Goal: Transaction & Acquisition: Purchase product/service

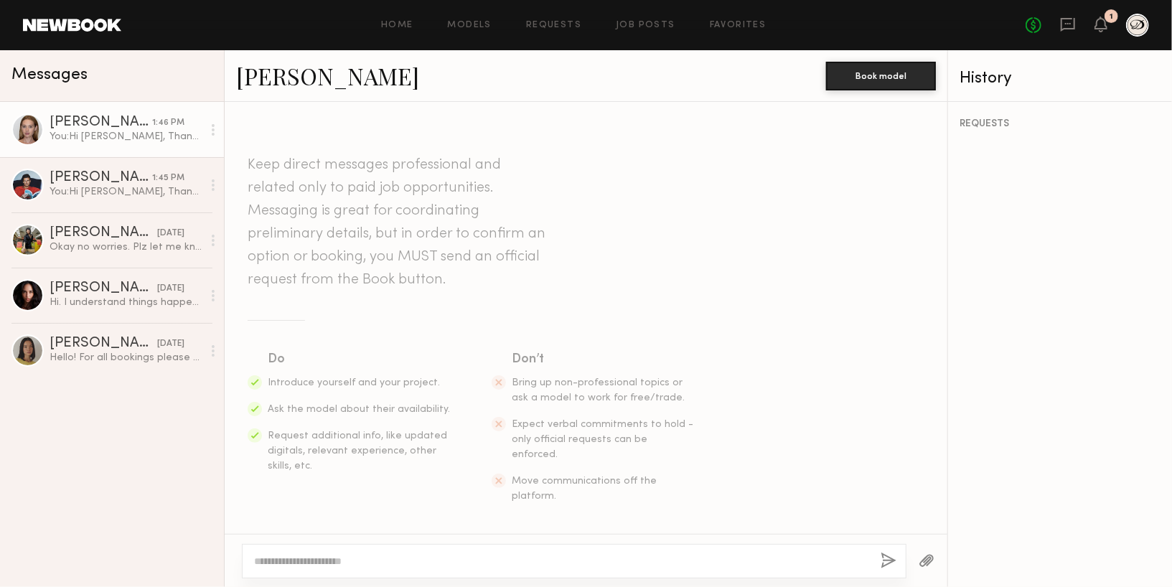
scroll to position [1183, 0]
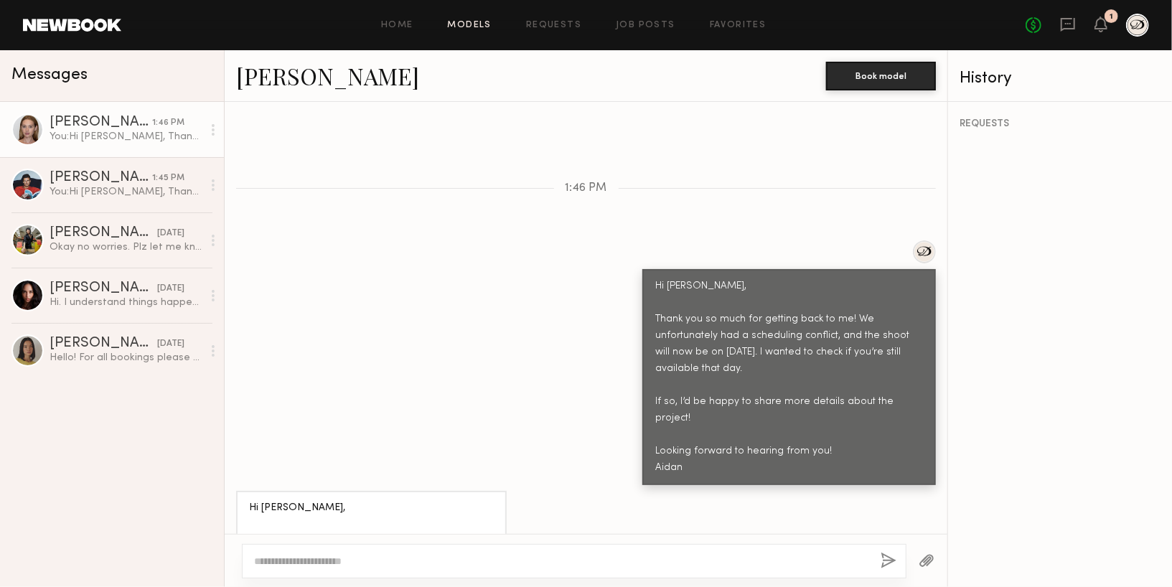
click at [452, 21] on link "Models" at bounding box center [470, 25] width 44 height 9
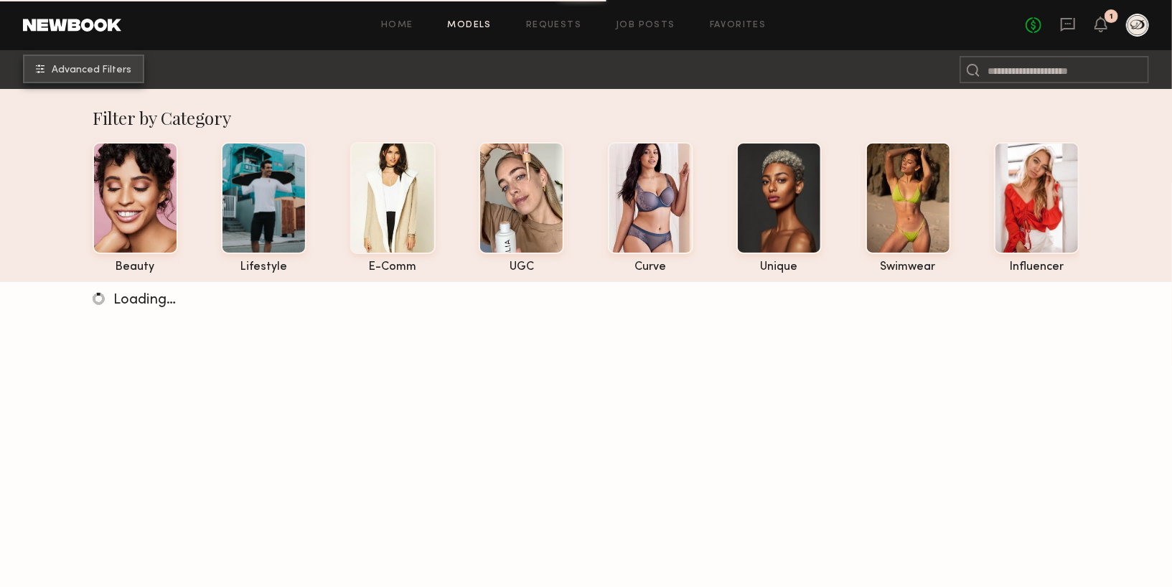
click at [103, 75] on button "Advanced Filters" at bounding box center [83, 69] width 121 height 29
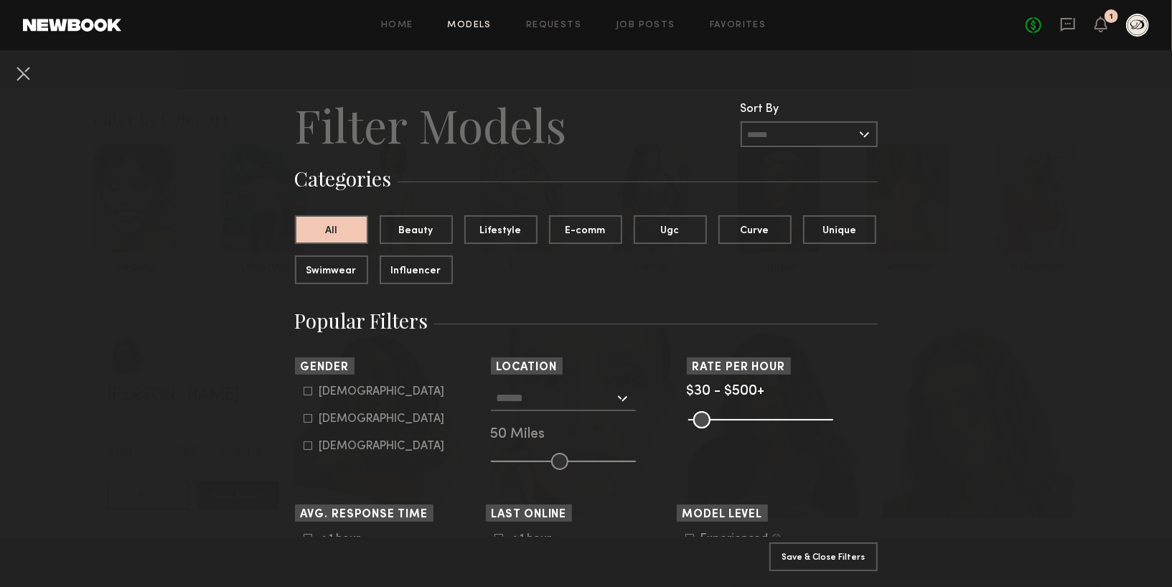
click at [332, 399] on form "Male Female Non-binary" at bounding box center [395, 418] width 182 height 67
click at [329, 390] on div "Male" at bounding box center [382, 392] width 126 height 9
type input "*"
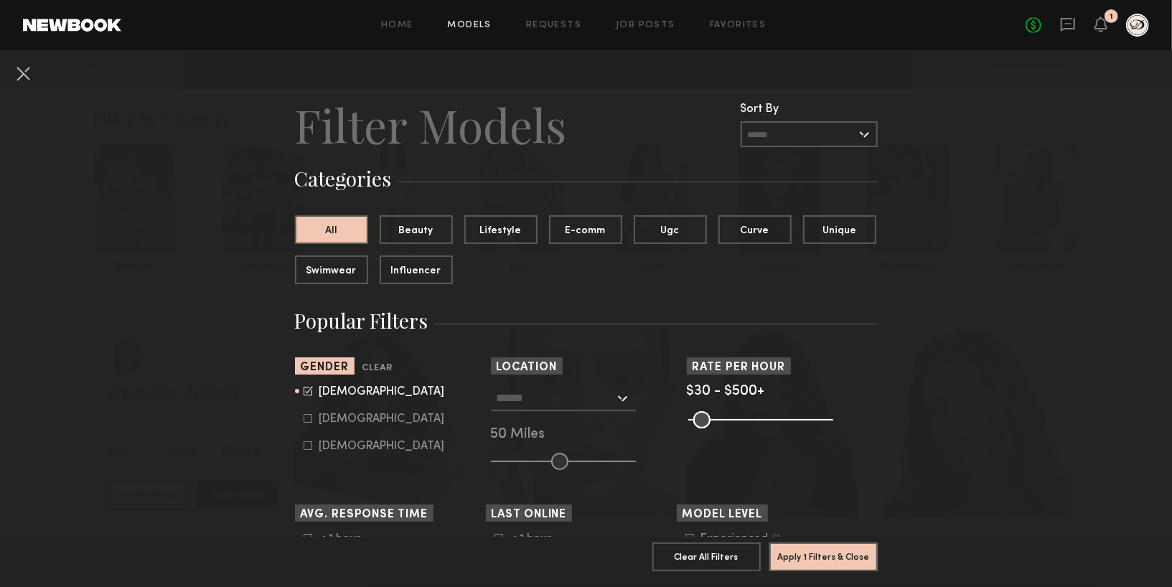
scroll to position [77, 0]
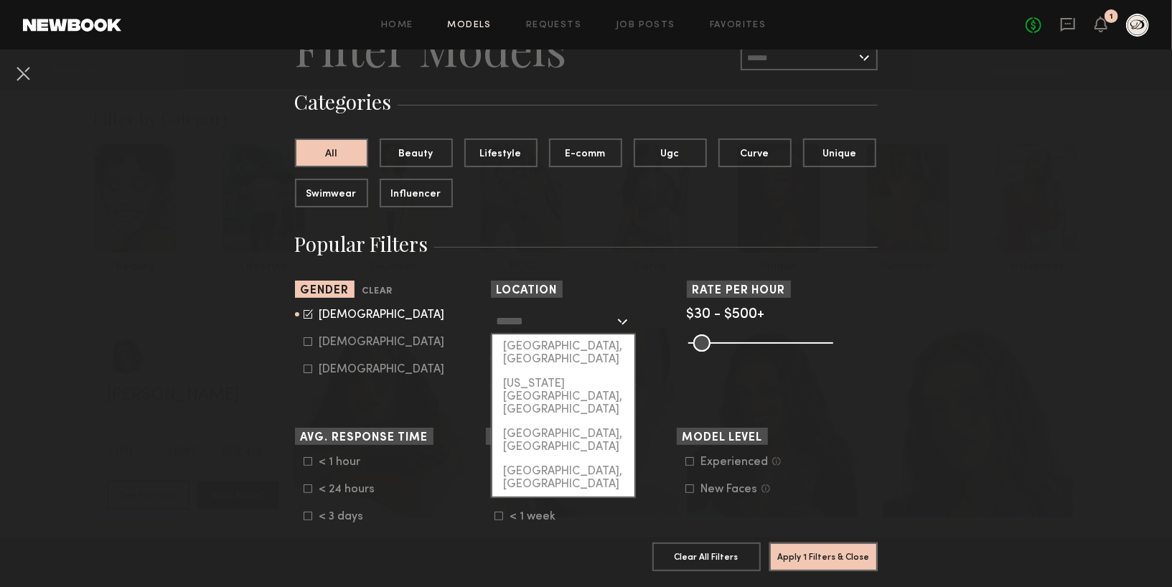
click at [611, 324] on input "text" at bounding box center [556, 321] width 118 height 24
click at [581, 372] on div "[US_STATE][GEOGRAPHIC_DATA], [GEOGRAPHIC_DATA]" at bounding box center [563, 397] width 142 height 50
type input "**********"
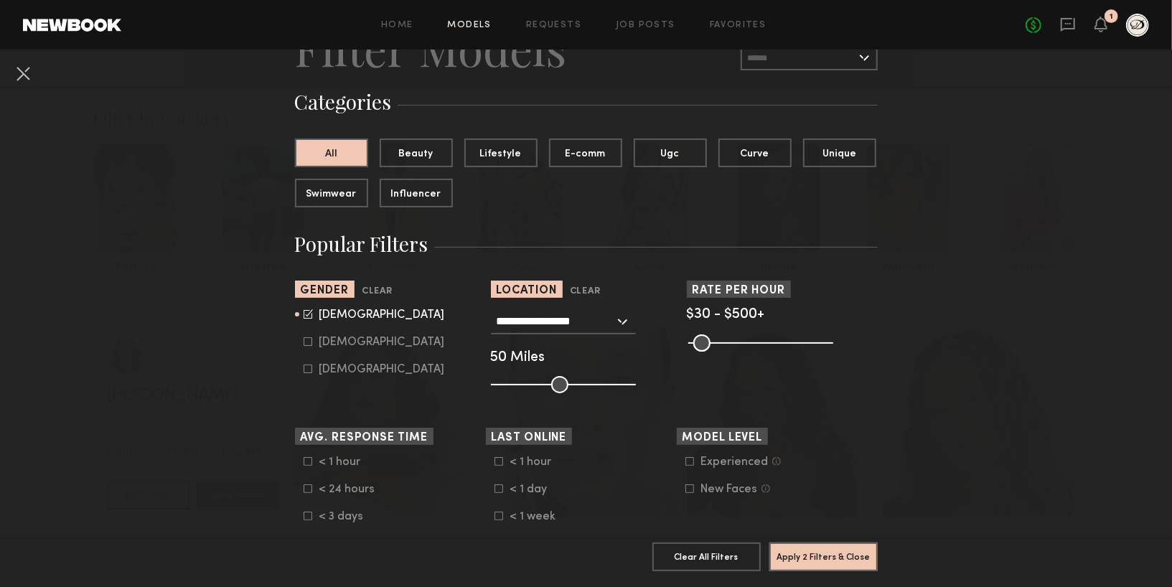
click at [742, 452] on nb-browse-filter "Model Level Experienced Talent we’ve deemed to have ample paid, professional mo…" at bounding box center [772, 462] width 191 height 68
click at [742, 459] on div "Experienced" at bounding box center [734, 462] width 67 height 9
click at [813, 555] on button "Apply 3 Filters & Close" at bounding box center [824, 556] width 108 height 29
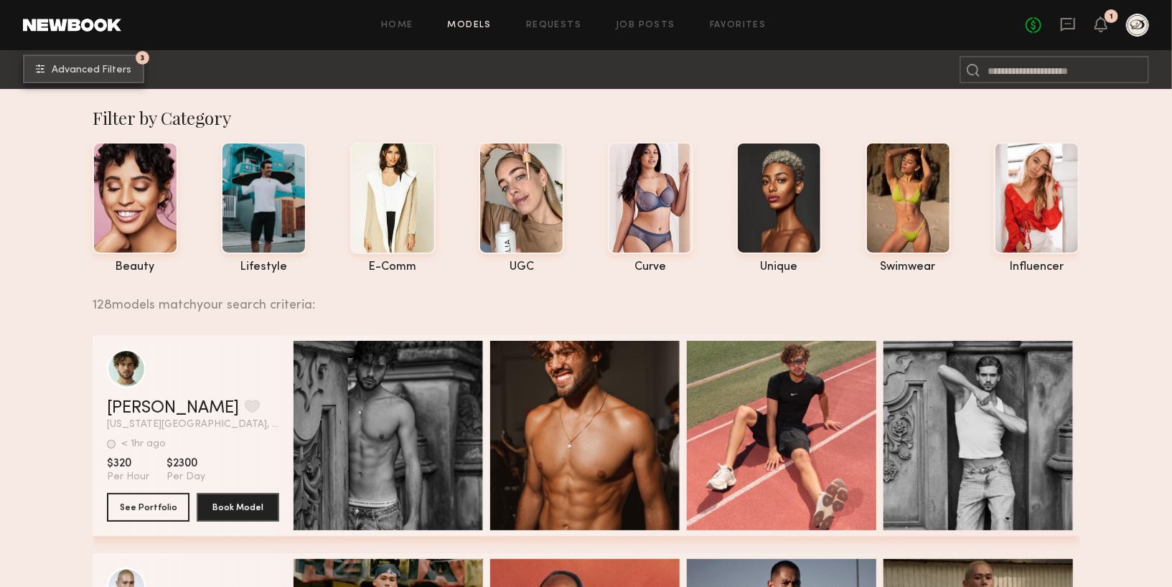
click at [79, 75] on span "Advanced Filters" at bounding box center [92, 70] width 80 height 10
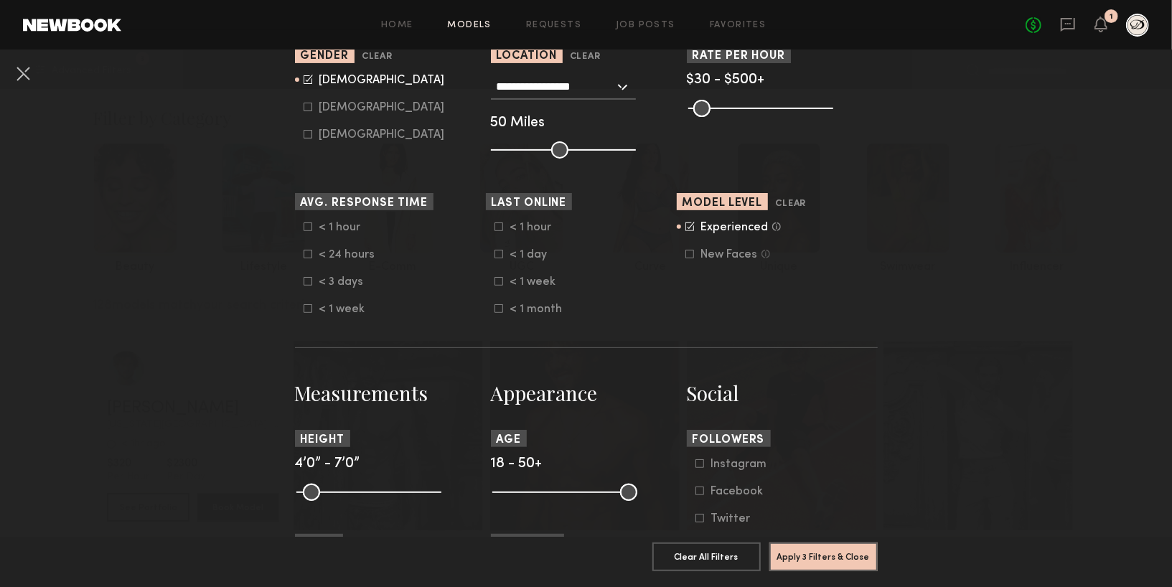
scroll to position [549, 0]
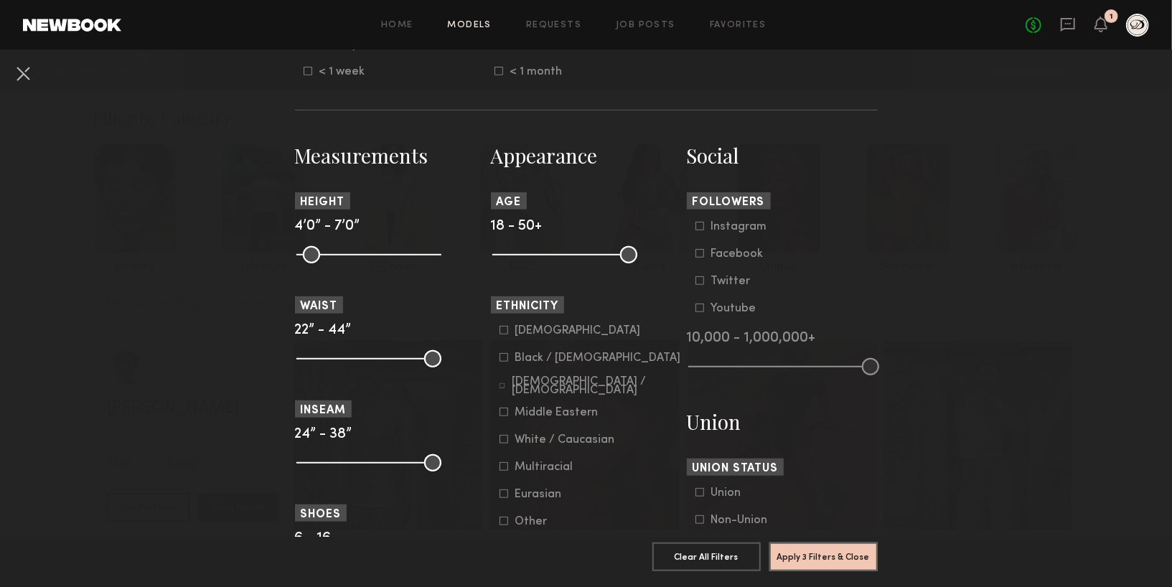
click at [501, 444] on icon at bounding box center [504, 440] width 8 height 8
click at [808, 556] on button "Apply 4 Filters & Close" at bounding box center [824, 556] width 108 height 29
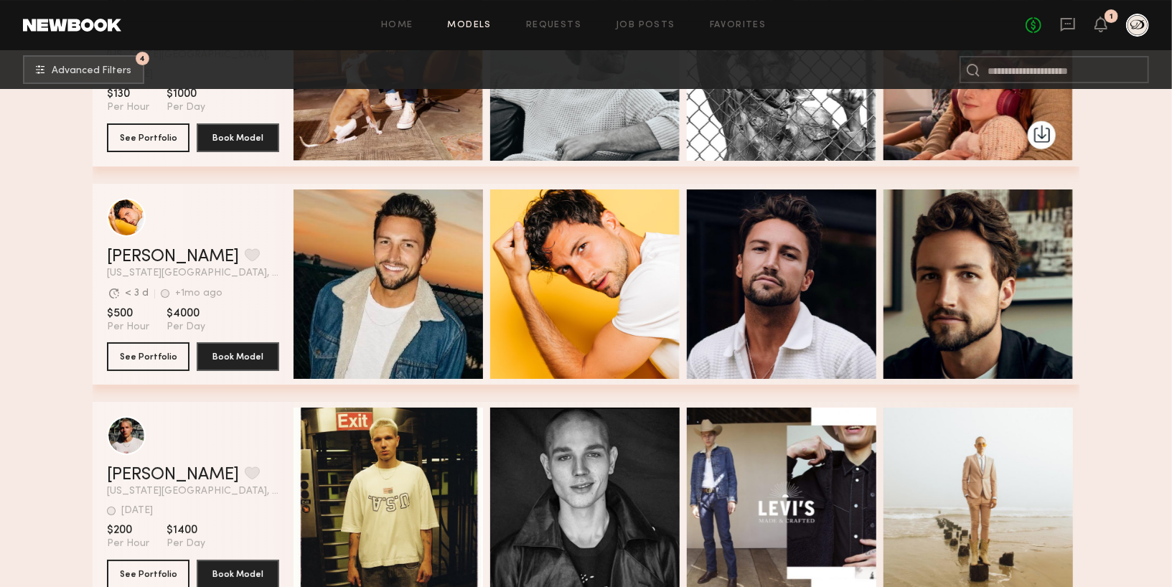
scroll to position [3423, 0]
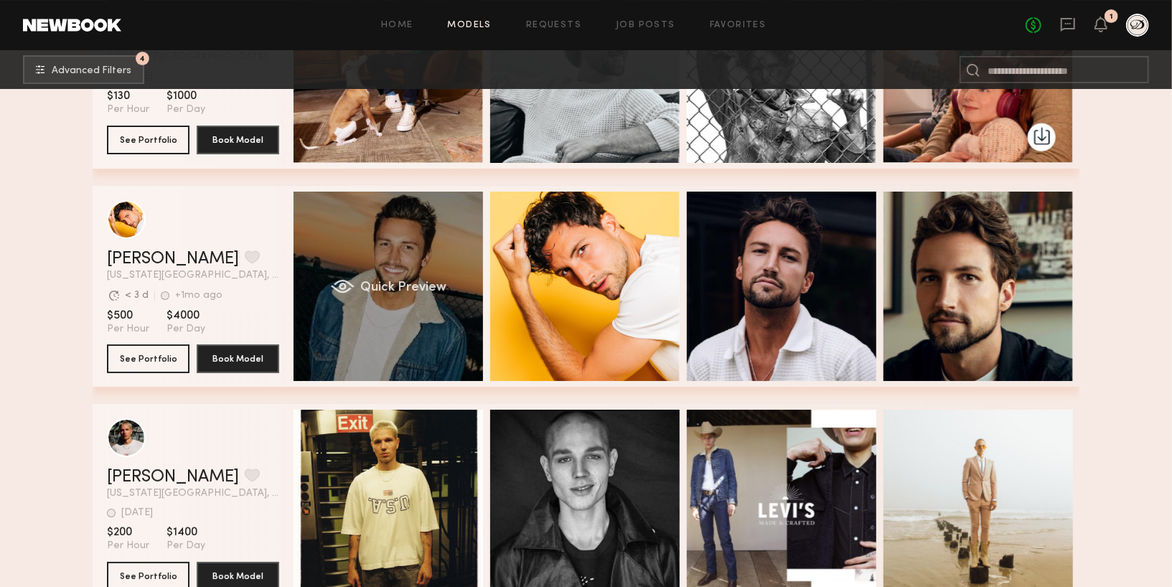
click at [416, 317] on div "Quick Preview" at bounding box center [389, 287] width 190 height 190
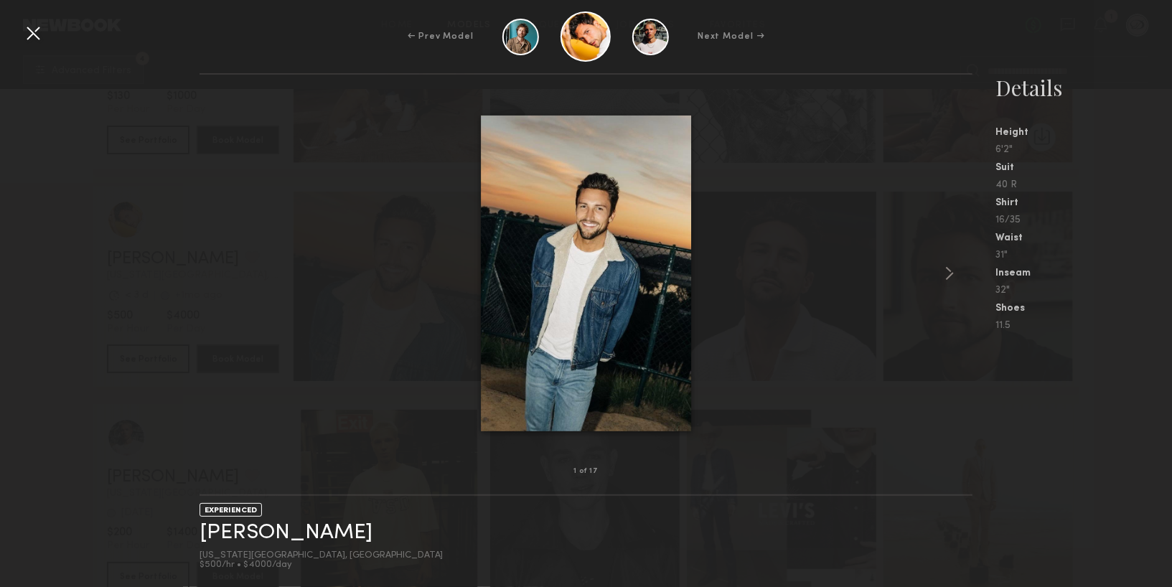
click at [28, 40] on div at bounding box center [33, 33] width 23 height 23
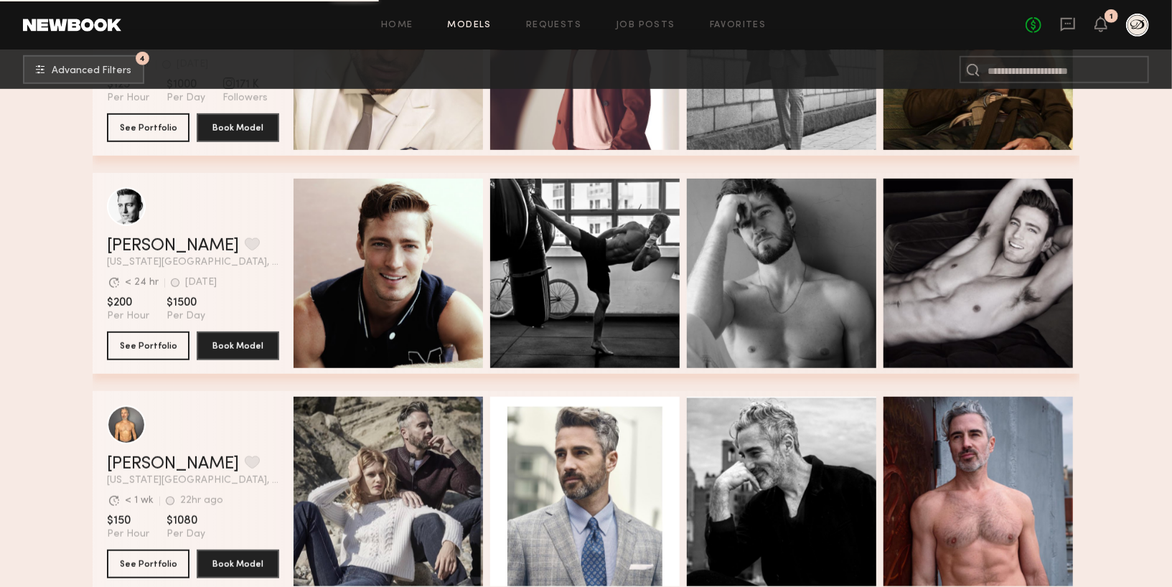
scroll to position [4093, 0]
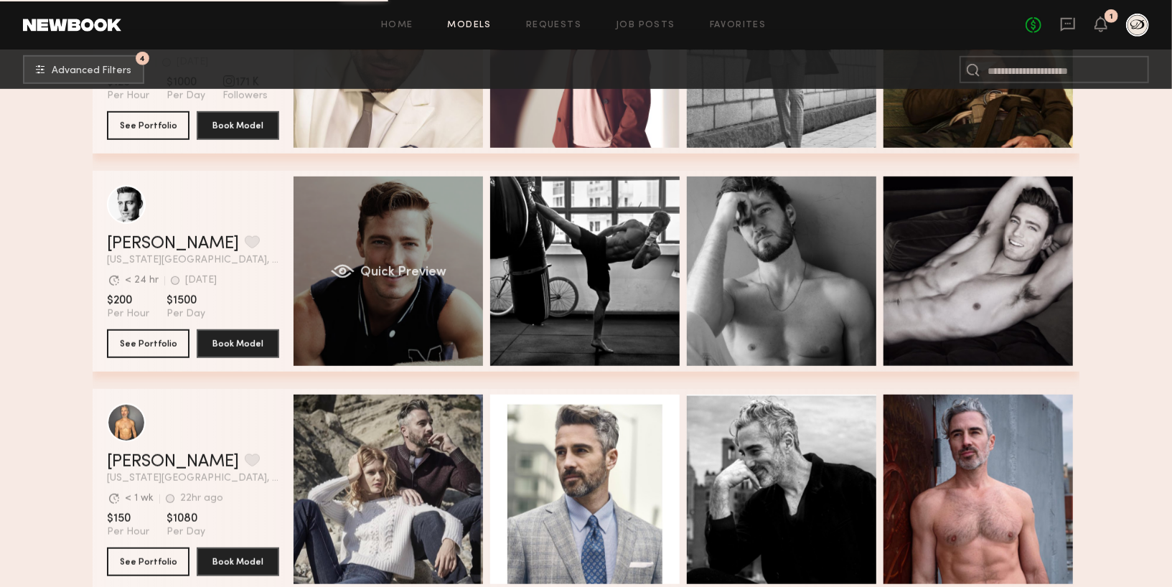
click at [351, 276] on div "grid" at bounding box center [343, 271] width 24 height 14
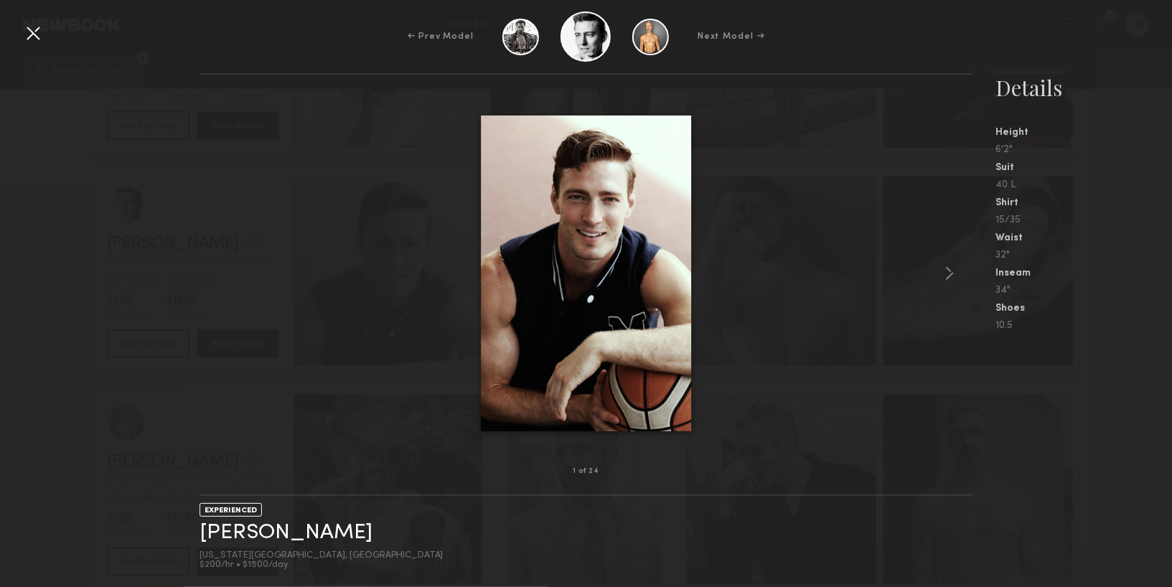
click at [930, 261] on div at bounding box center [587, 273] width 774 height 351
click at [941, 264] on common-icon at bounding box center [949, 273] width 23 height 23
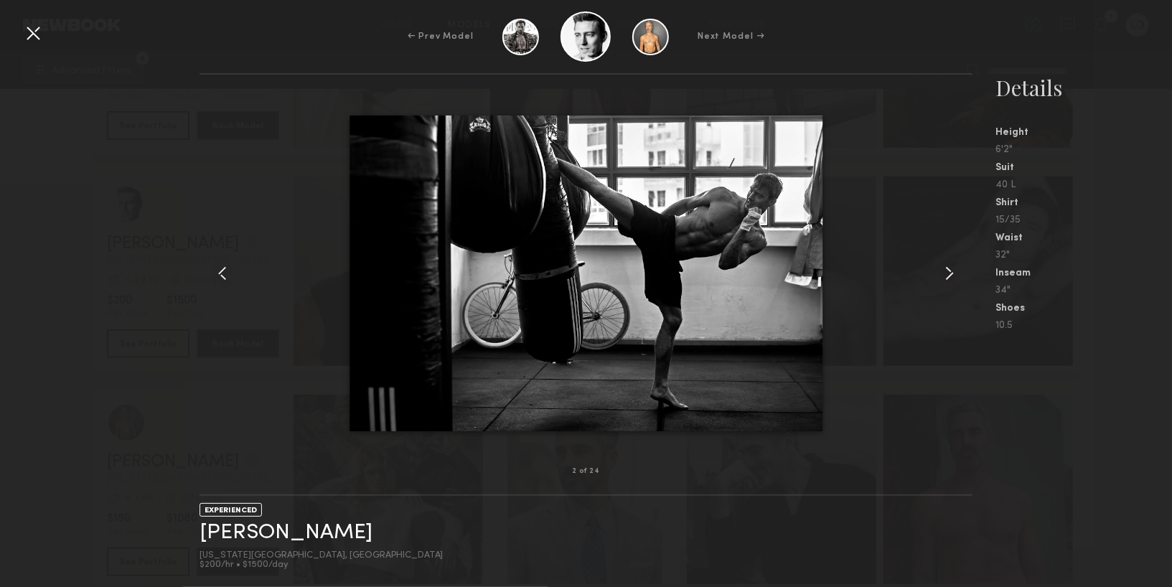
click at [942, 266] on common-icon at bounding box center [949, 273] width 23 height 23
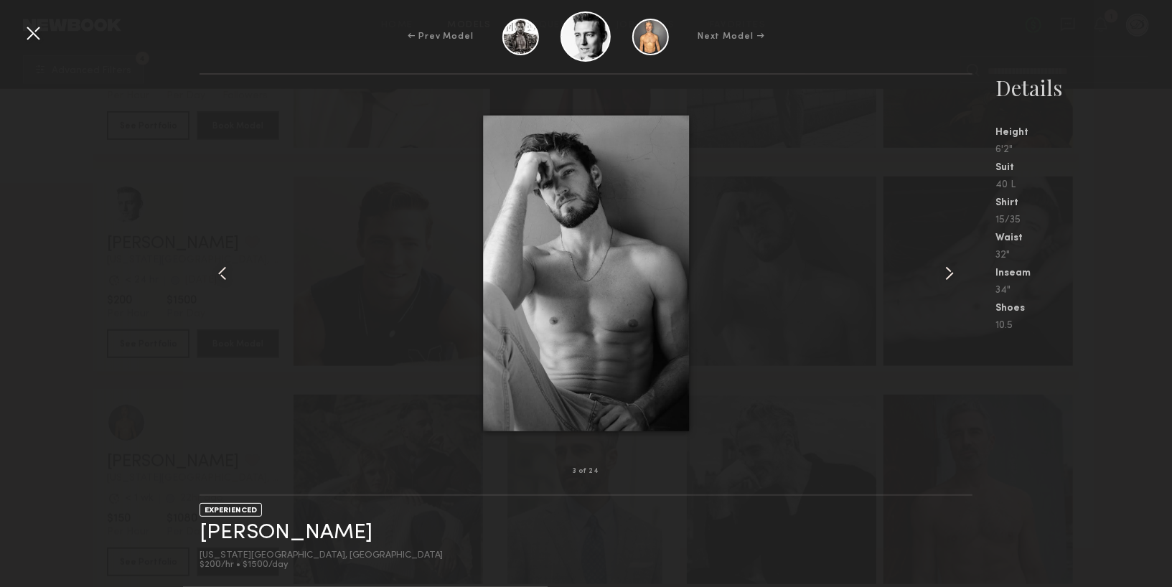
click at [943, 267] on common-icon at bounding box center [949, 273] width 23 height 23
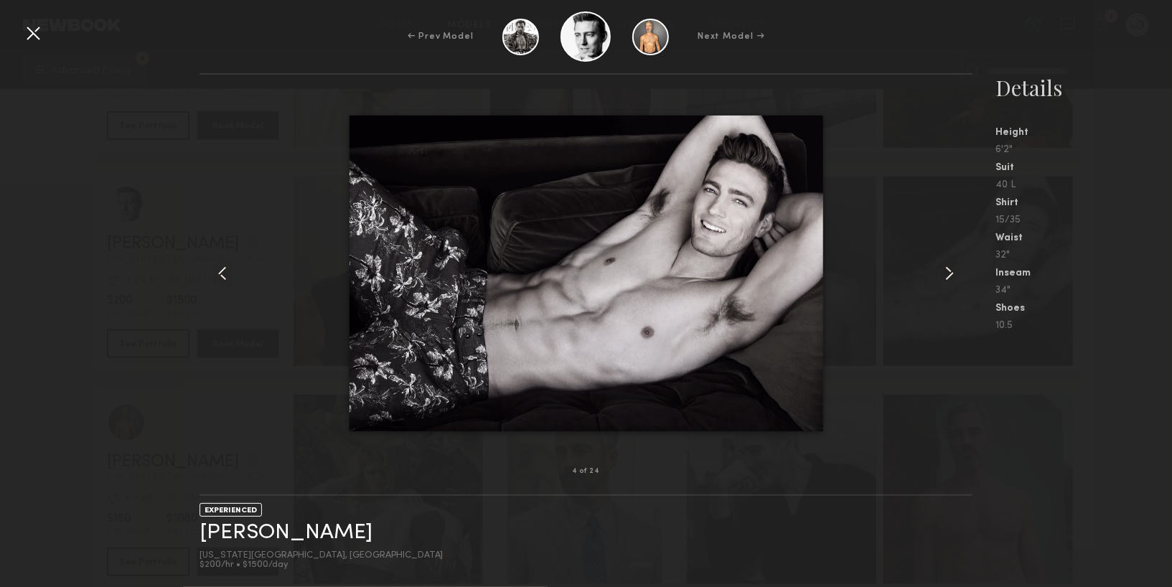
click at [945, 271] on common-icon at bounding box center [949, 273] width 23 height 23
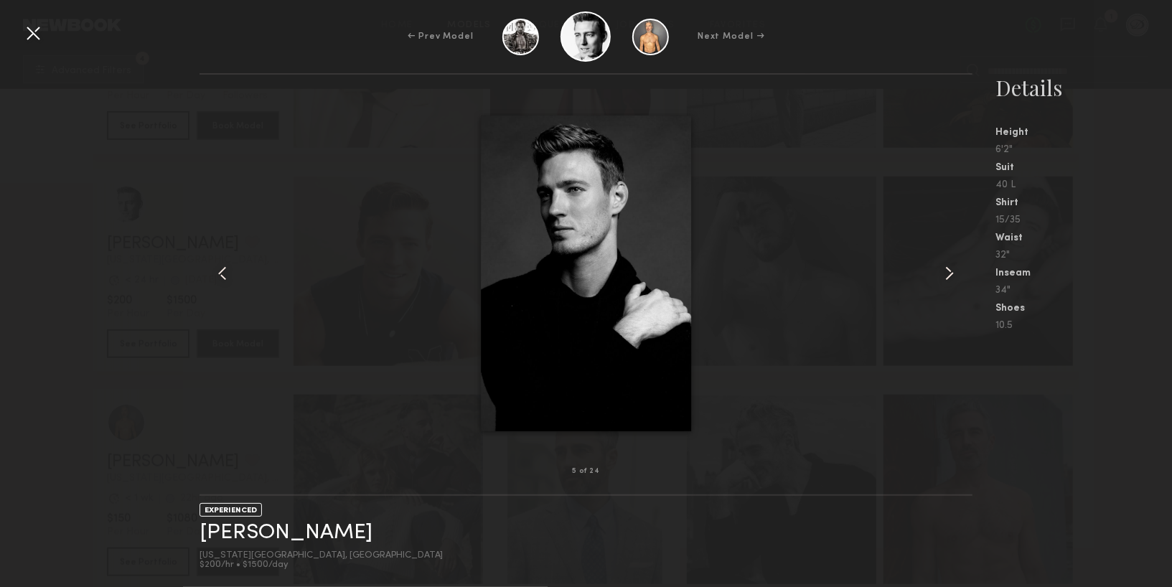
click at [948, 273] on common-icon at bounding box center [949, 273] width 23 height 23
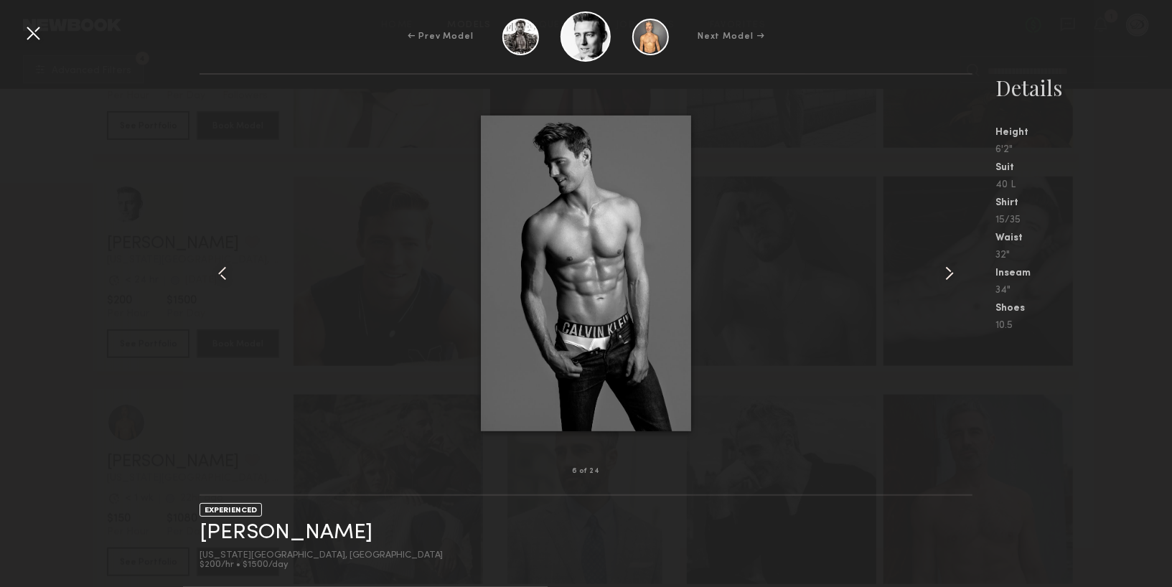
click at [948, 273] on common-icon at bounding box center [949, 273] width 23 height 23
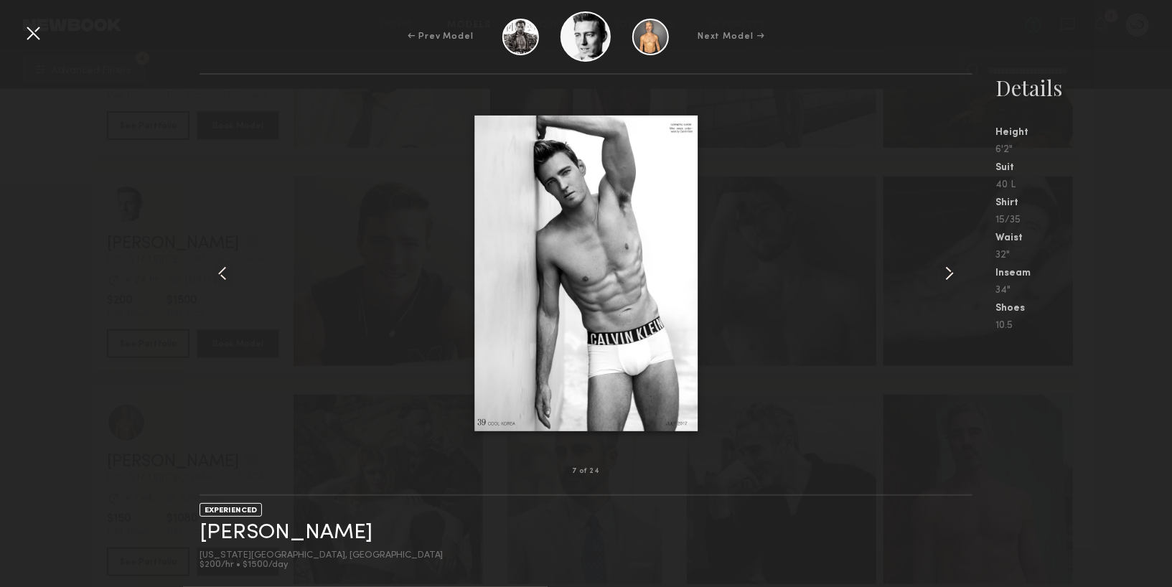
click at [949, 274] on common-icon at bounding box center [949, 273] width 23 height 23
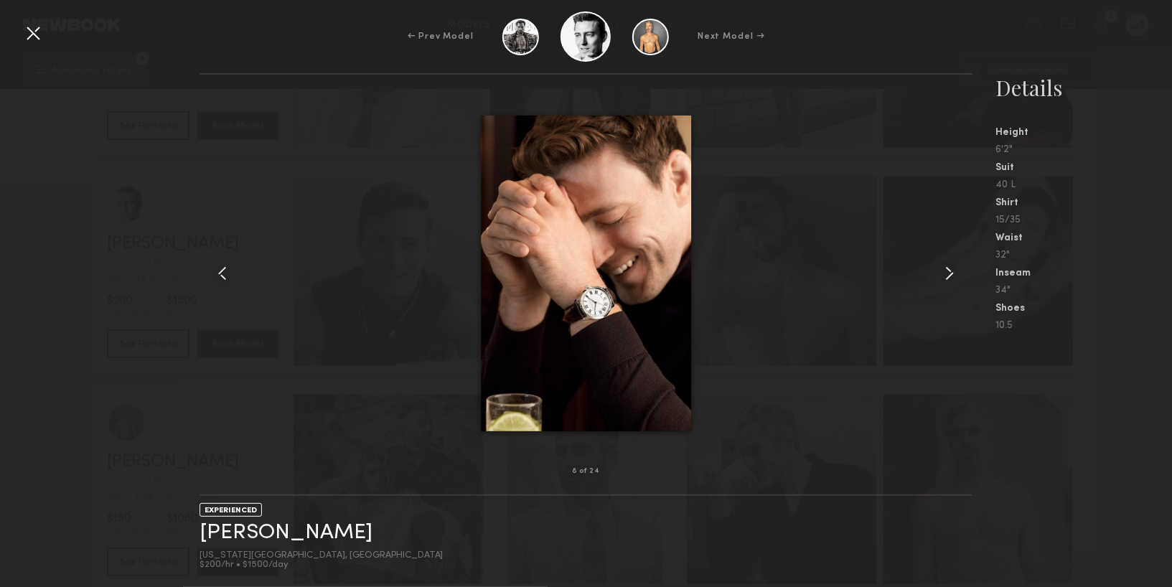
click at [949, 274] on common-icon at bounding box center [949, 273] width 23 height 23
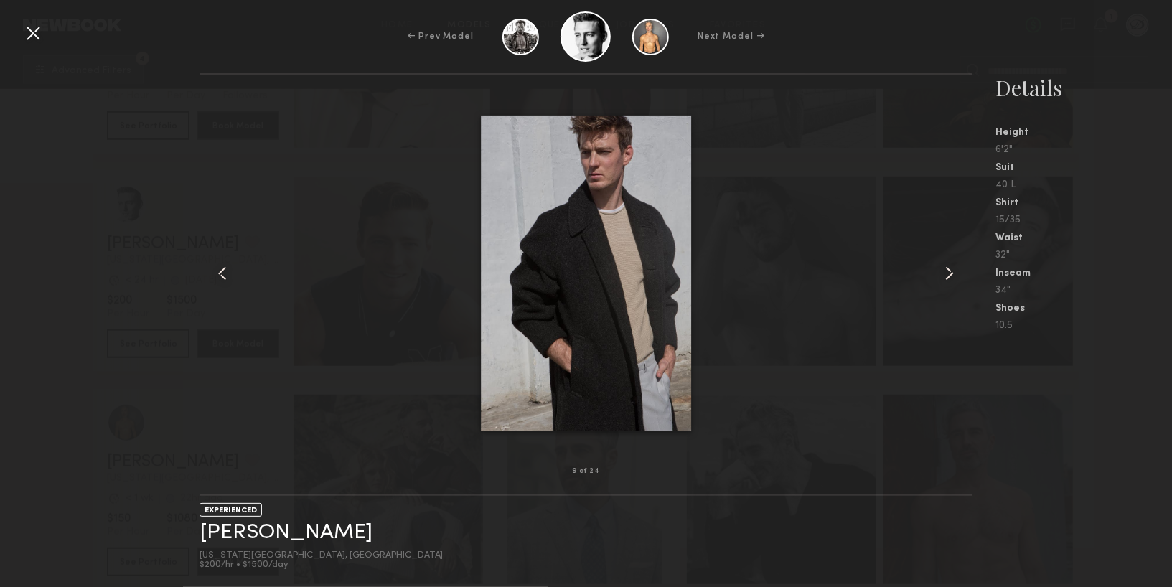
click at [949, 274] on common-icon at bounding box center [949, 273] width 23 height 23
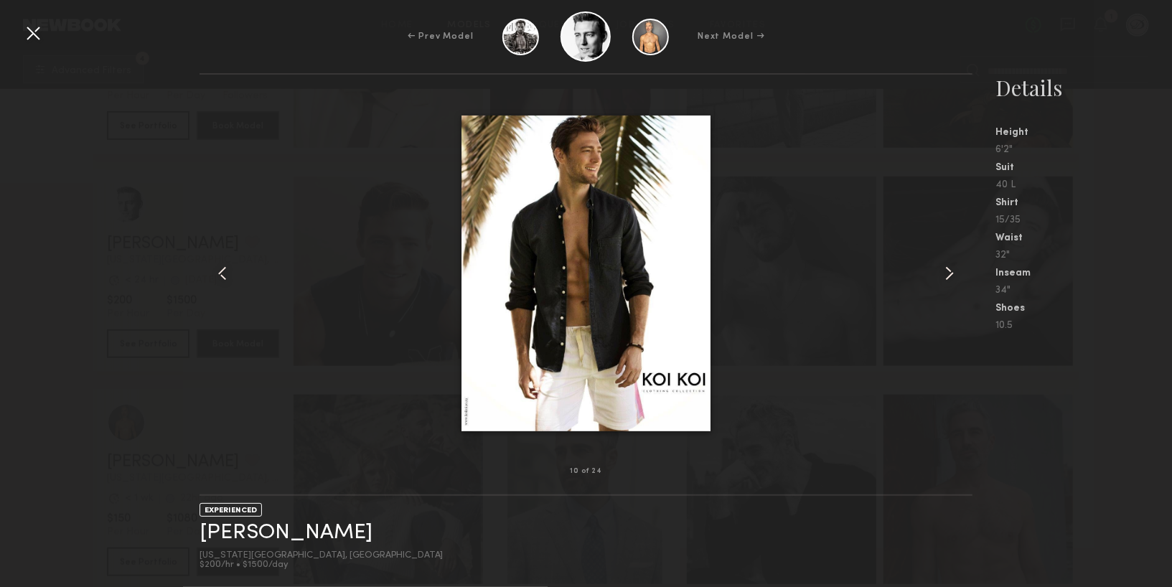
click at [949, 274] on common-icon at bounding box center [949, 273] width 23 height 23
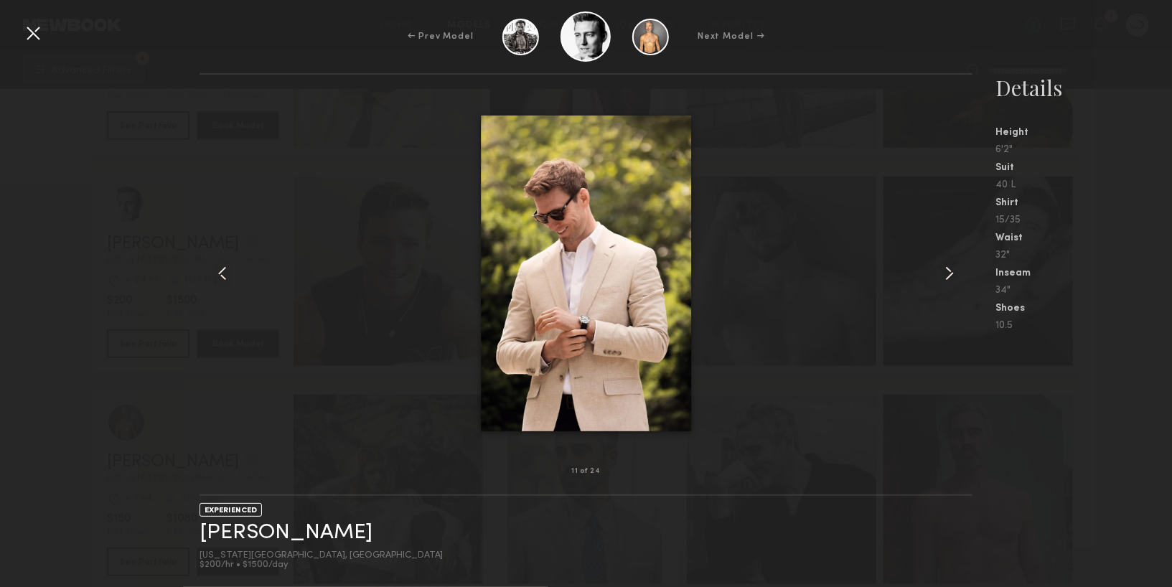
click at [949, 276] on common-icon at bounding box center [949, 273] width 23 height 23
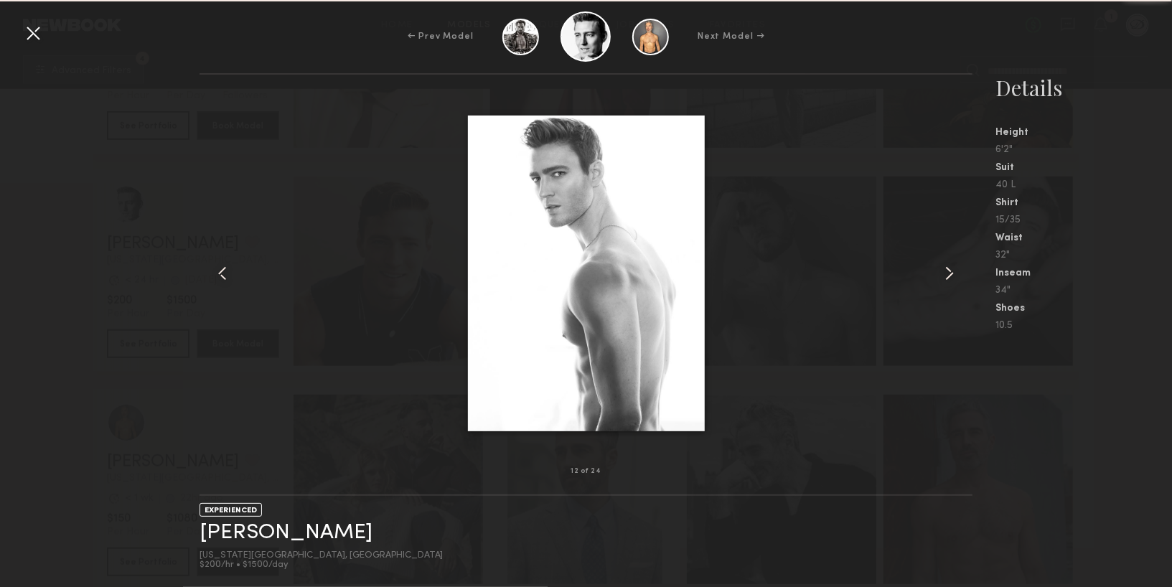
click at [950, 276] on common-icon at bounding box center [949, 273] width 23 height 23
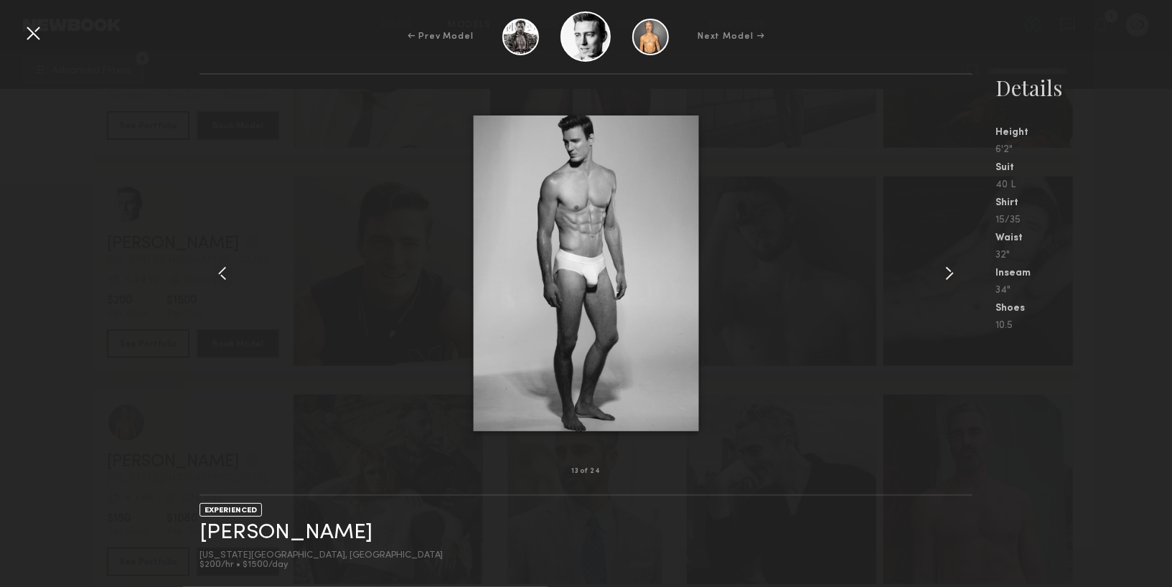
click at [26, 40] on div at bounding box center [33, 33] width 23 height 23
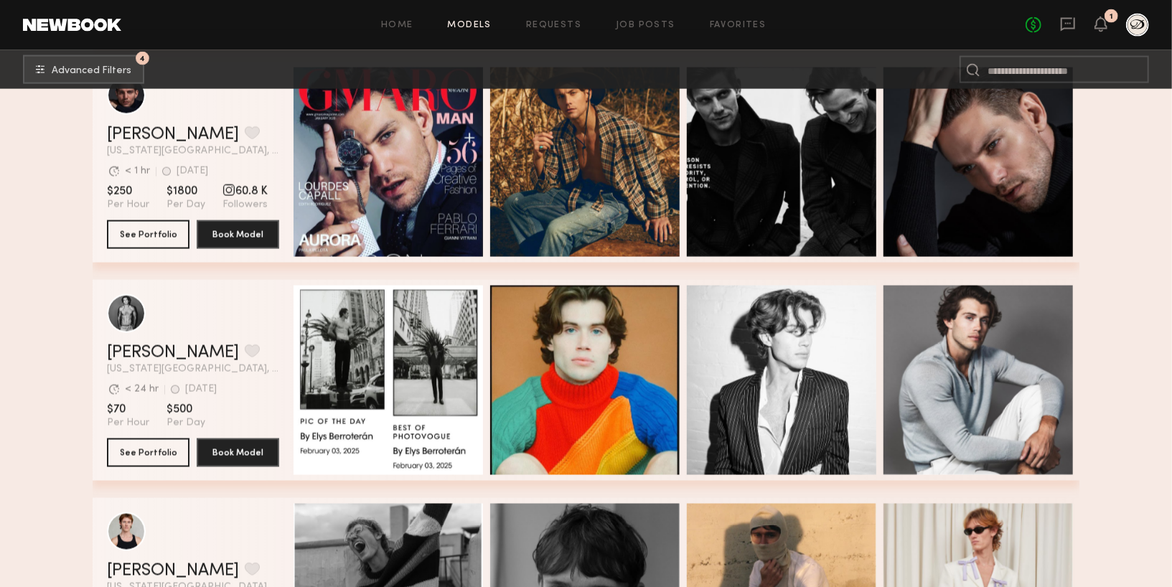
scroll to position [4869, 0]
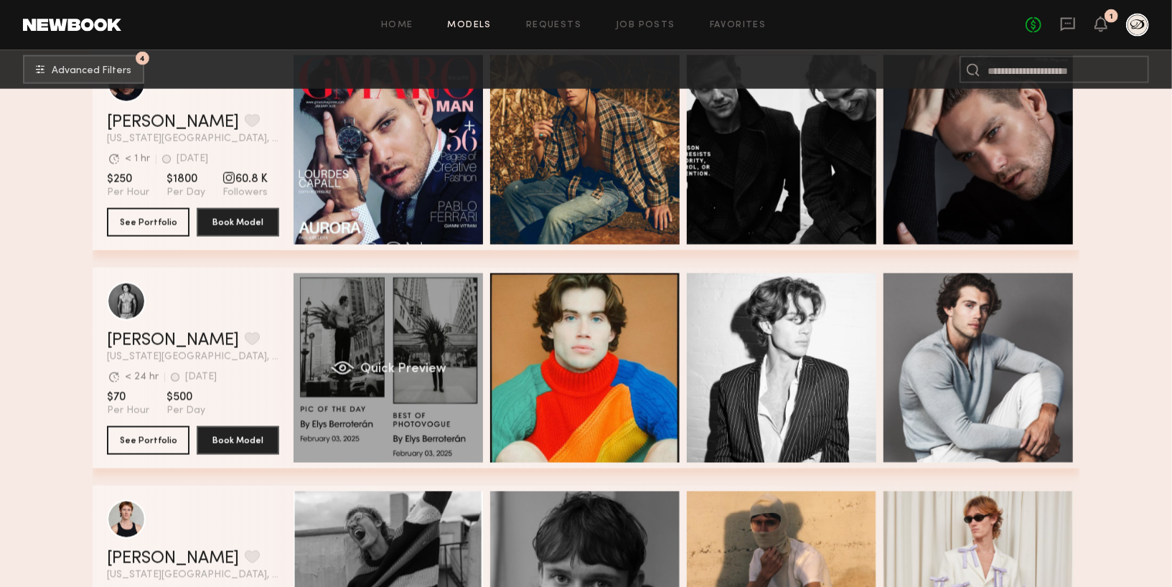
click at [414, 362] on div "Quick Preview" at bounding box center [389, 369] width 190 height 190
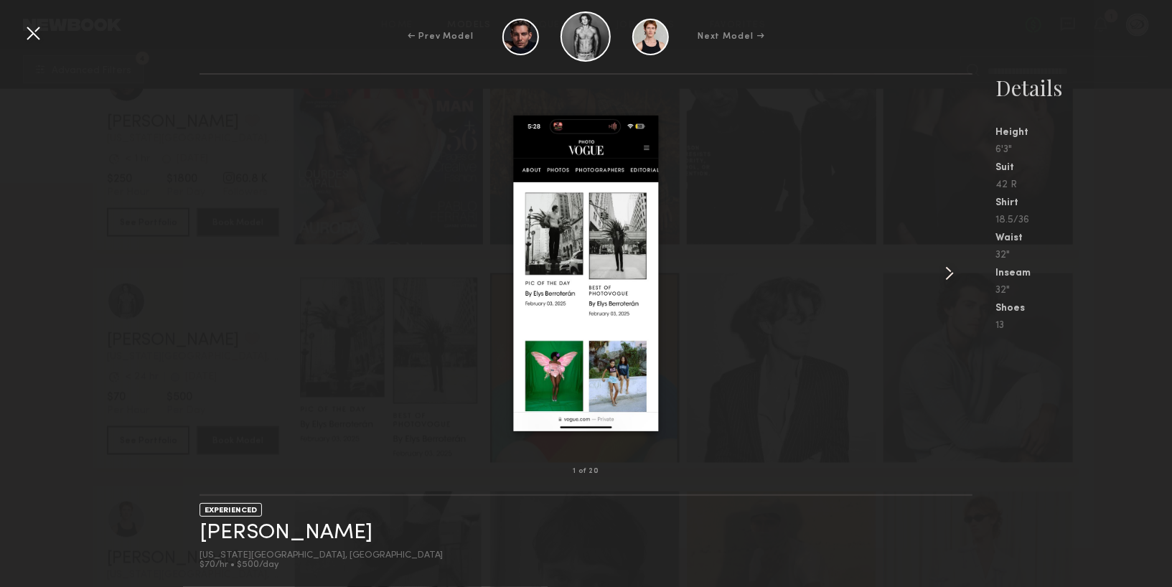
click at [946, 279] on common-icon at bounding box center [949, 273] width 23 height 23
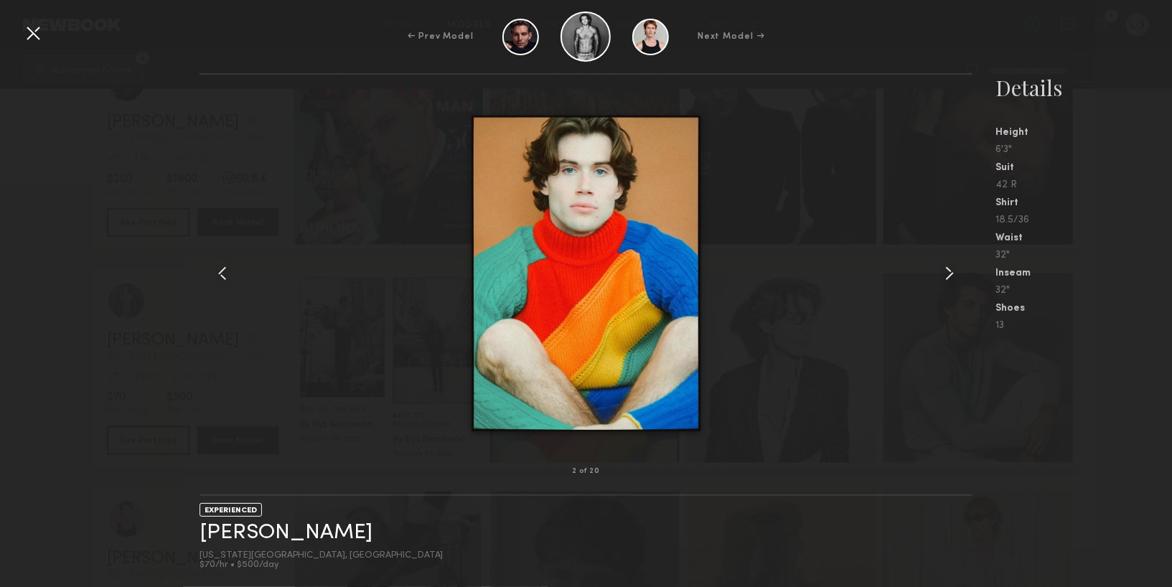
click at [946, 279] on common-icon at bounding box center [949, 273] width 23 height 23
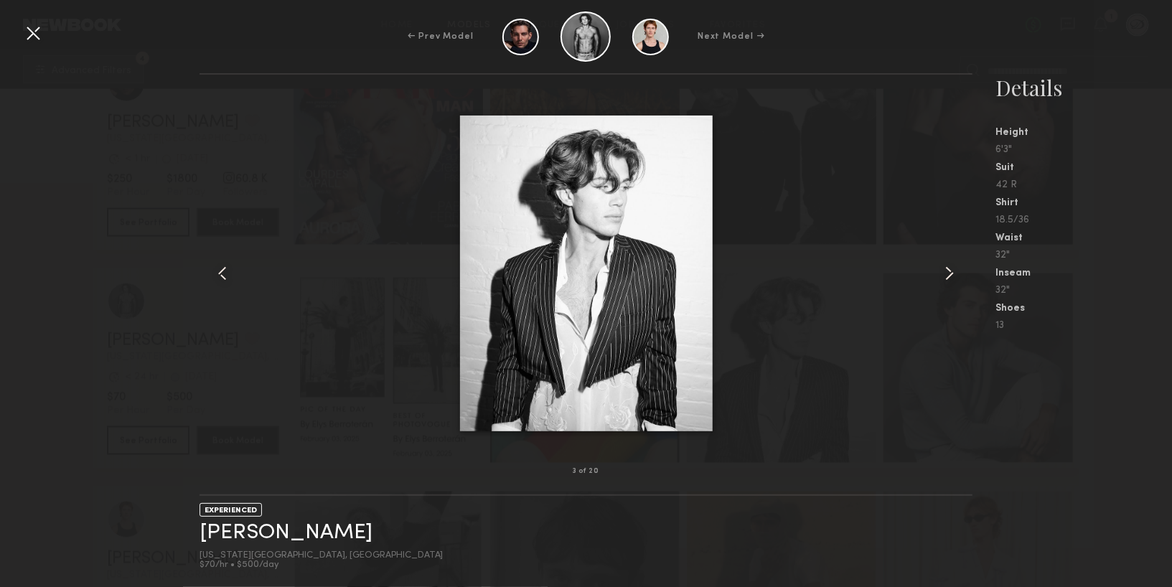
click at [948, 280] on common-icon at bounding box center [949, 273] width 23 height 23
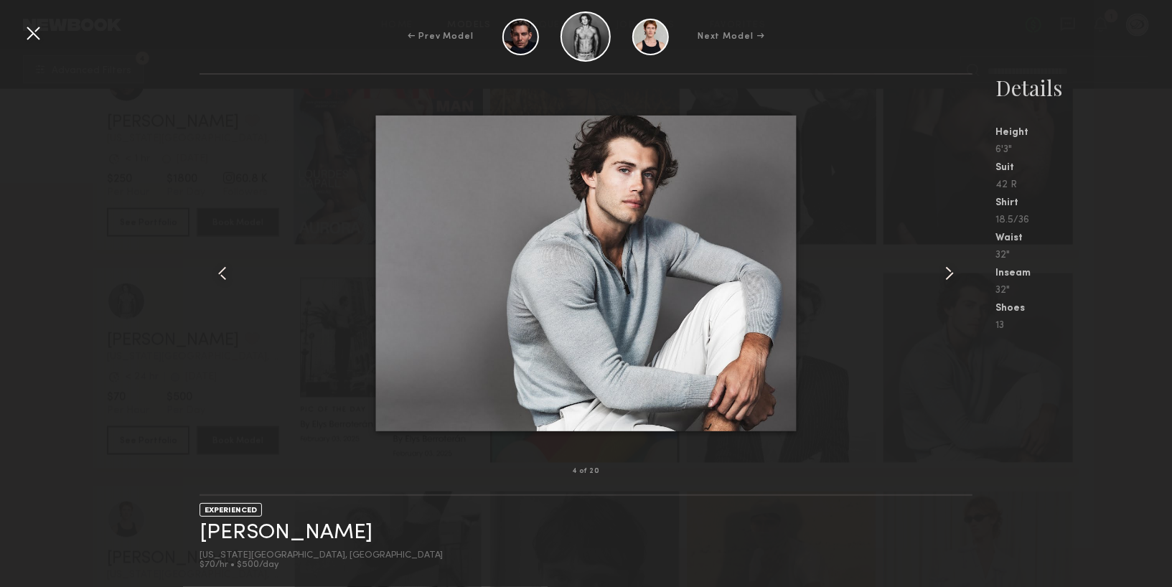
click at [948, 280] on common-icon at bounding box center [949, 273] width 23 height 23
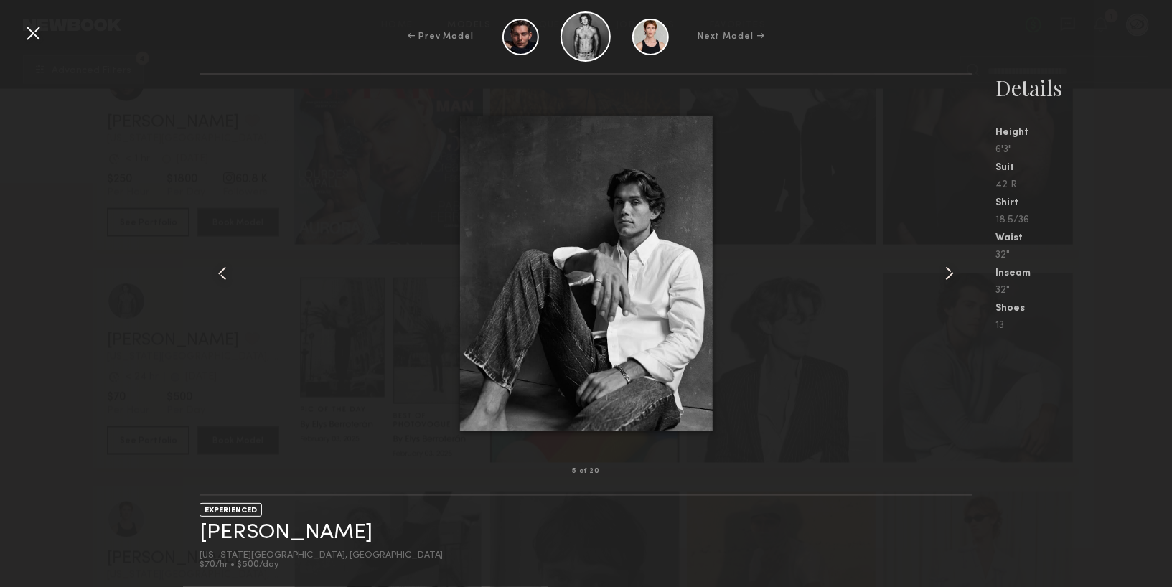
click at [949, 281] on common-icon at bounding box center [949, 273] width 23 height 23
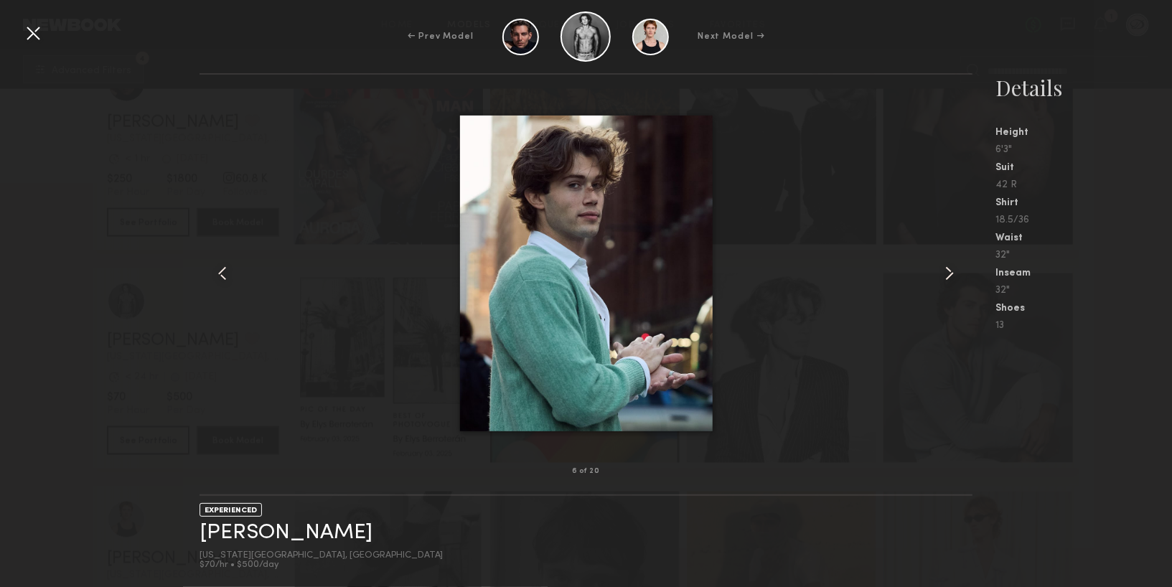
click at [949, 281] on common-icon at bounding box center [949, 273] width 23 height 23
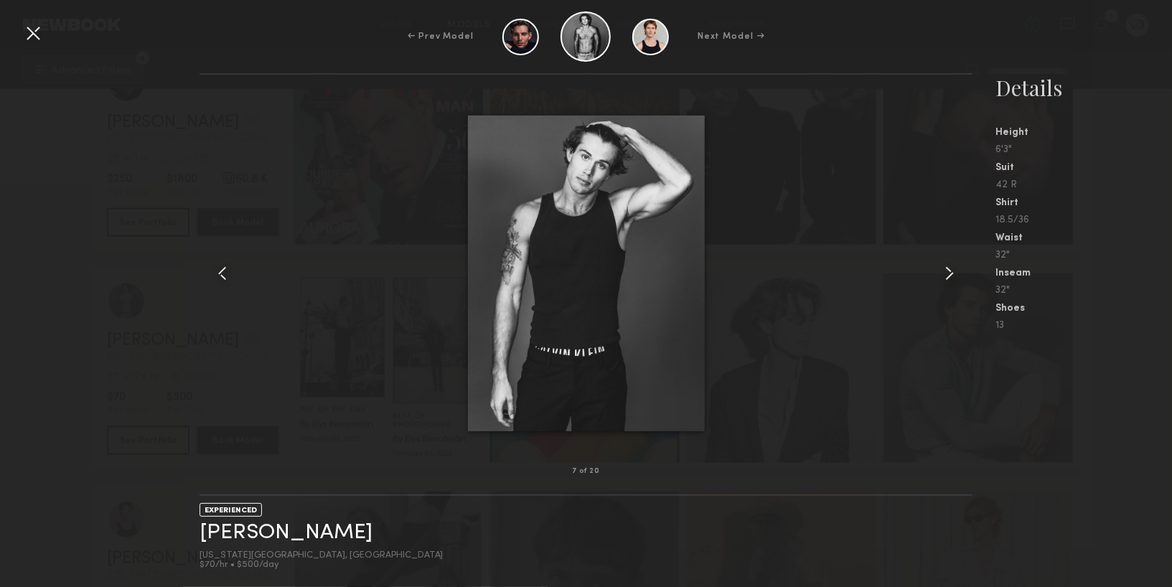
click at [950, 282] on common-icon at bounding box center [949, 273] width 23 height 23
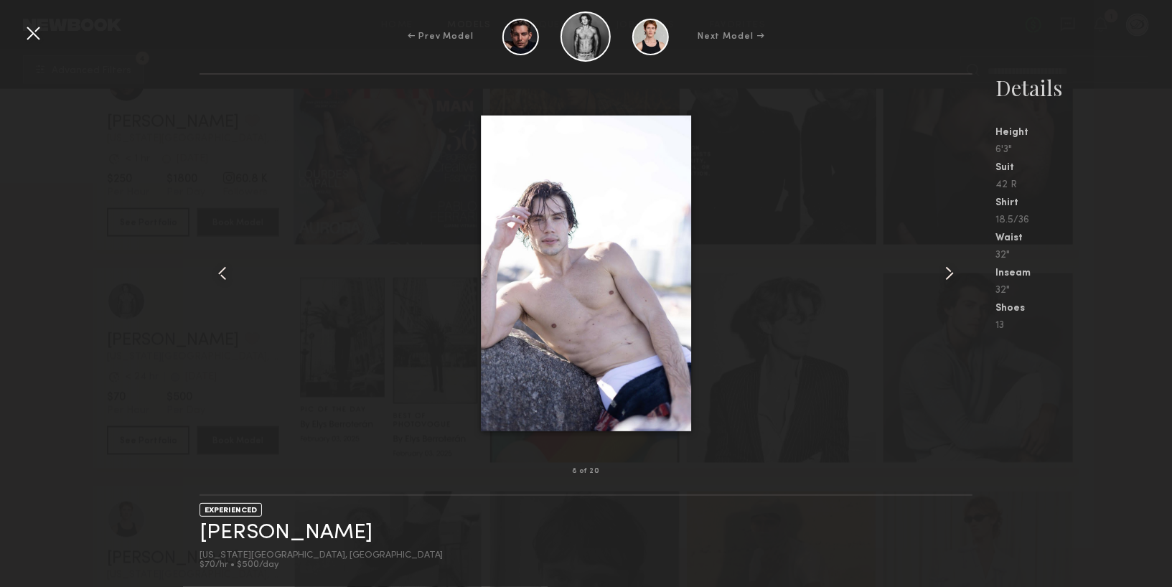
click at [950, 282] on common-icon at bounding box center [949, 273] width 23 height 23
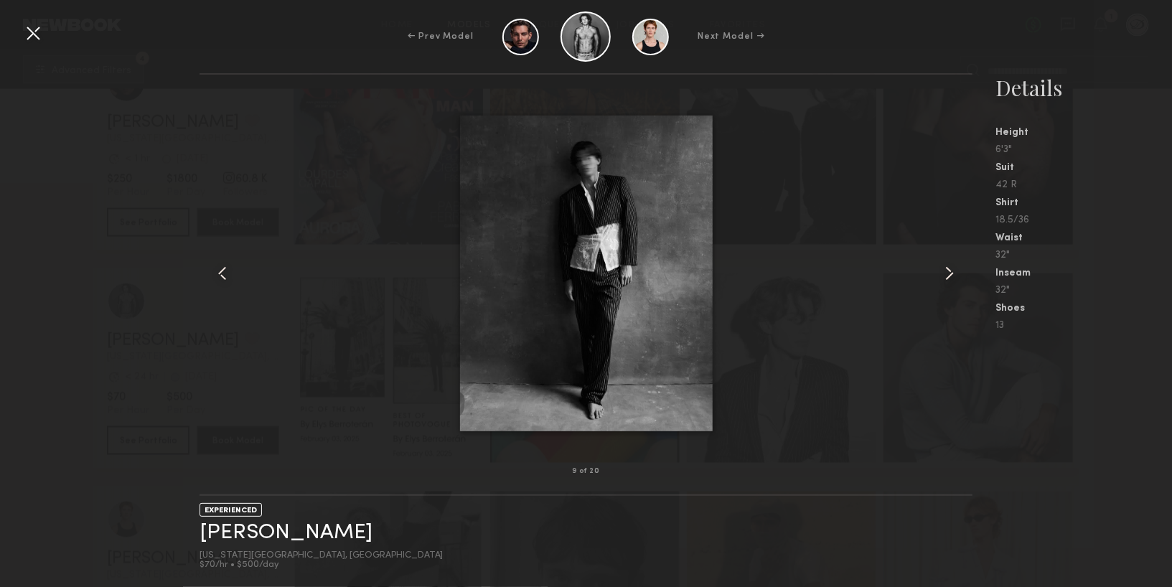
click at [950, 282] on common-icon at bounding box center [949, 273] width 23 height 23
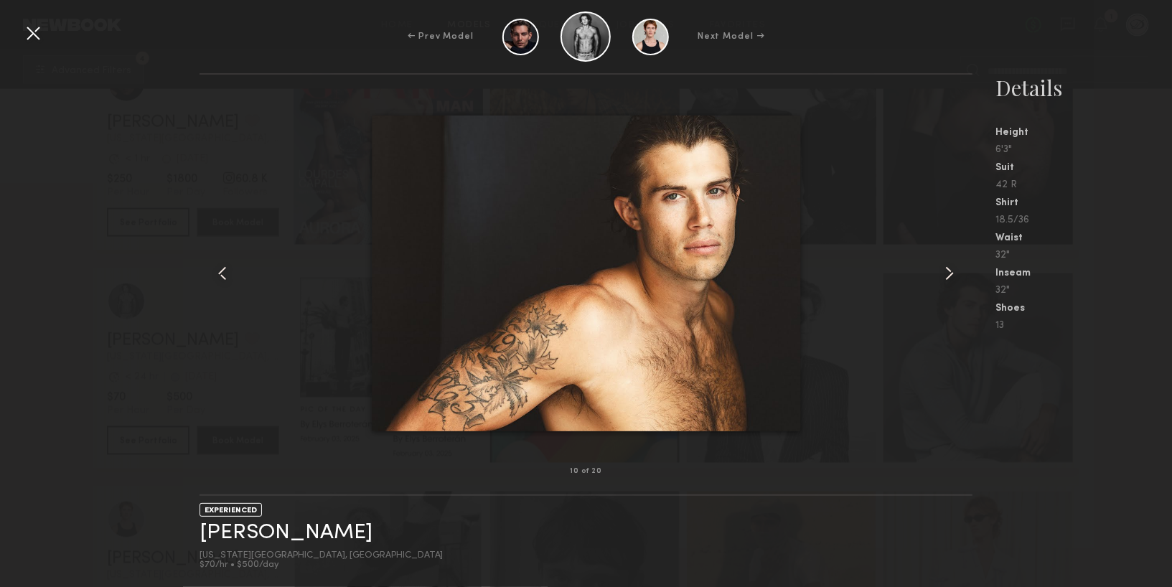
click at [951, 283] on common-icon at bounding box center [949, 273] width 23 height 23
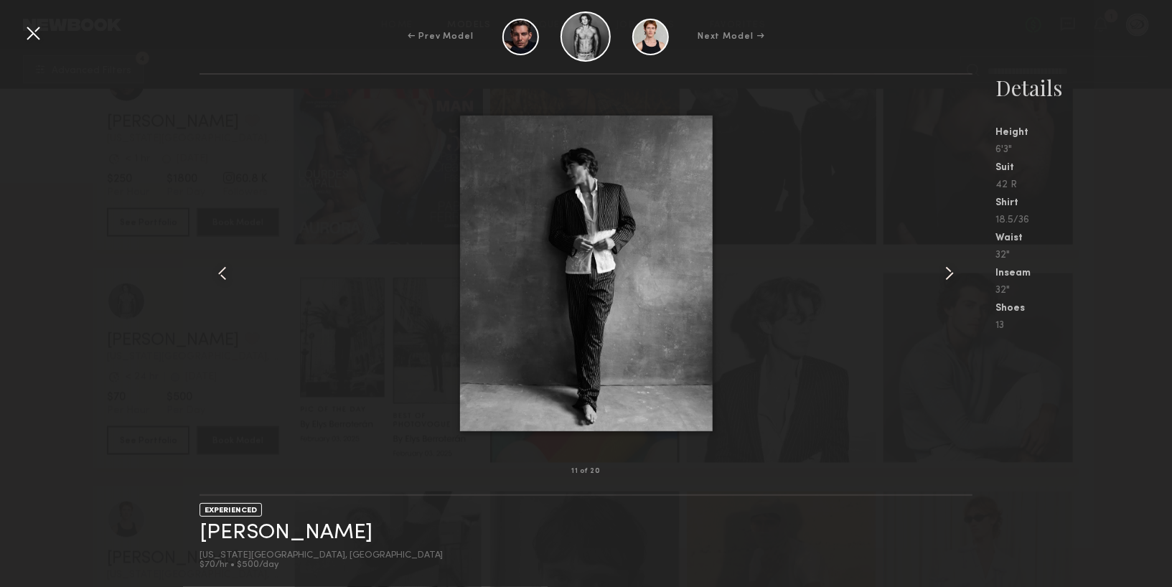
click at [951, 283] on common-icon at bounding box center [949, 273] width 23 height 23
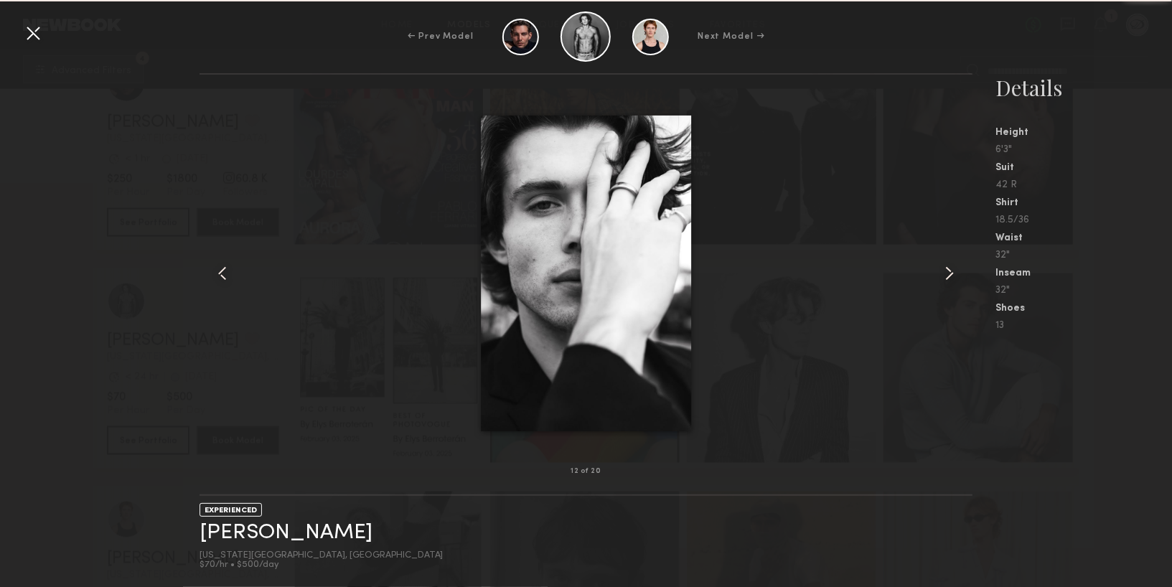
click at [951, 283] on common-icon at bounding box center [949, 273] width 23 height 23
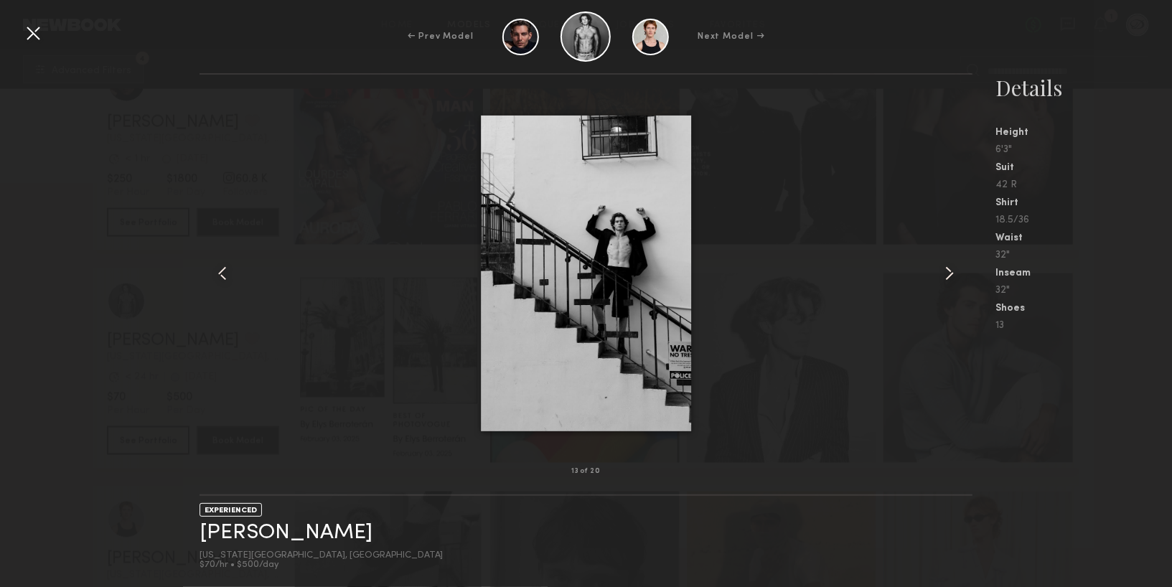
click at [952, 284] on common-icon at bounding box center [949, 273] width 23 height 23
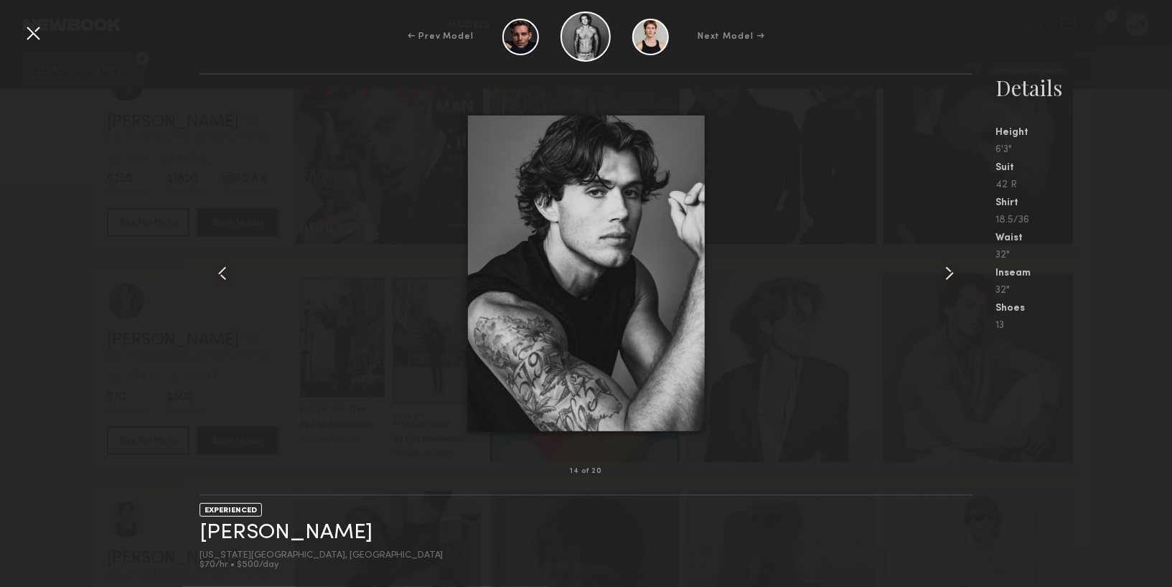
click at [953, 285] on div at bounding box center [957, 273] width 31 height 351
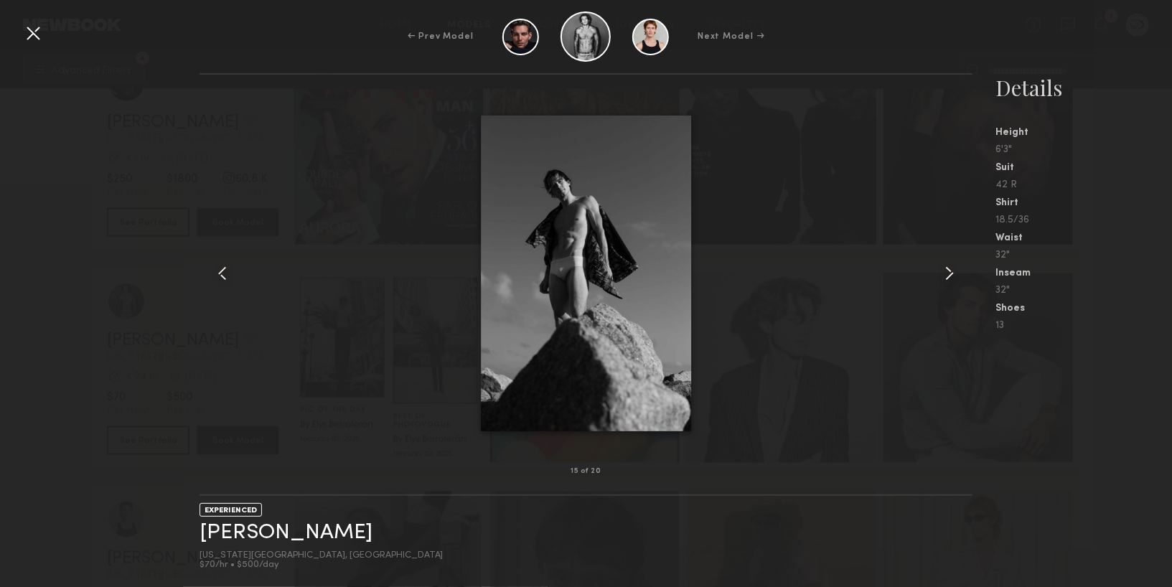
click at [953, 286] on div at bounding box center [957, 273] width 31 height 351
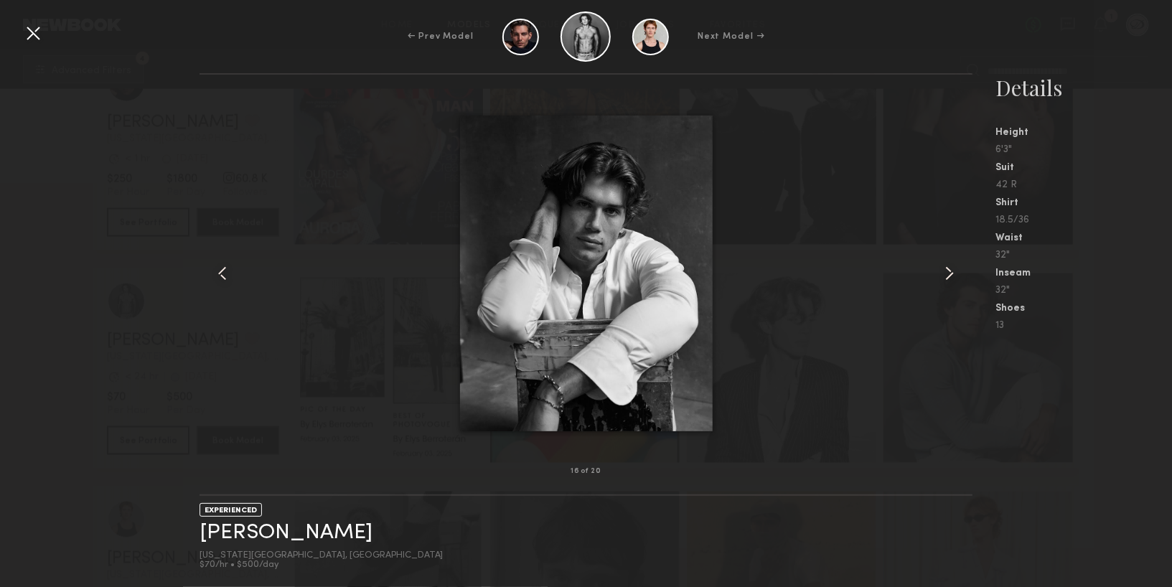
click at [37, 30] on div at bounding box center [33, 33] width 23 height 23
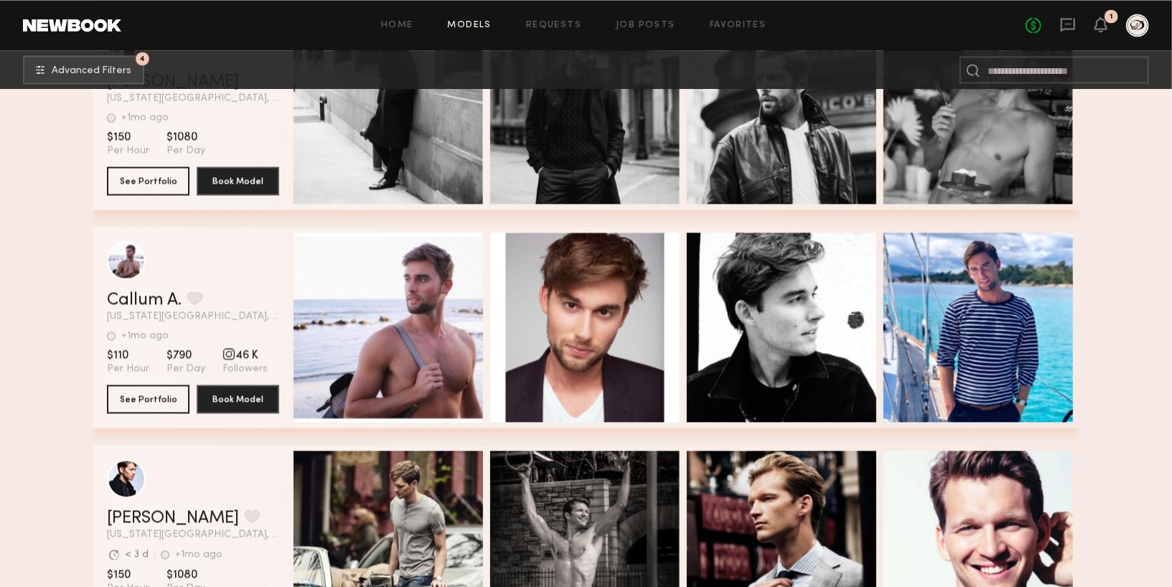
scroll to position [9036, 0]
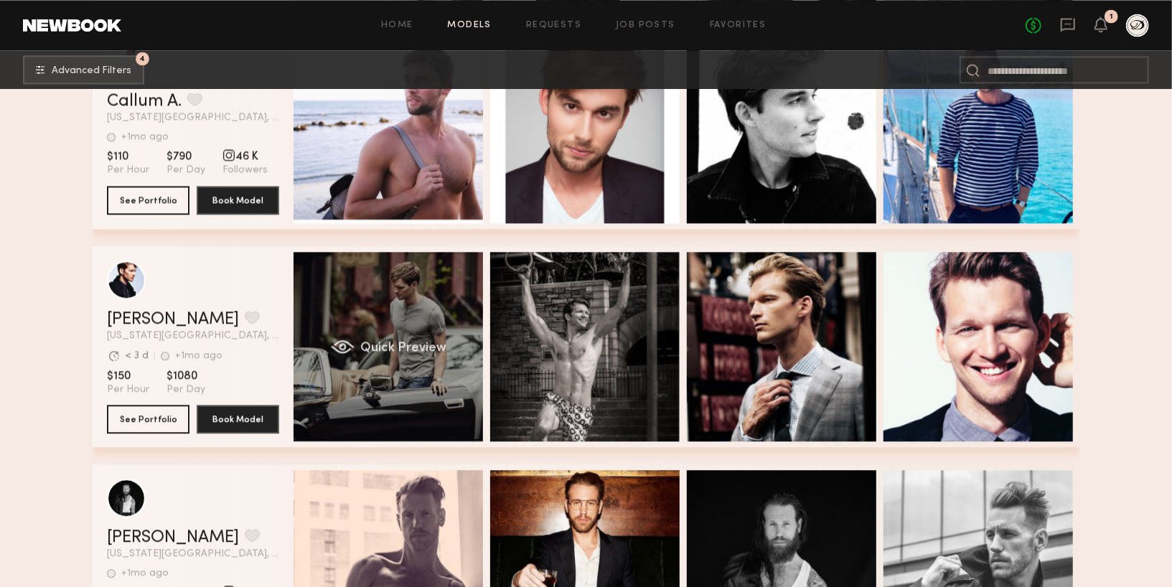
click at [416, 407] on div "Quick Preview" at bounding box center [389, 347] width 190 height 190
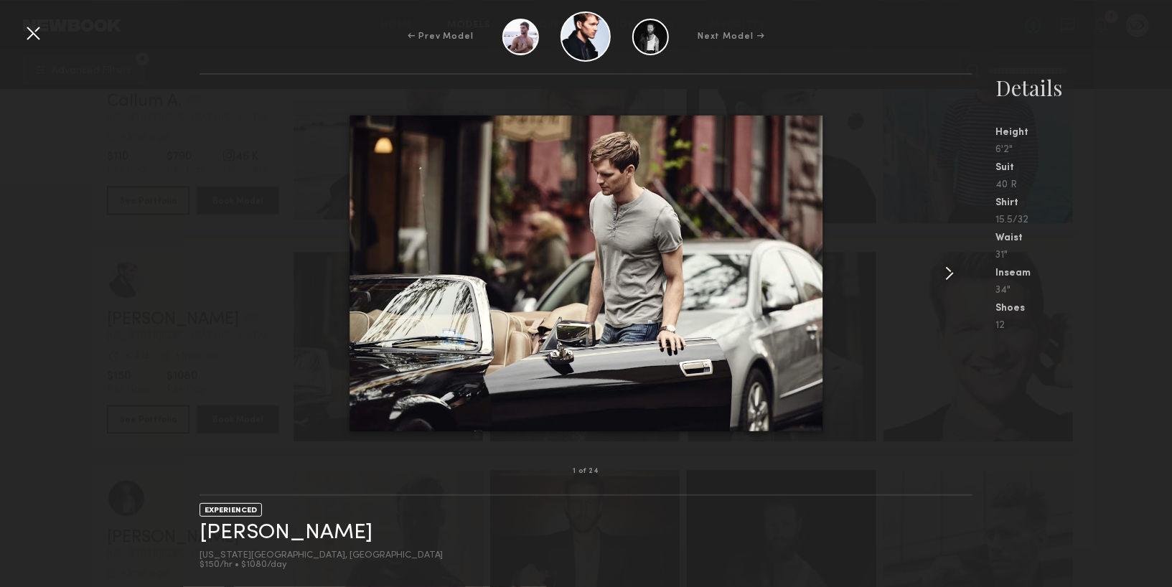
click at [947, 277] on common-icon at bounding box center [949, 273] width 23 height 23
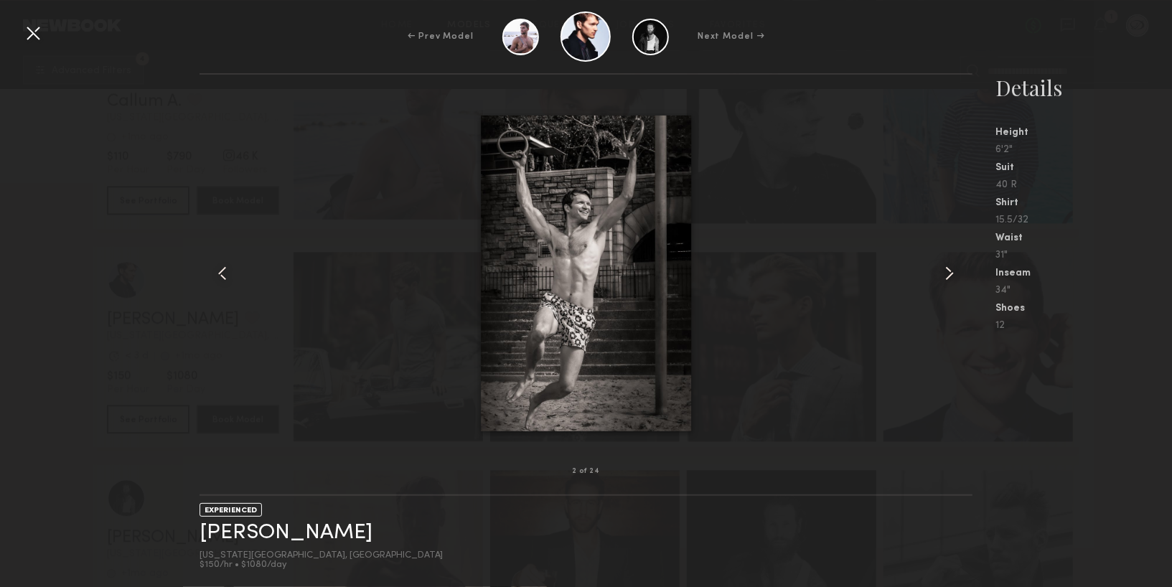
click at [948, 279] on common-icon at bounding box center [949, 273] width 23 height 23
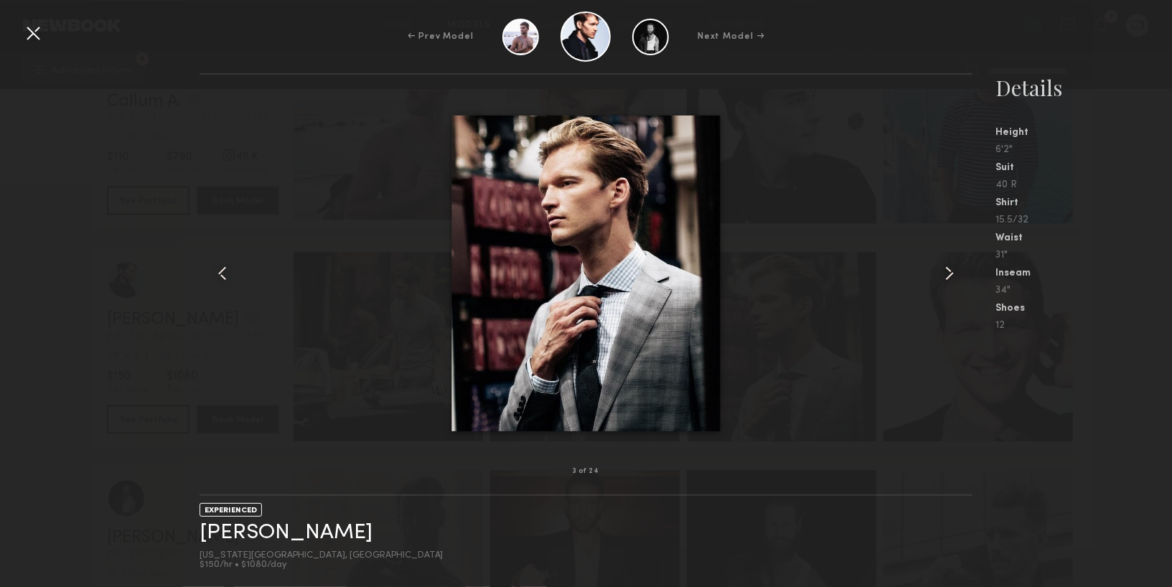
click at [948, 281] on common-icon at bounding box center [949, 273] width 23 height 23
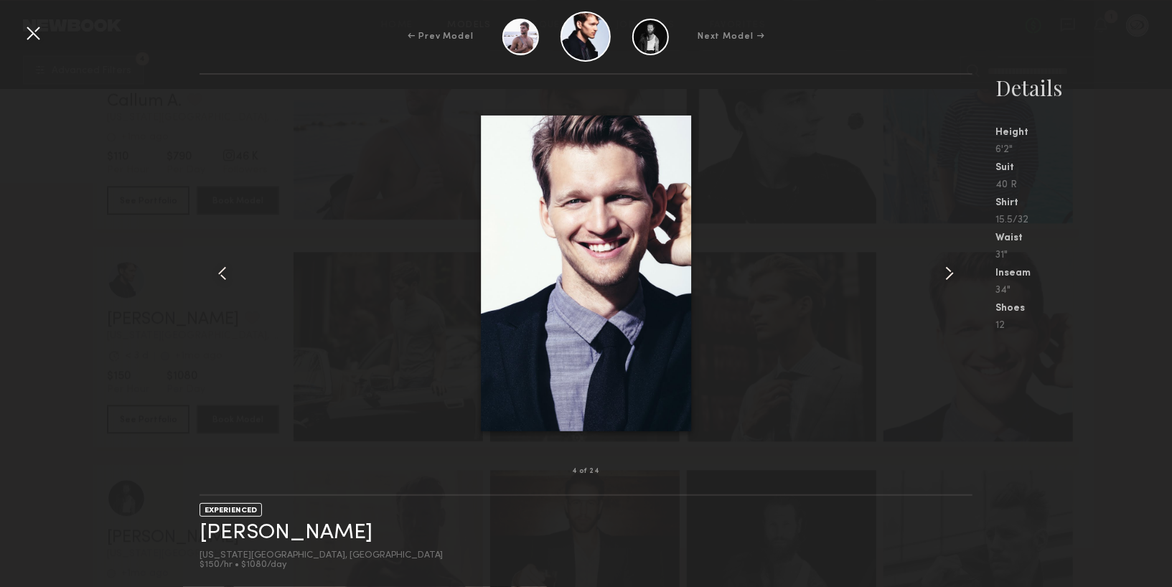
click at [948, 284] on common-icon at bounding box center [949, 273] width 23 height 23
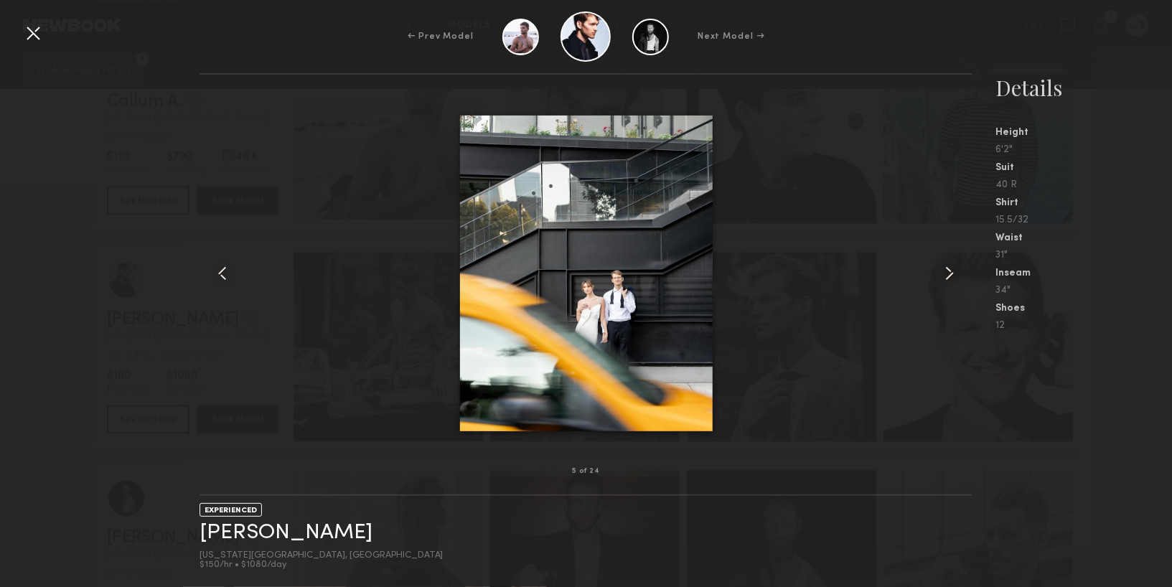
click at [948, 284] on common-icon at bounding box center [949, 273] width 23 height 23
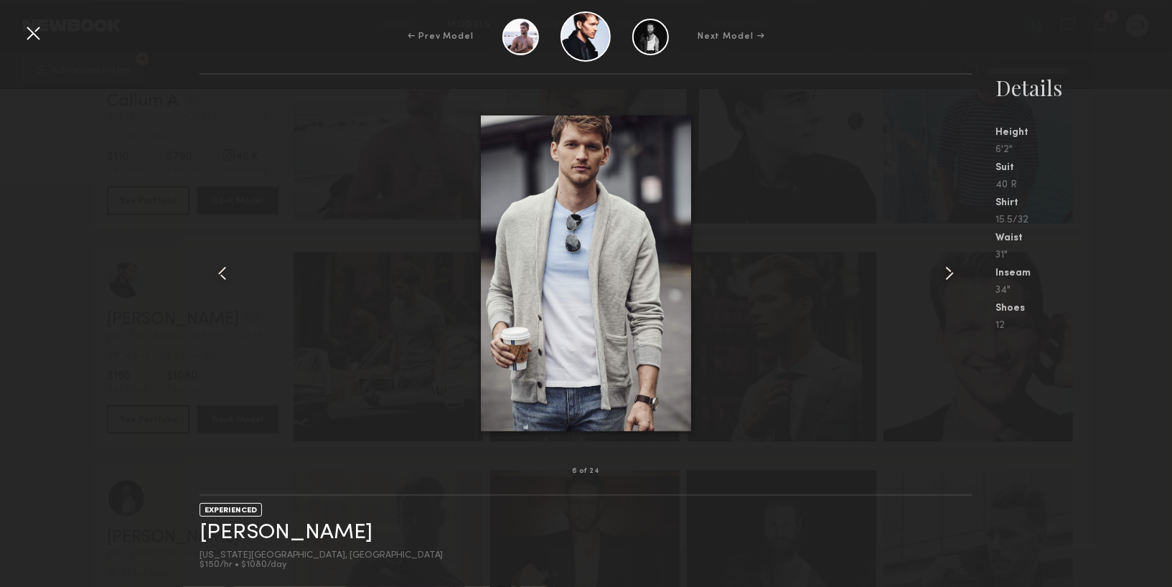
click at [948, 284] on common-icon at bounding box center [949, 273] width 23 height 23
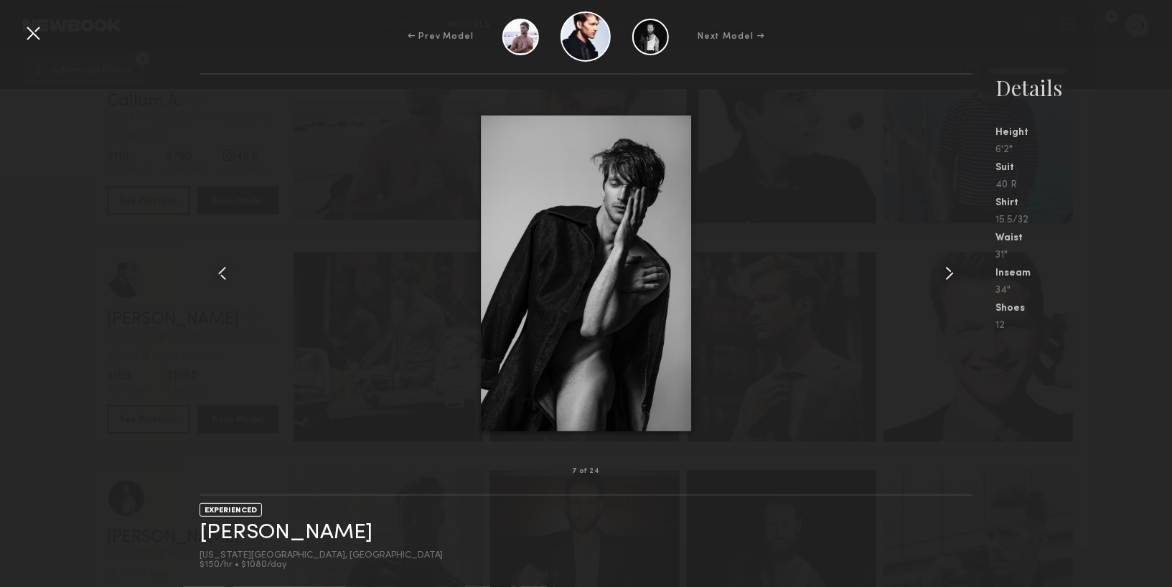
click at [948, 284] on common-icon at bounding box center [949, 273] width 23 height 23
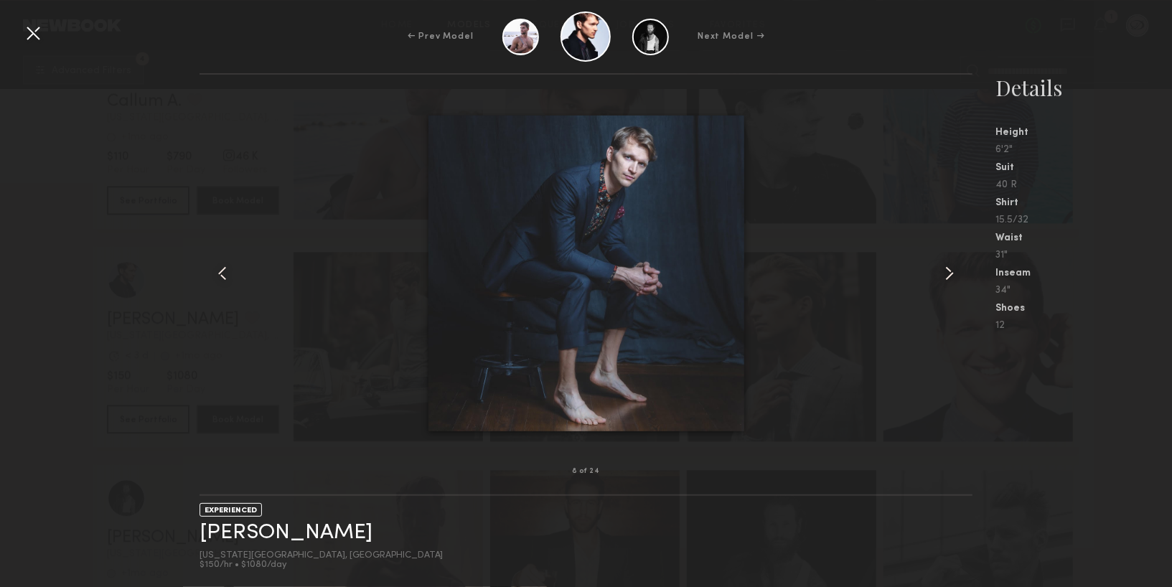
click at [948, 285] on div at bounding box center [957, 273] width 31 height 351
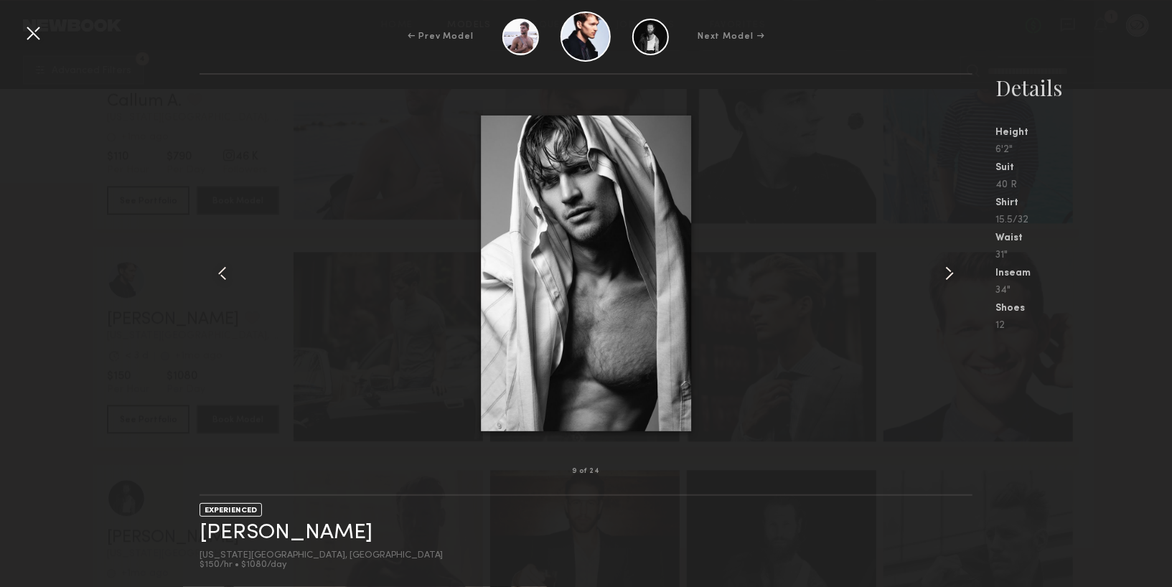
click at [948, 285] on div at bounding box center [957, 273] width 31 height 351
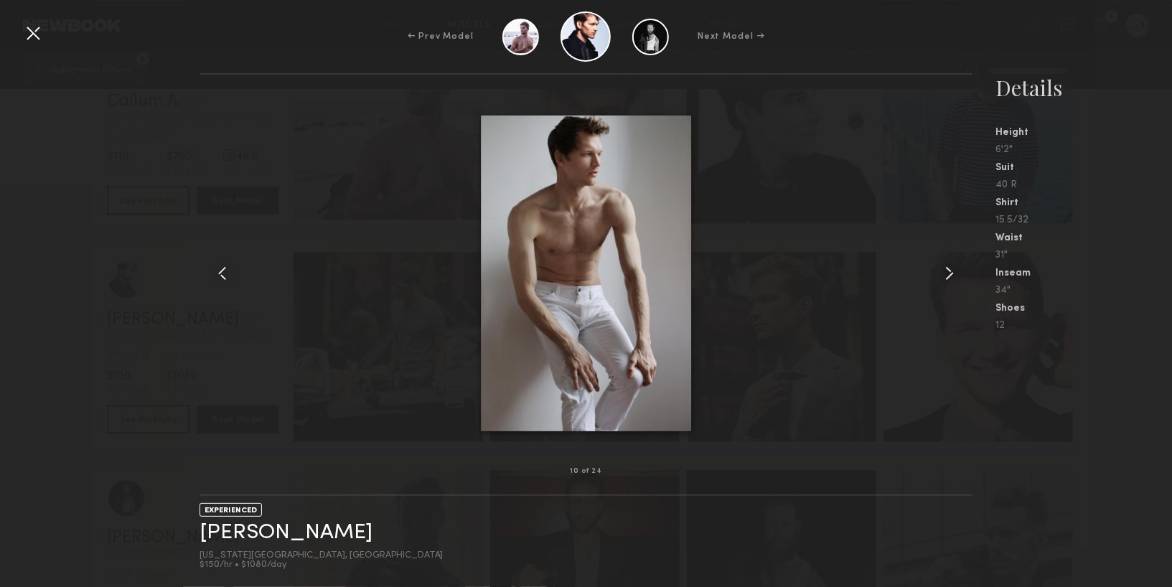
click at [948, 285] on div at bounding box center [957, 273] width 31 height 351
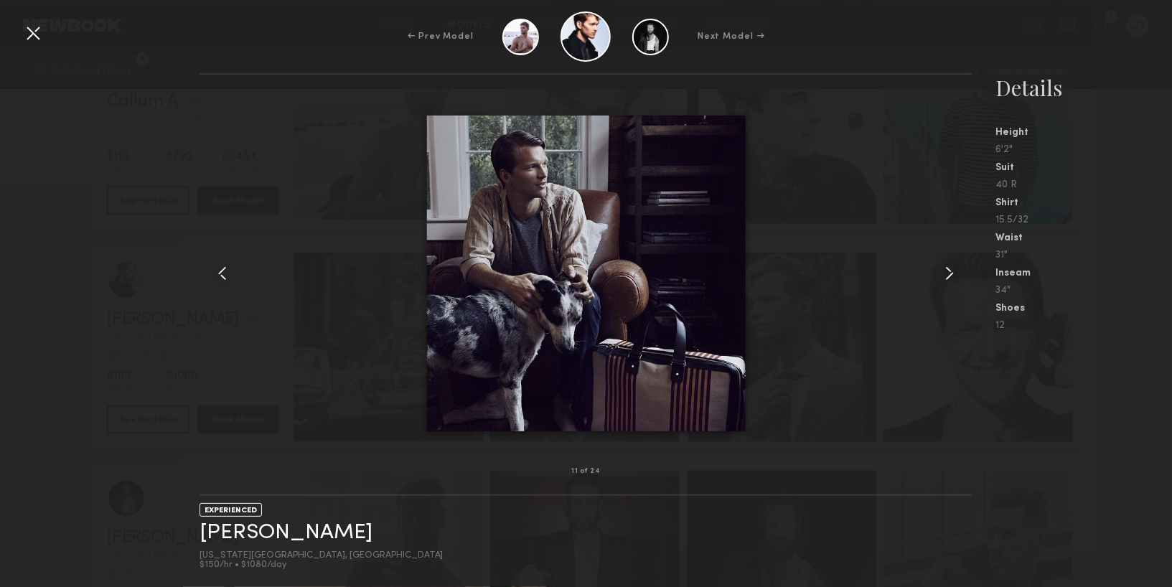
click at [948, 286] on div at bounding box center [957, 273] width 31 height 351
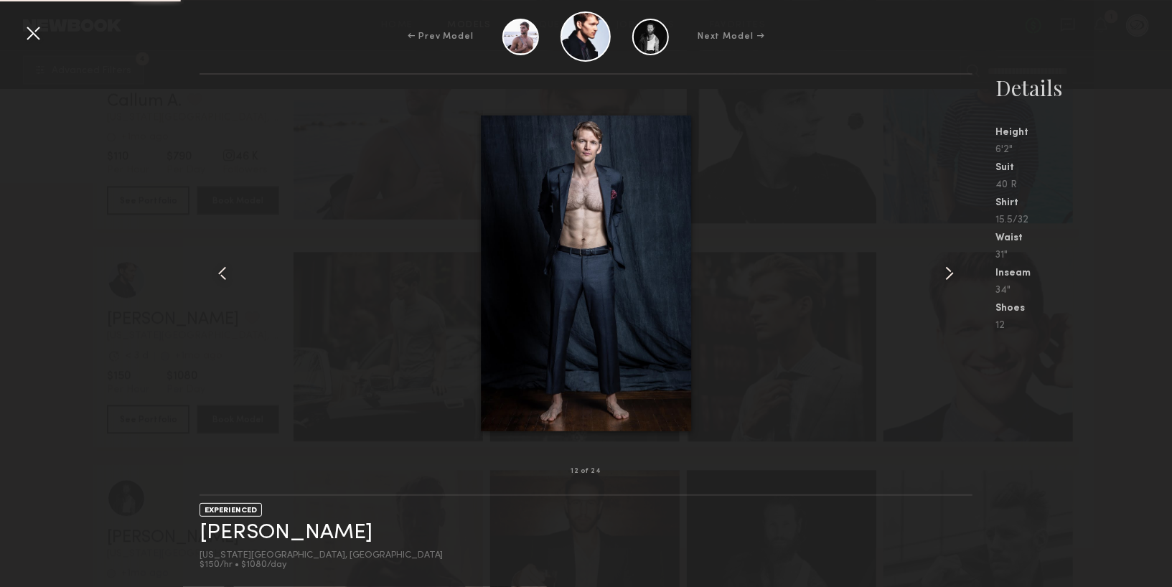
click at [948, 288] on div at bounding box center [957, 273] width 31 height 351
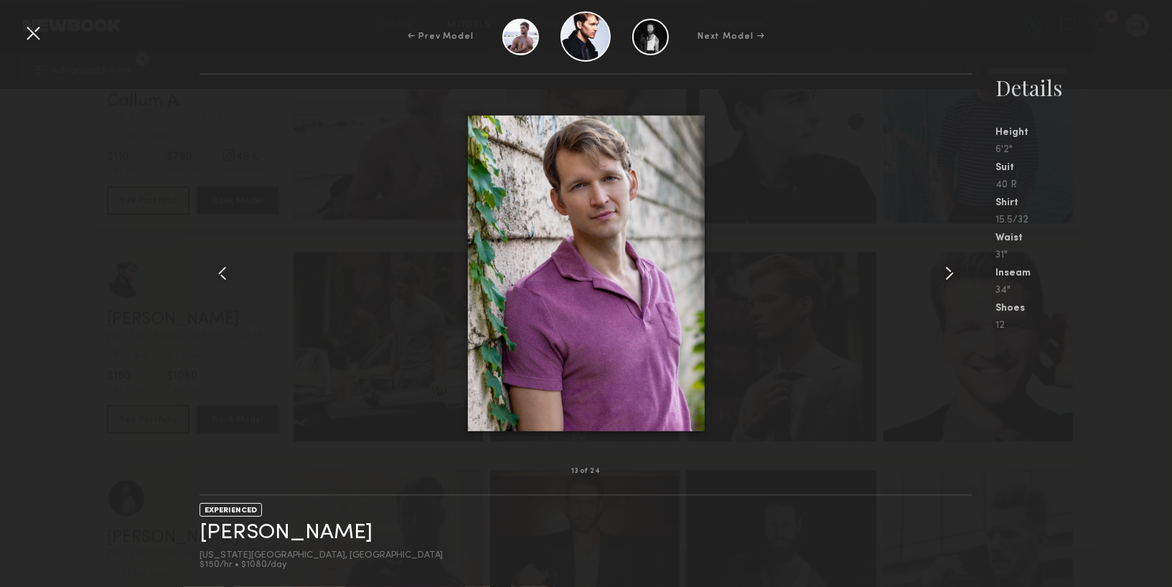
click at [947, 285] on div at bounding box center [957, 273] width 31 height 351
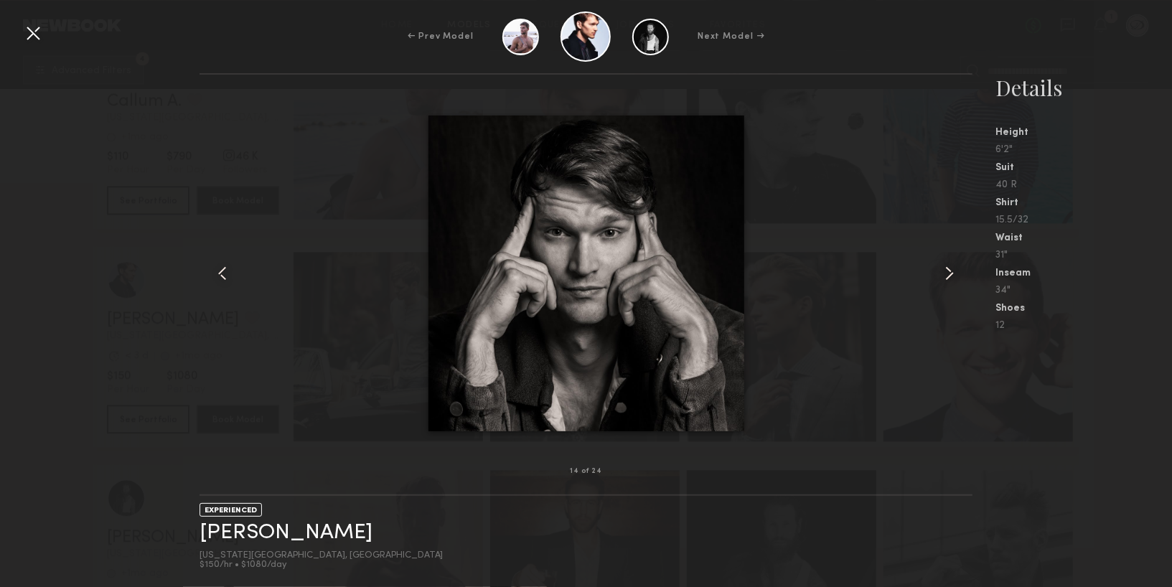
click at [42, 29] on div at bounding box center [33, 33] width 23 height 23
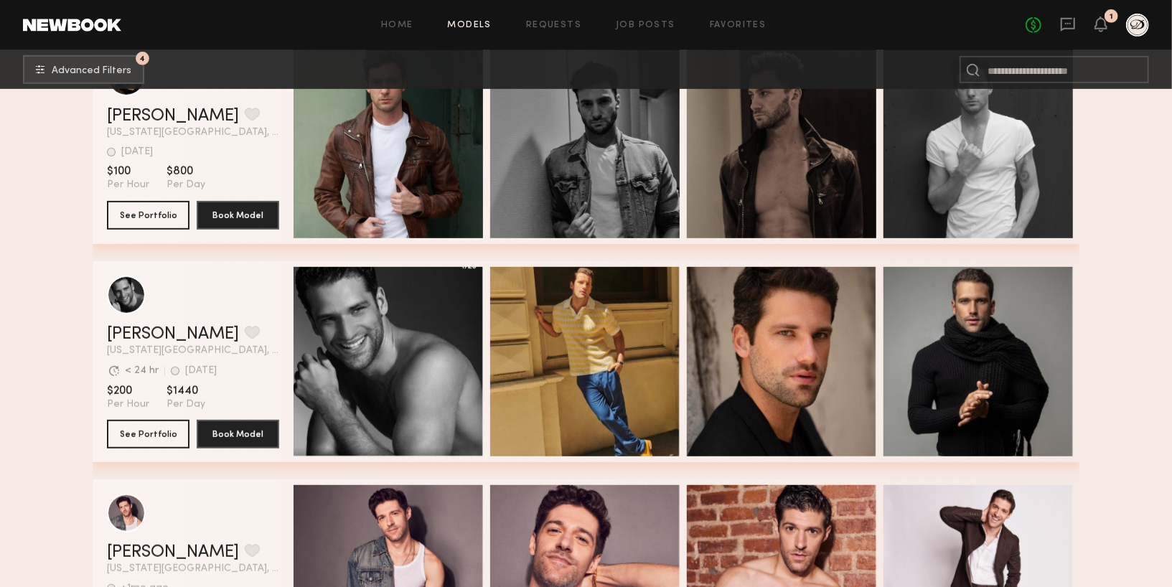
scroll to position [10989, 0]
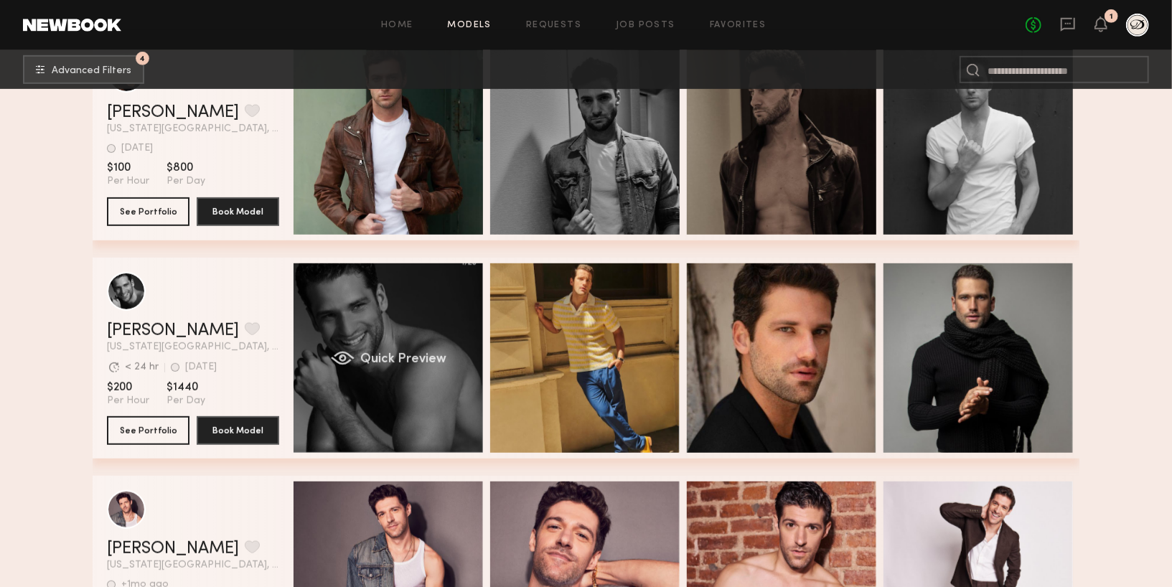
click at [375, 358] on span "Quick Preview" at bounding box center [403, 359] width 86 height 13
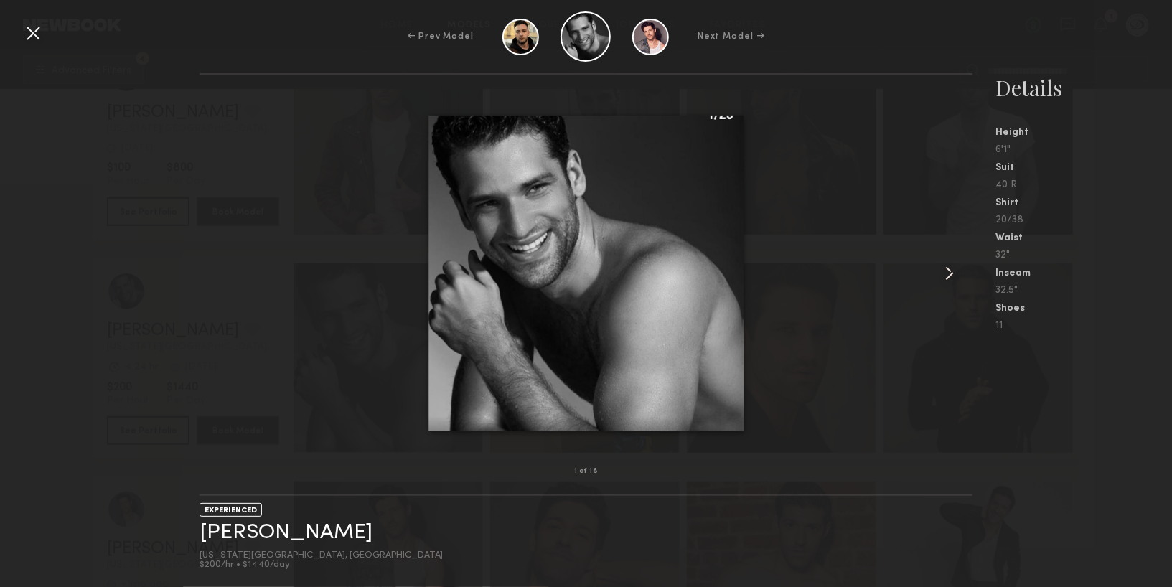
click at [944, 283] on common-icon at bounding box center [949, 273] width 23 height 23
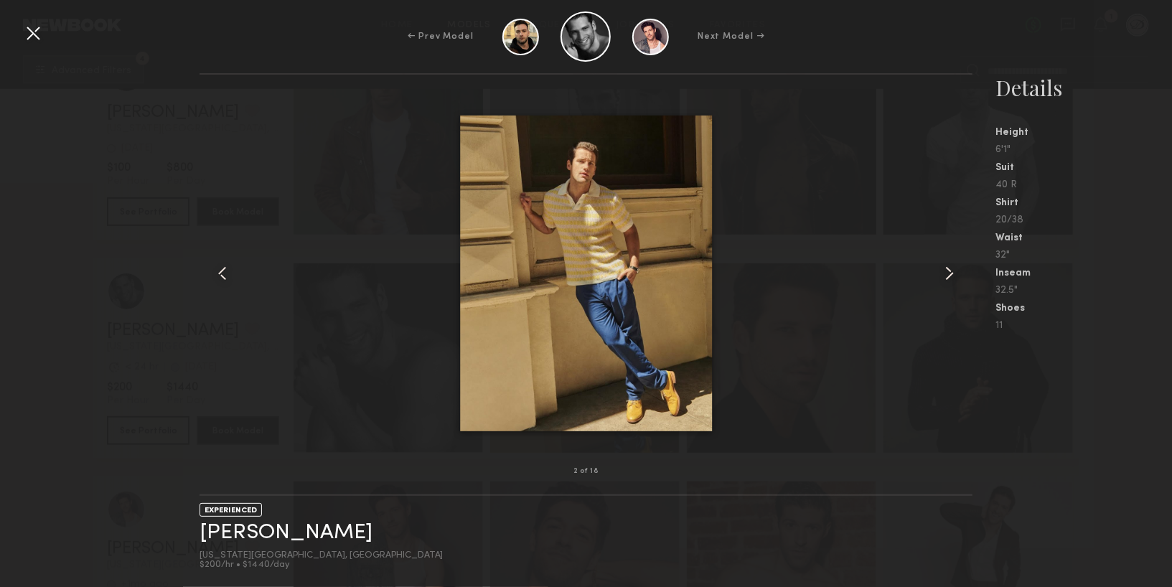
click at [945, 284] on div at bounding box center [957, 273] width 31 height 351
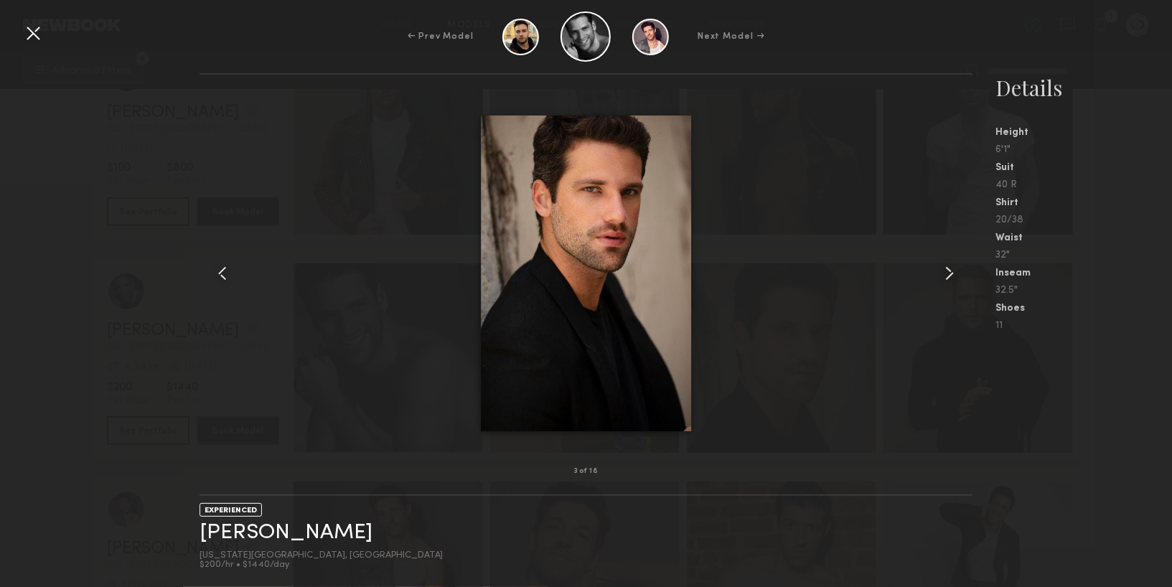
click at [945, 284] on div at bounding box center [957, 273] width 31 height 351
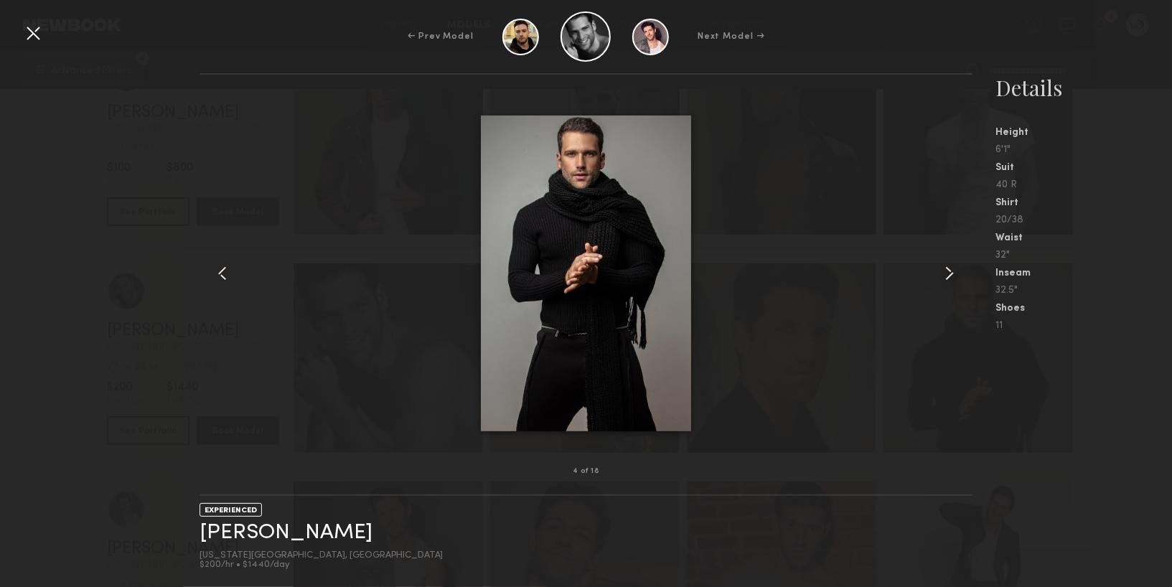
click at [945, 284] on div at bounding box center [957, 273] width 31 height 351
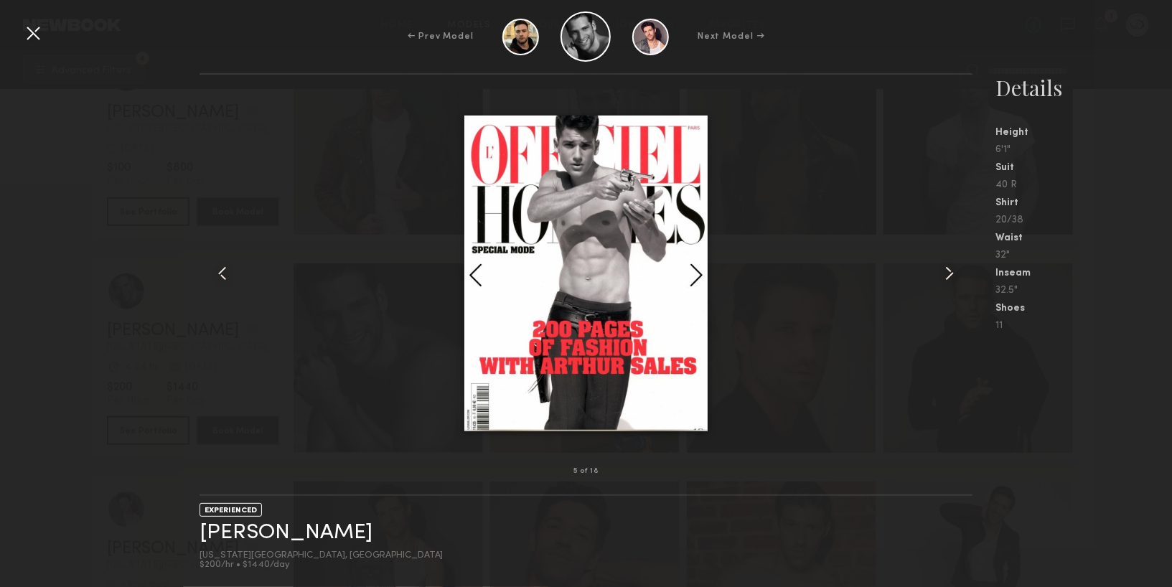
click at [946, 286] on div at bounding box center [957, 273] width 31 height 351
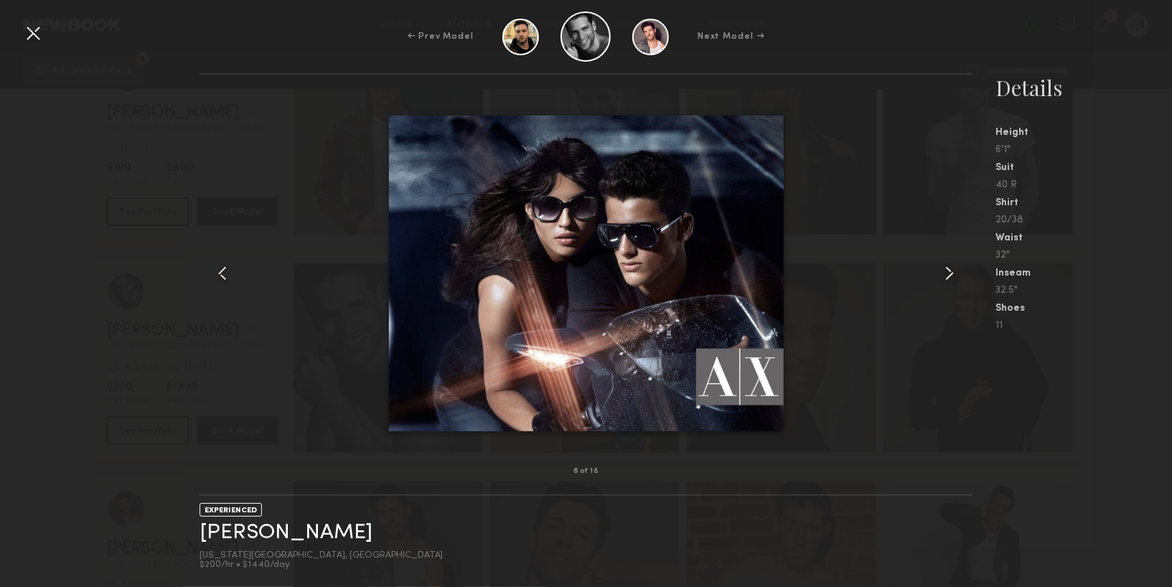
click at [947, 287] on div at bounding box center [957, 273] width 31 height 351
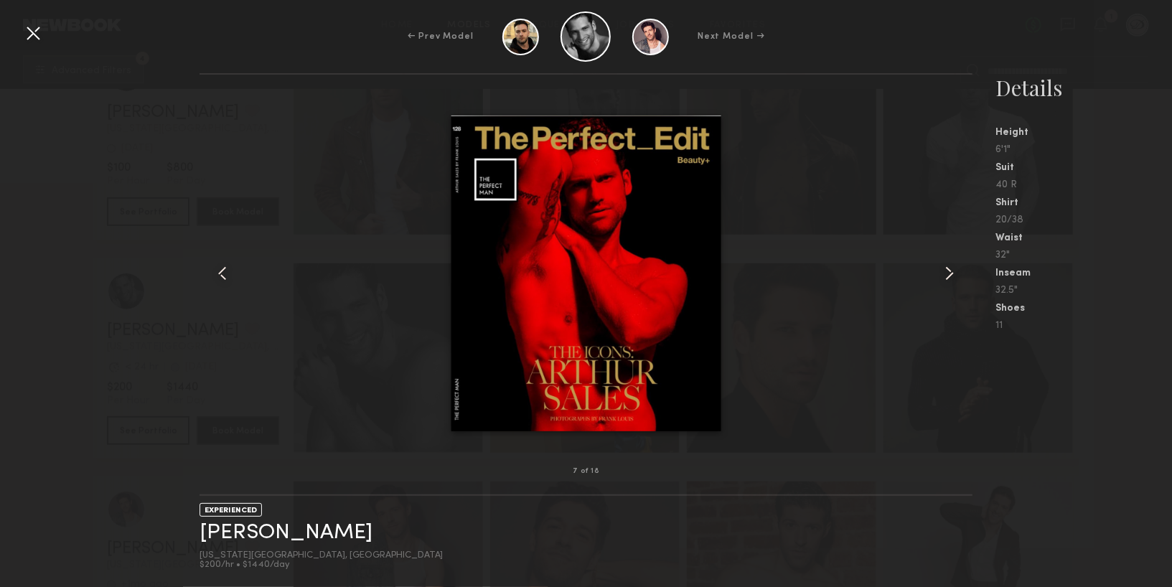
click at [947, 287] on div at bounding box center [957, 273] width 31 height 351
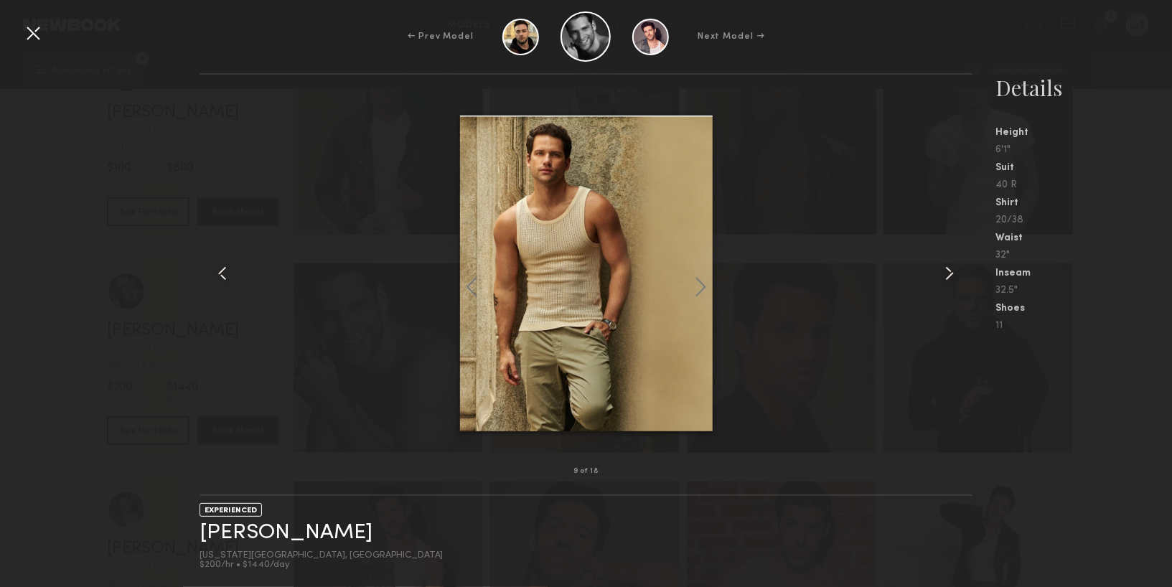
click at [947, 287] on div at bounding box center [957, 273] width 31 height 351
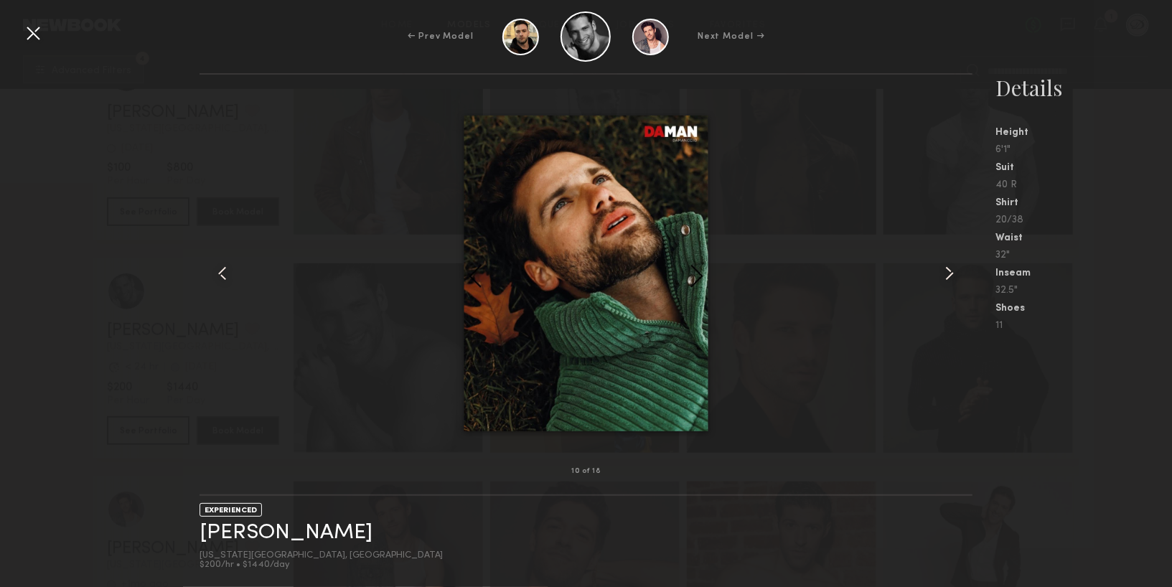
click at [947, 287] on div at bounding box center [957, 273] width 31 height 351
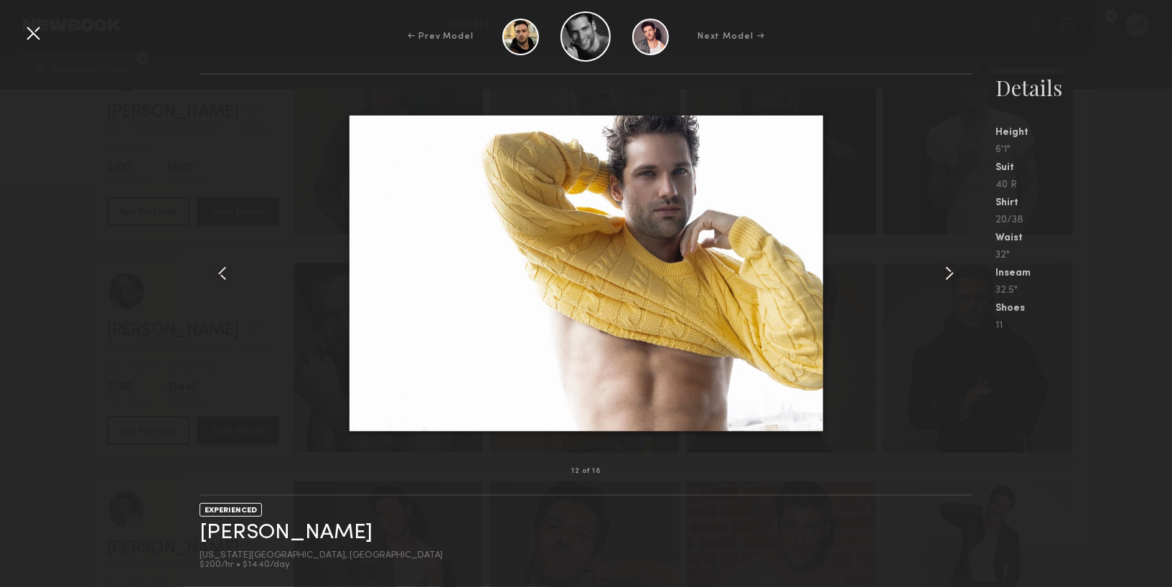
click at [40, 32] on div at bounding box center [33, 33] width 23 height 23
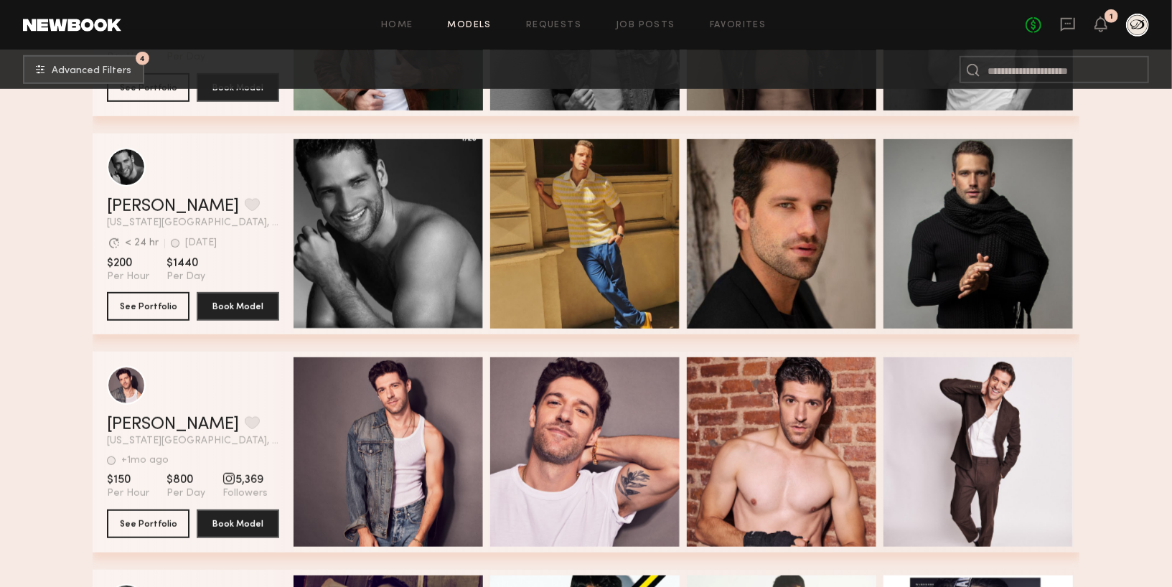
scroll to position [11113, 0]
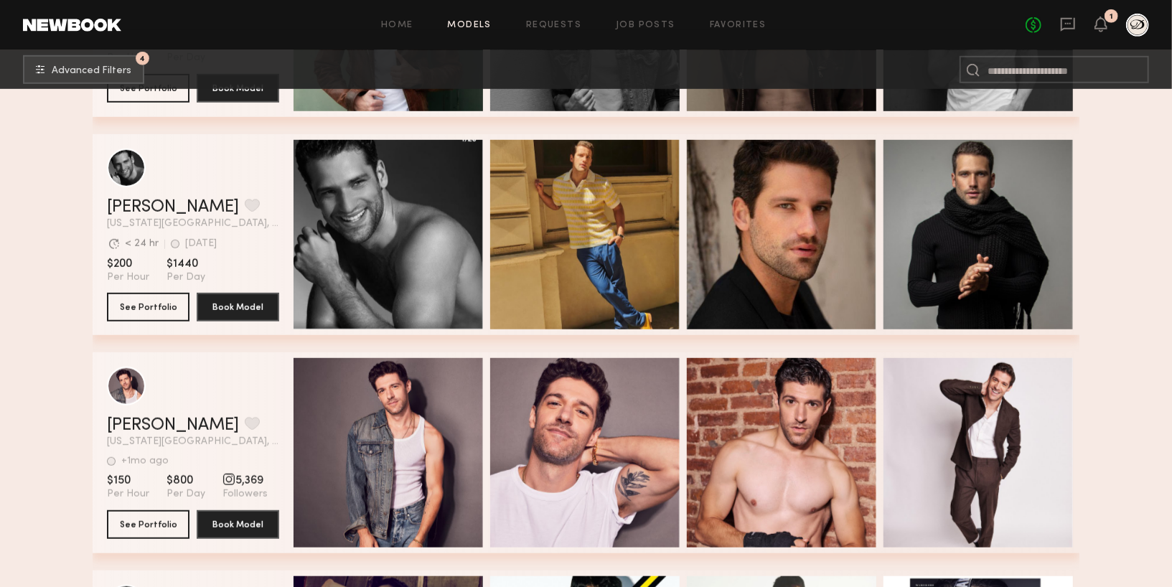
click at [79, 88] on nb-browse-subheader "4 Advanced Filters 4" at bounding box center [586, 69] width 1172 height 39
click at [82, 68] on span "Advanced Filters" at bounding box center [92, 70] width 80 height 10
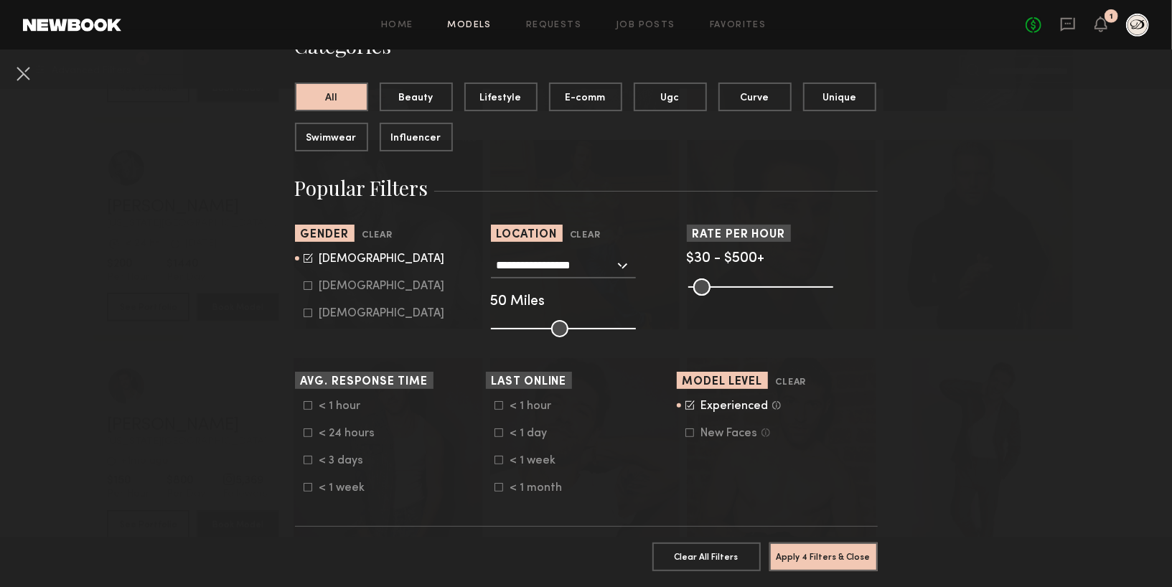
scroll to position [134, 0]
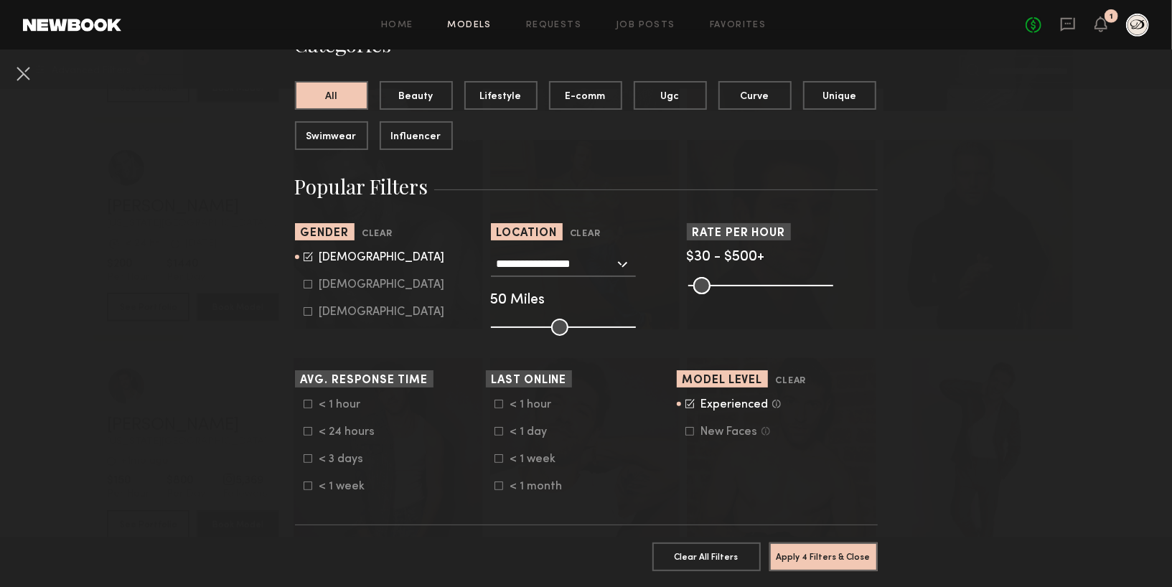
click at [687, 403] on icon at bounding box center [690, 403] width 9 height 9
click at [805, 553] on button "Apply 3 Filters & Close" at bounding box center [824, 556] width 108 height 29
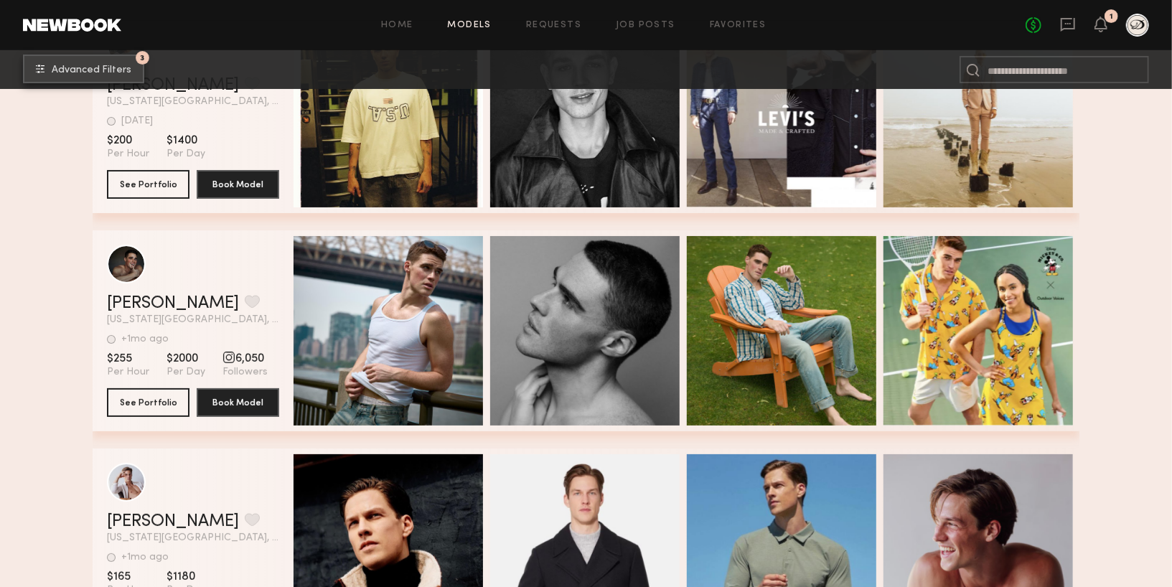
scroll to position [3595, 0]
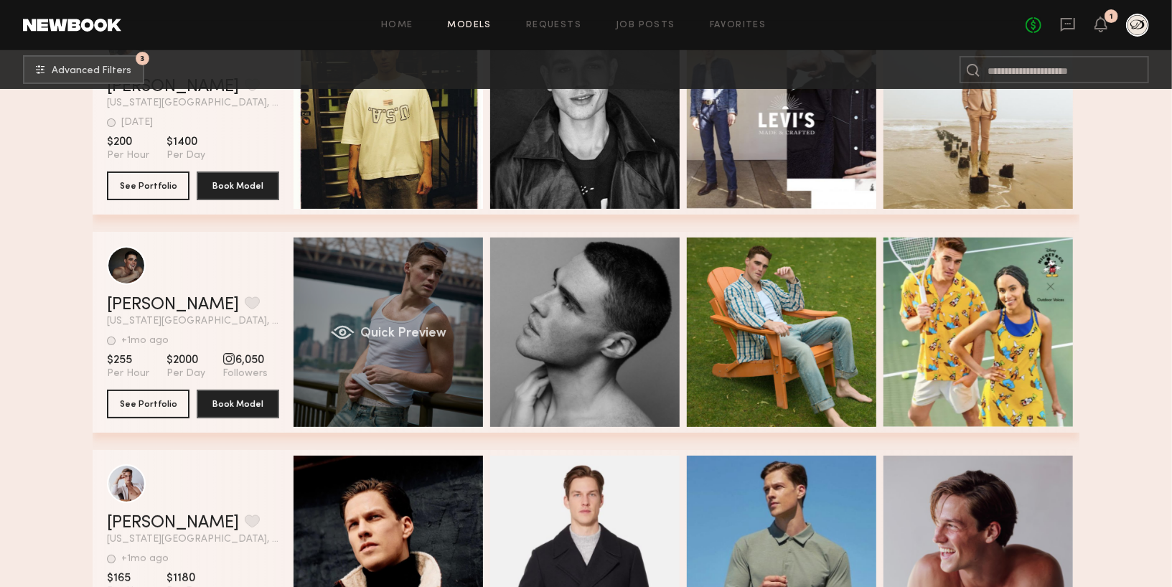
click at [370, 310] on div "Quick Preview" at bounding box center [389, 333] width 190 height 190
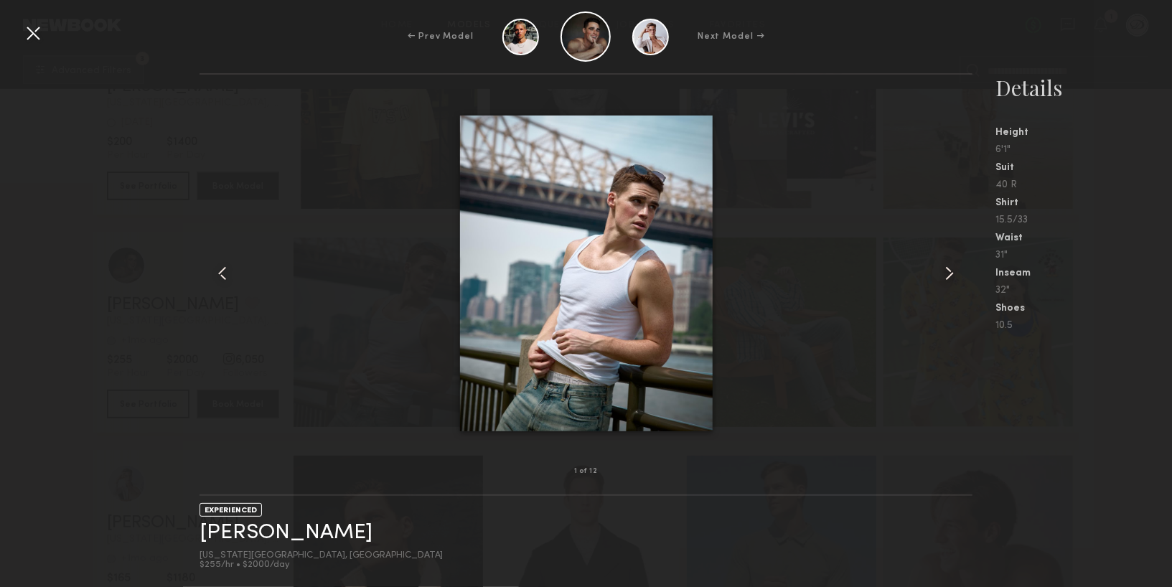
click at [942, 275] on common-icon at bounding box center [949, 273] width 23 height 23
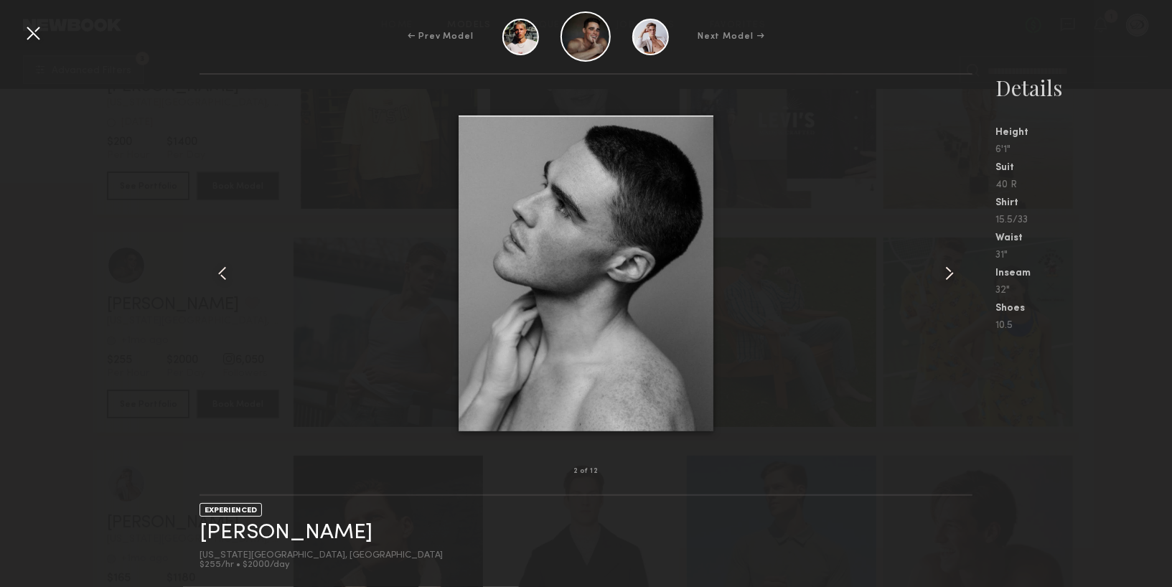
click at [943, 276] on common-icon at bounding box center [949, 273] width 23 height 23
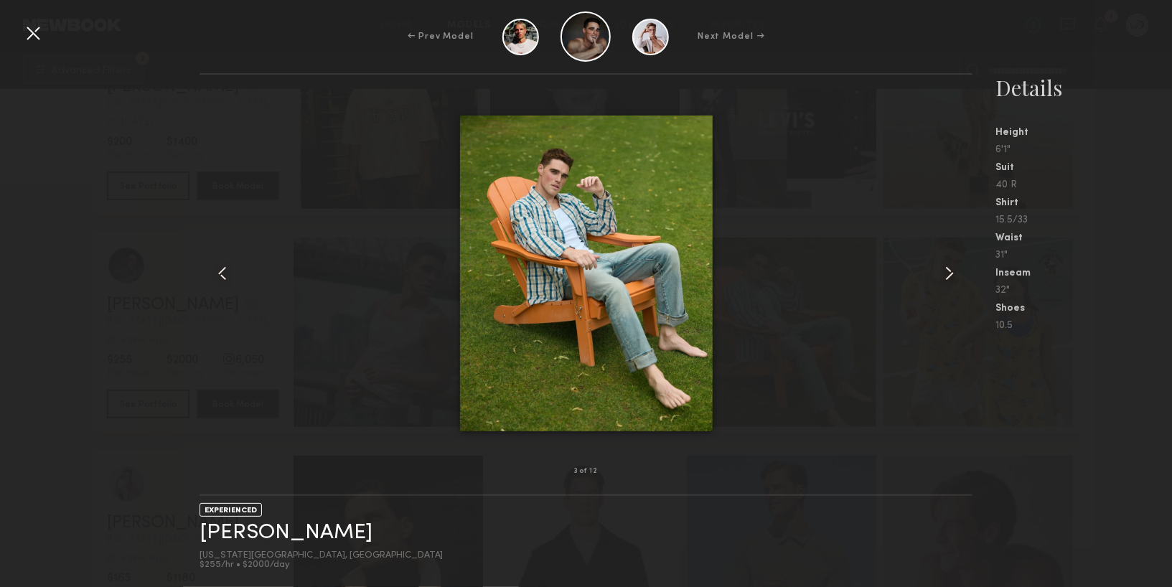
click at [945, 279] on common-icon at bounding box center [949, 273] width 23 height 23
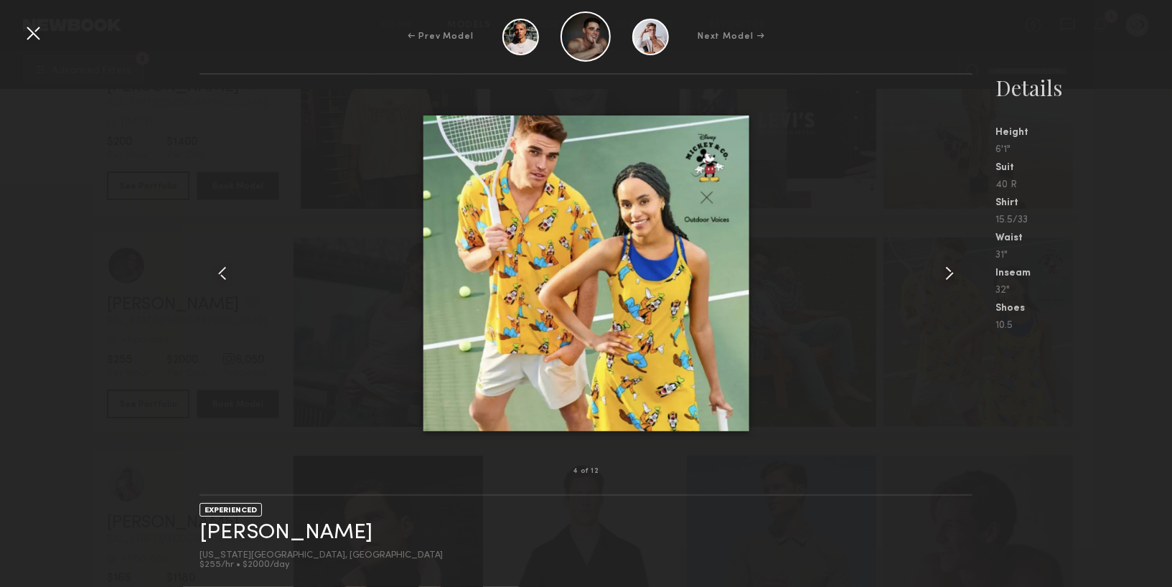
click at [945, 279] on common-icon at bounding box center [949, 273] width 23 height 23
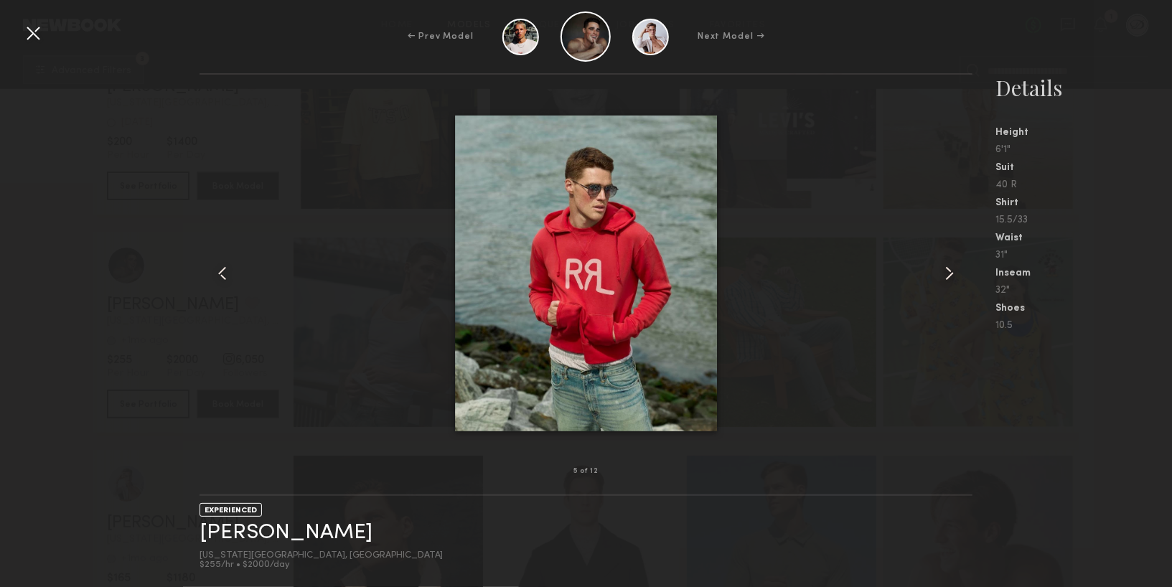
click at [945, 279] on common-icon at bounding box center [949, 273] width 23 height 23
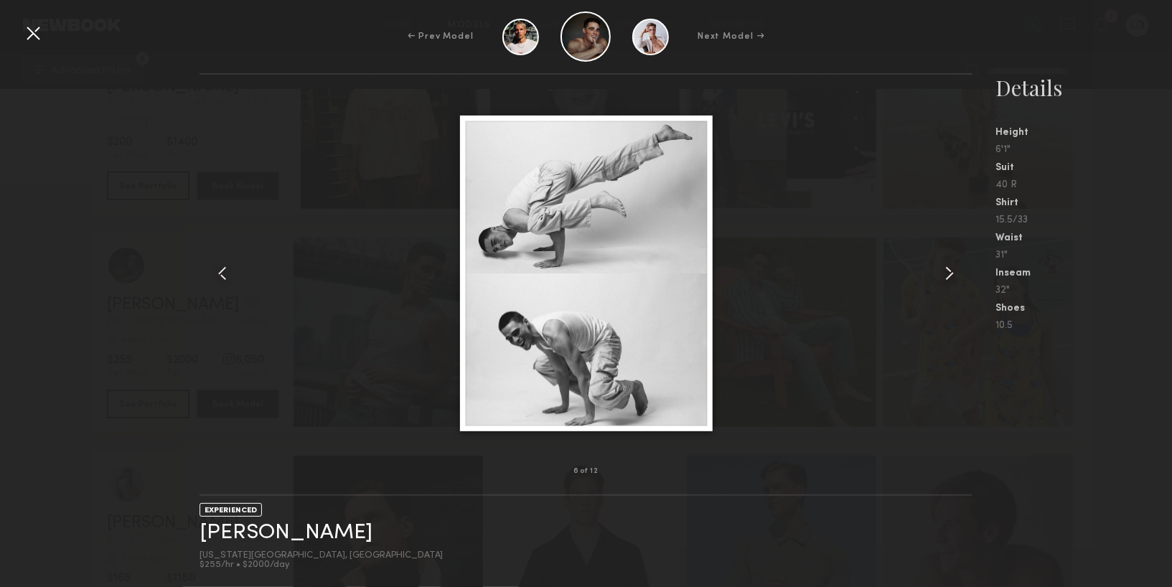
click at [945, 279] on common-icon at bounding box center [949, 273] width 23 height 23
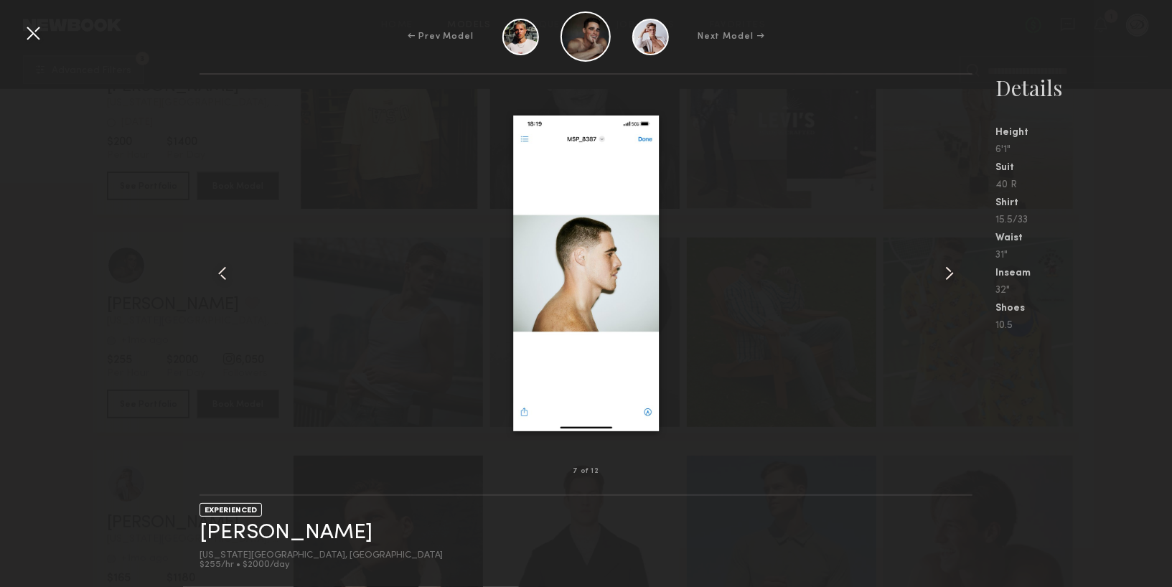
click at [945, 279] on common-icon at bounding box center [949, 273] width 23 height 23
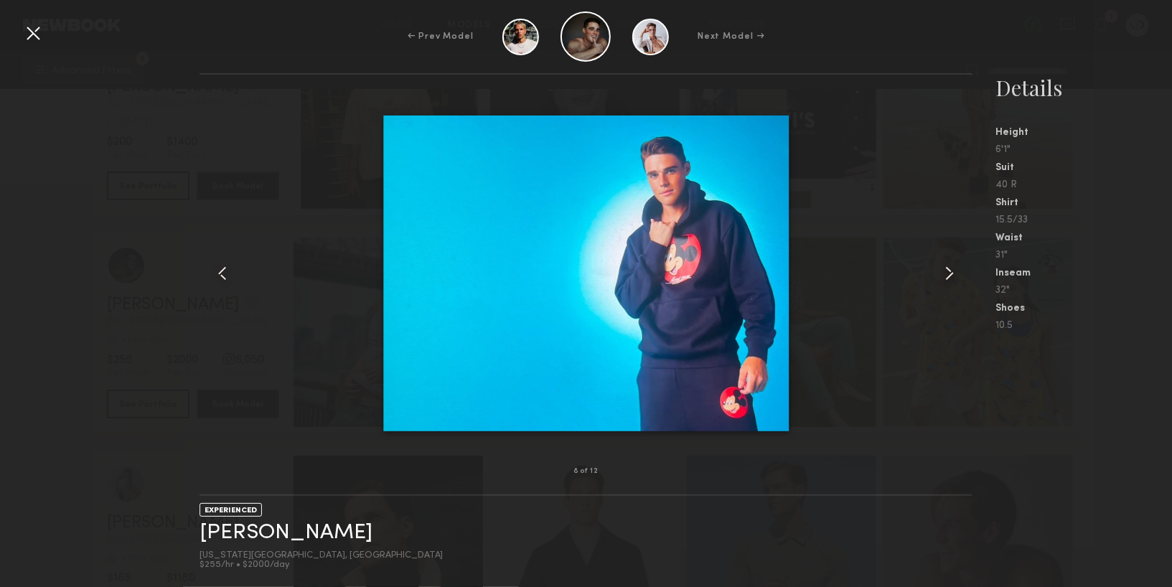
click at [945, 279] on common-icon at bounding box center [949, 273] width 23 height 23
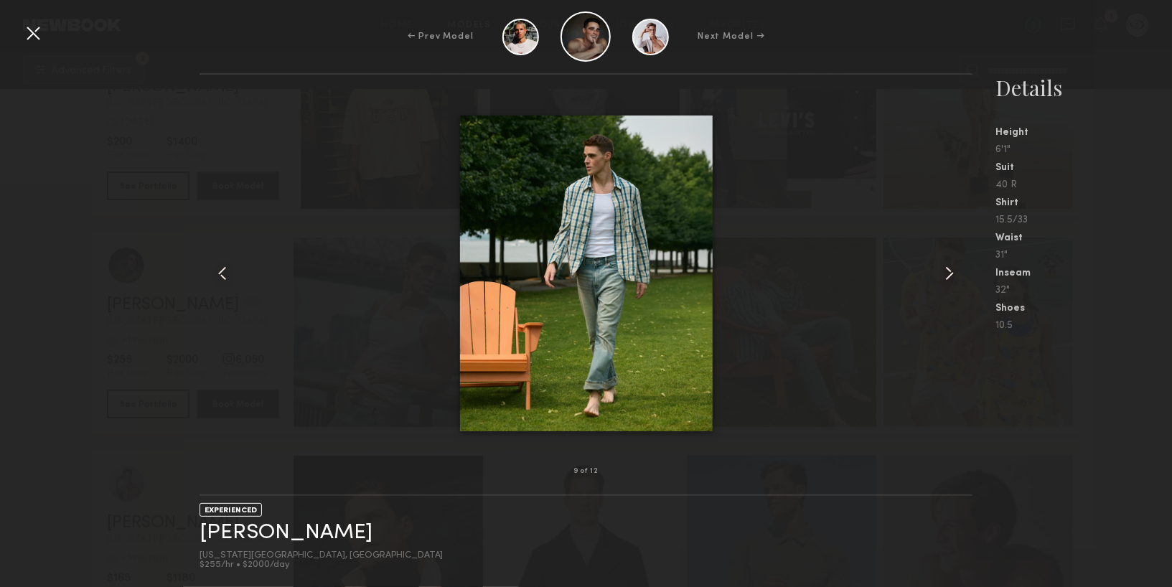
click at [945, 279] on common-icon at bounding box center [949, 273] width 23 height 23
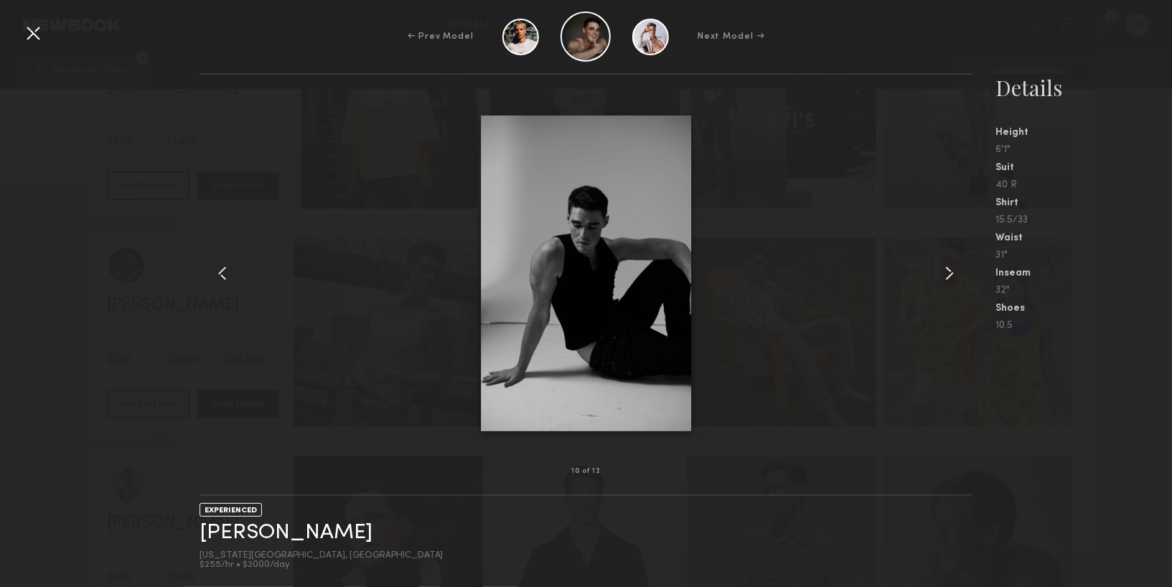
click at [945, 279] on common-icon at bounding box center [949, 273] width 23 height 23
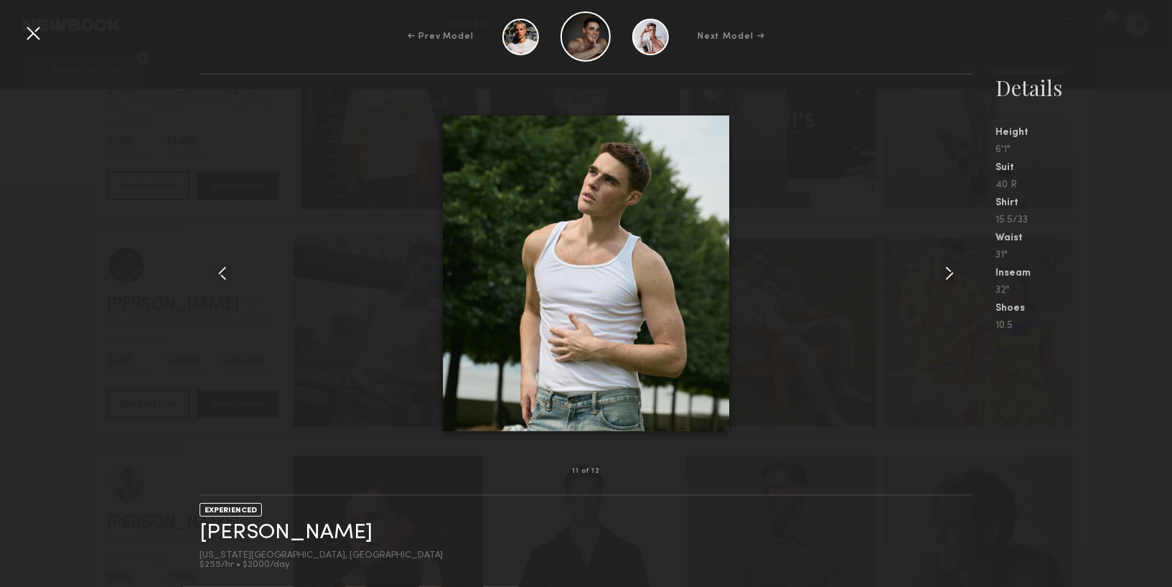
click at [945, 280] on common-icon at bounding box center [949, 273] width 23 height 23
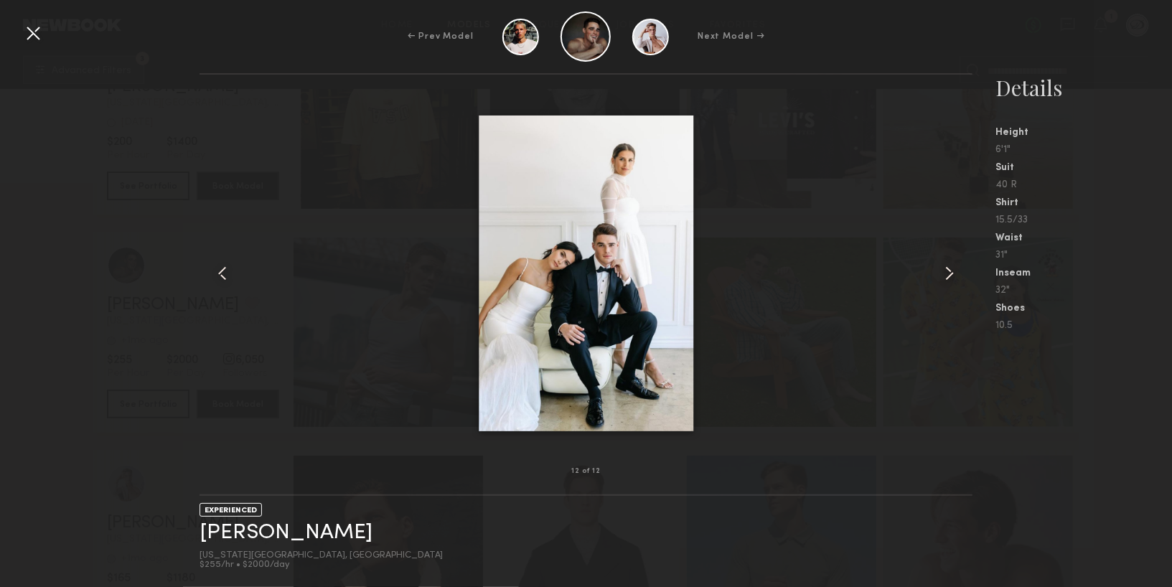
click at [945, 281] on common-icon at bounding box center [949, 273] width 23 height 23
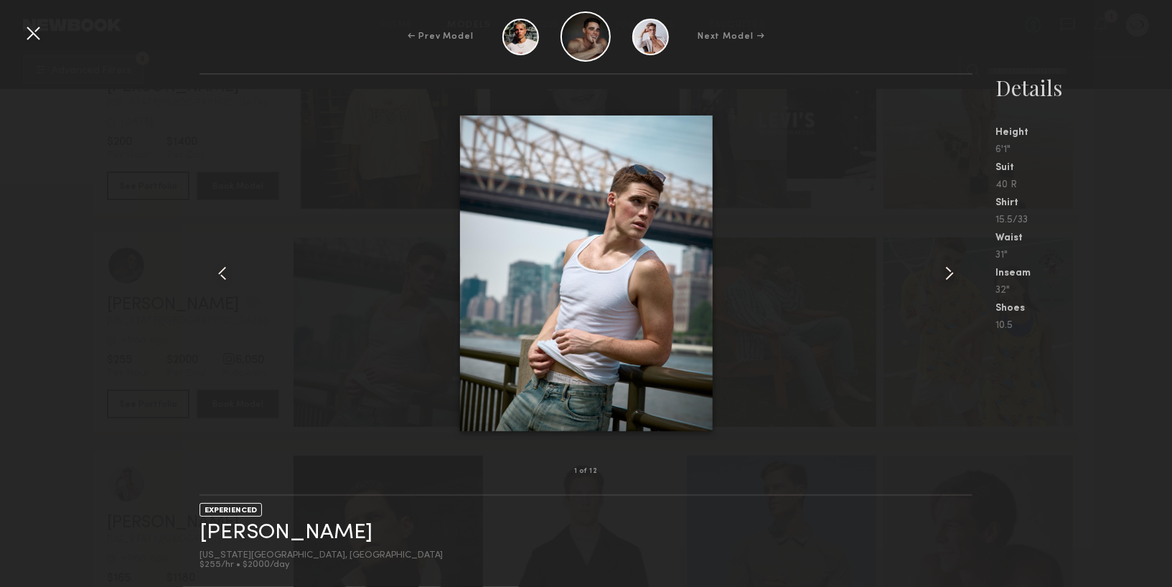
click at [945, 281] on common-icon at bounding box center [949, 273] width 23 height 23
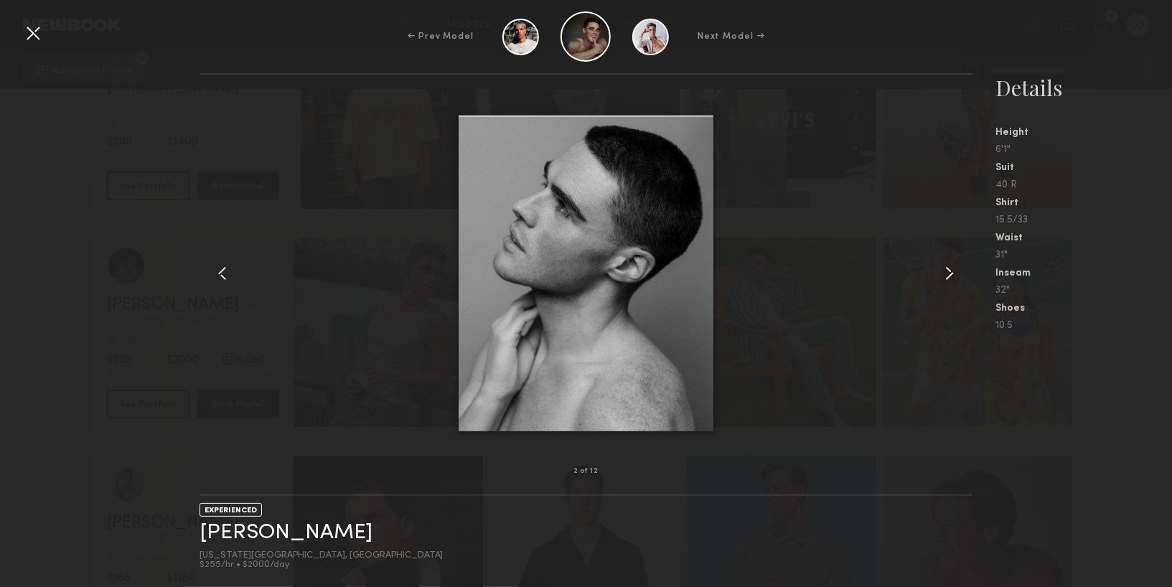
click at [42, 36] on div at bounding box center [33, 33] width 23 height 23
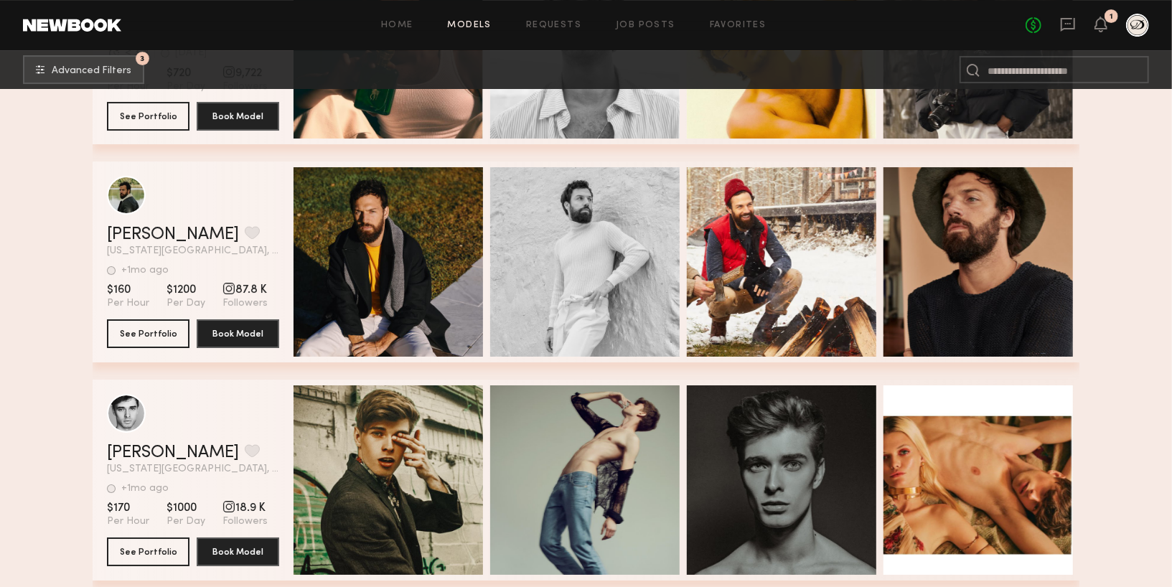
scroll to position [6762, 0]
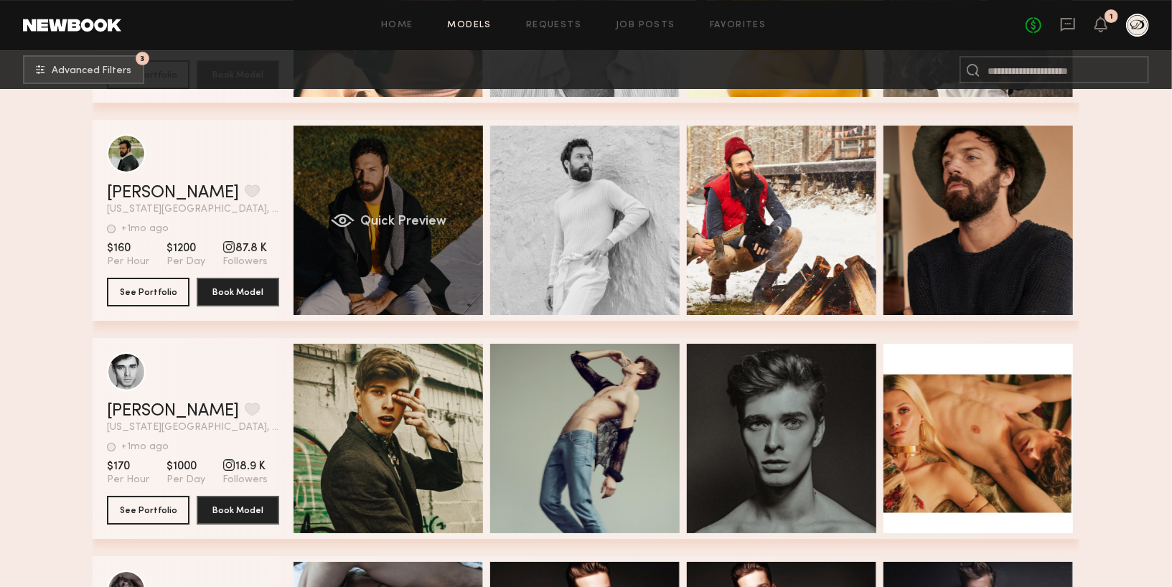
click at [375, 210] on div "Quick Preview" at bounding box center [389, 221] width 190 height 190
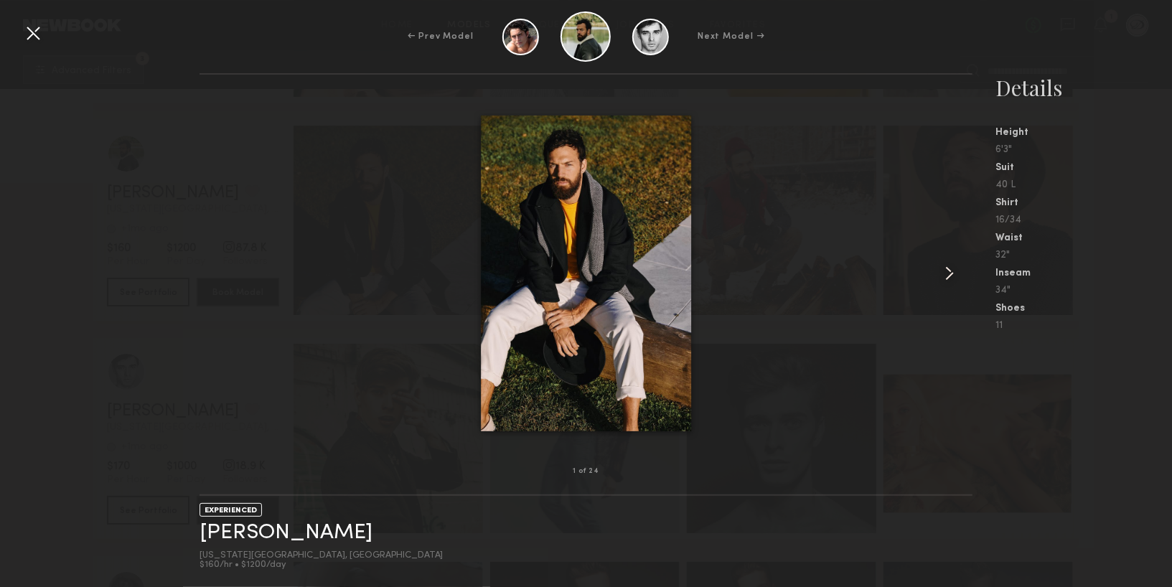
click at [940, 276] on common-icon at bounding box center [949, 273] width 23 height 23
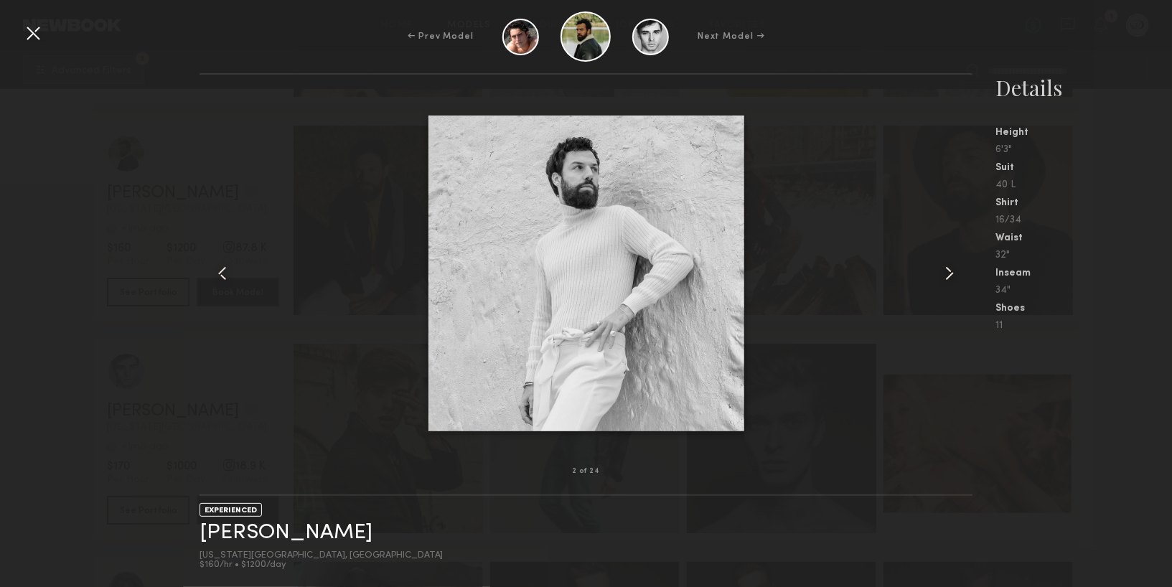
click at [941, 277] on common-icon at bounding box center [949, 273] width 23 height 23
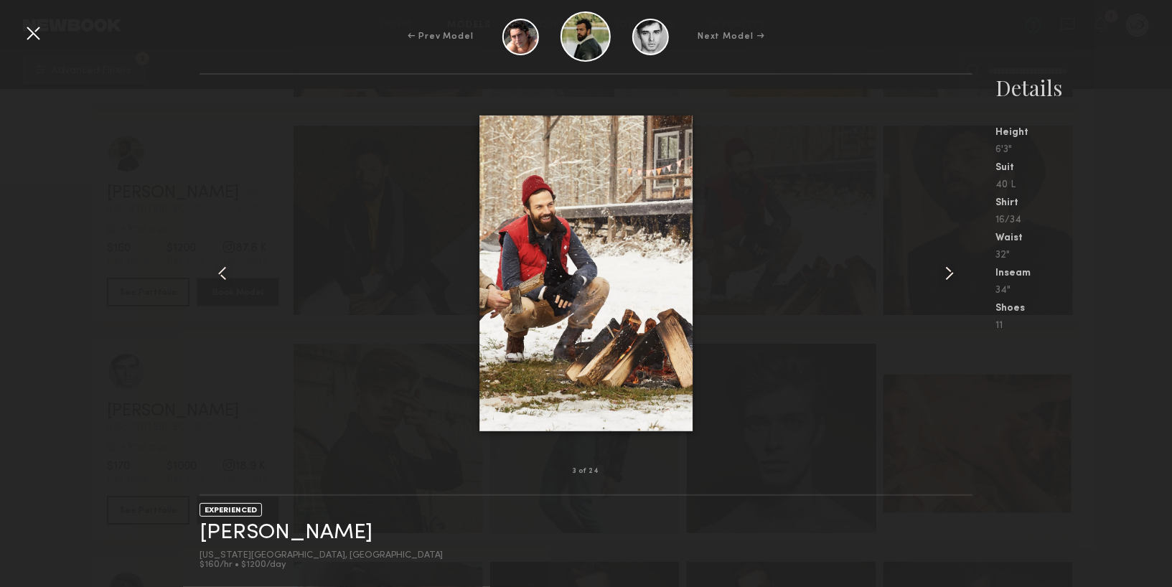
click at [941, 277] on common-icon at bounding box center [949, 273] width 23 height 23
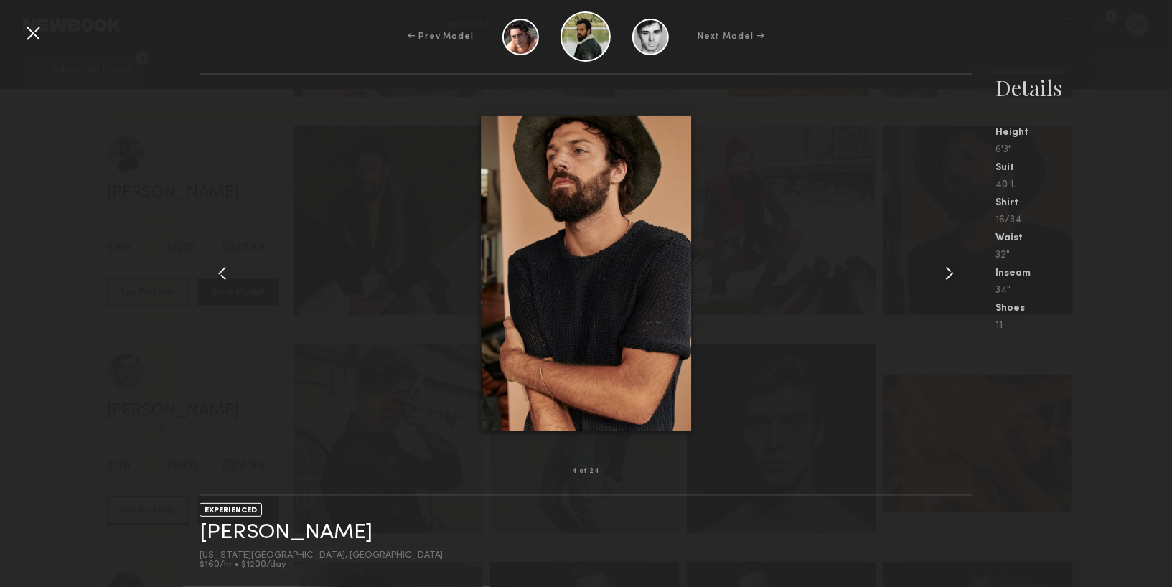
click at [941, 277] on common-icon at bounding box center [949, 273] width 23 height 23
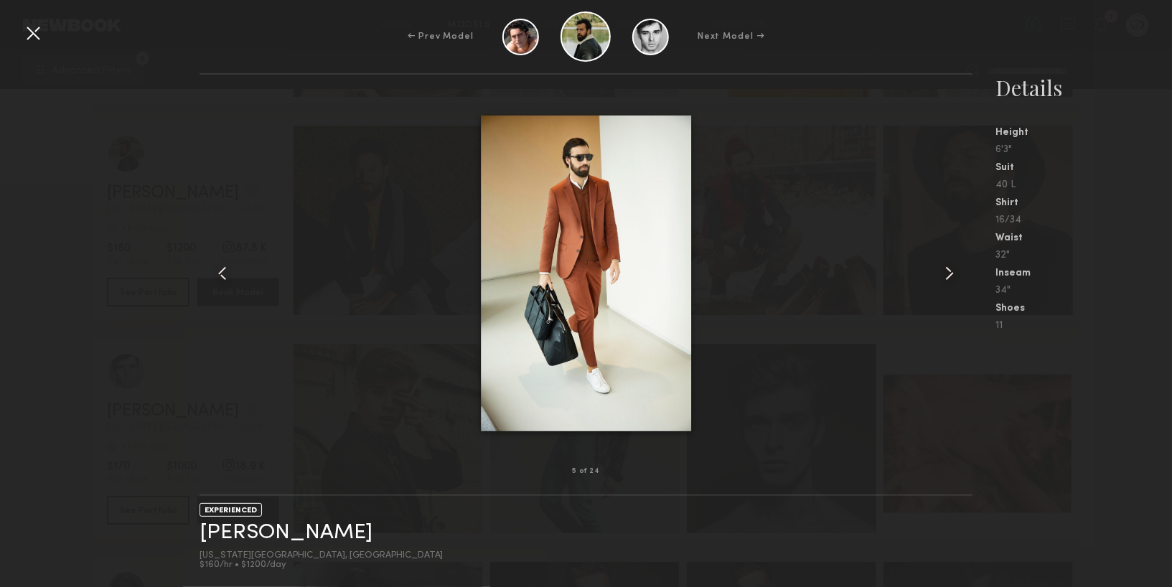
click at [941, 278] on common-icon at bounding box center [949, 273] width 23 height 23
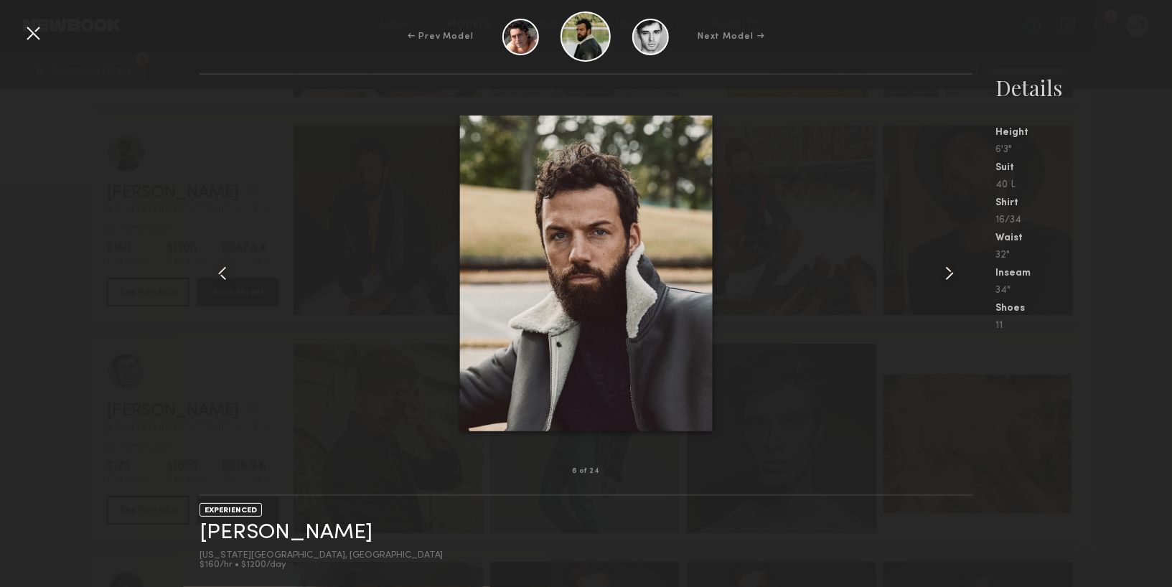
click at [941, 278] on common-icon at bounding box center [949, 273] width 23 height 23
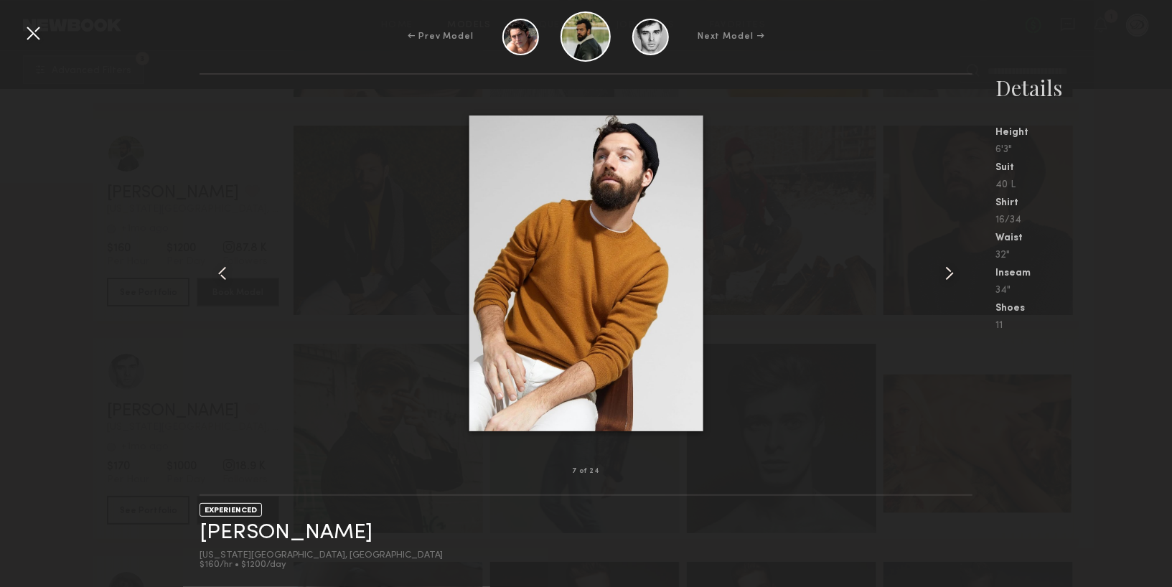
click at [56, 39] on div "← Prev Model Next Model →" at bounding box center [586, 36] width 1172 height 50
click at [27, 9] on div "← Prev Model Next Model → 7 of 24 EXPERIENCED Philip S. New York City, NY $160/…" at bounding box center [586, 293] width 1172 height 587
click at [32, 39] on div at bounding box center [33, 33] width 23 height 23
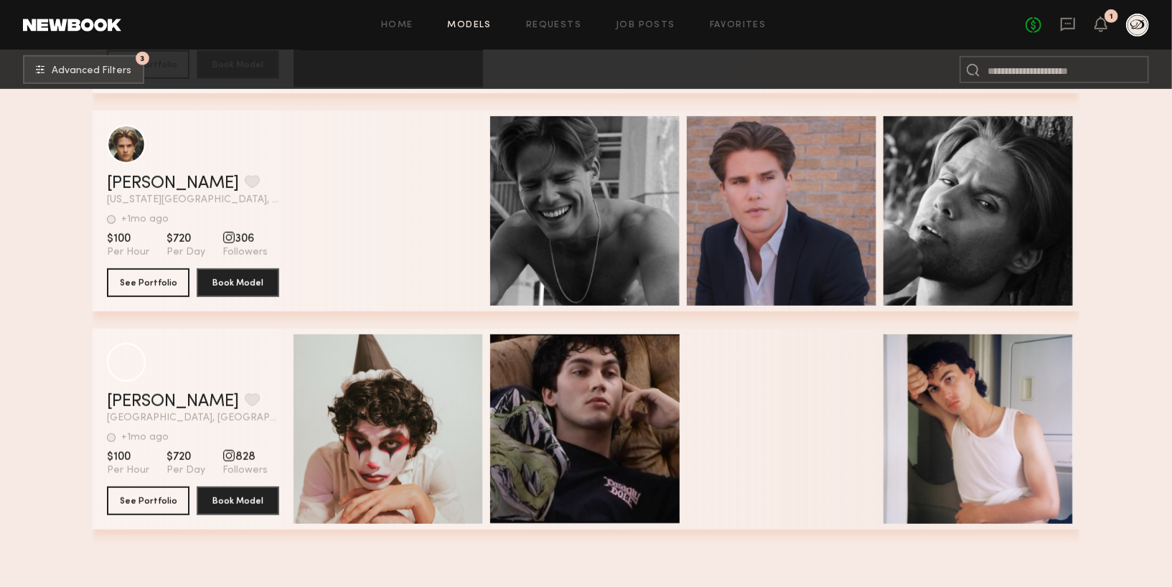
scroll to position [21590, 0]
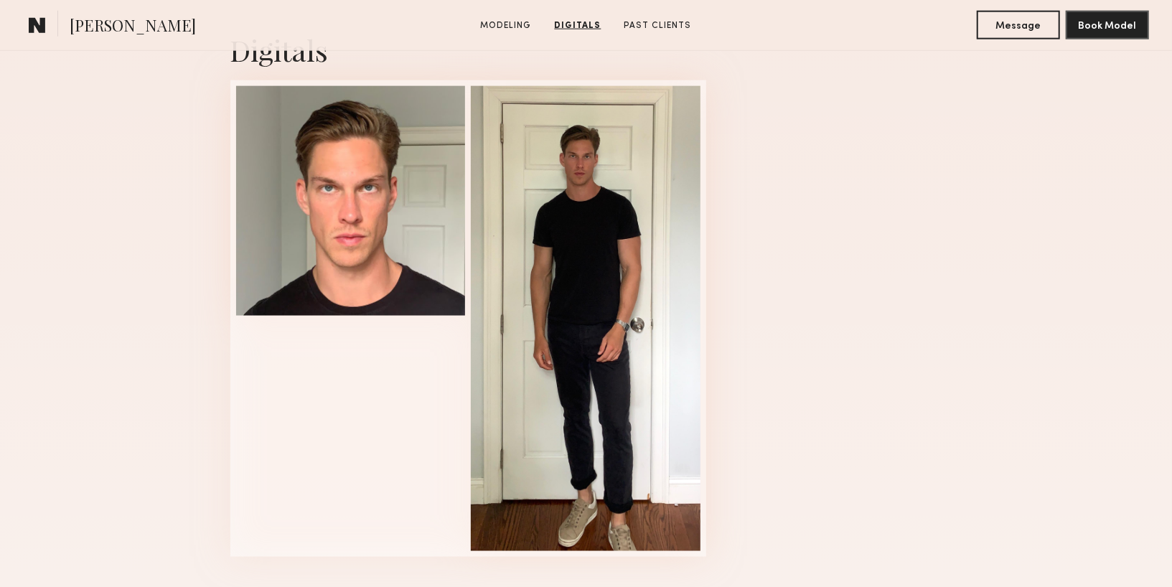
scroll to position [1179, 0]
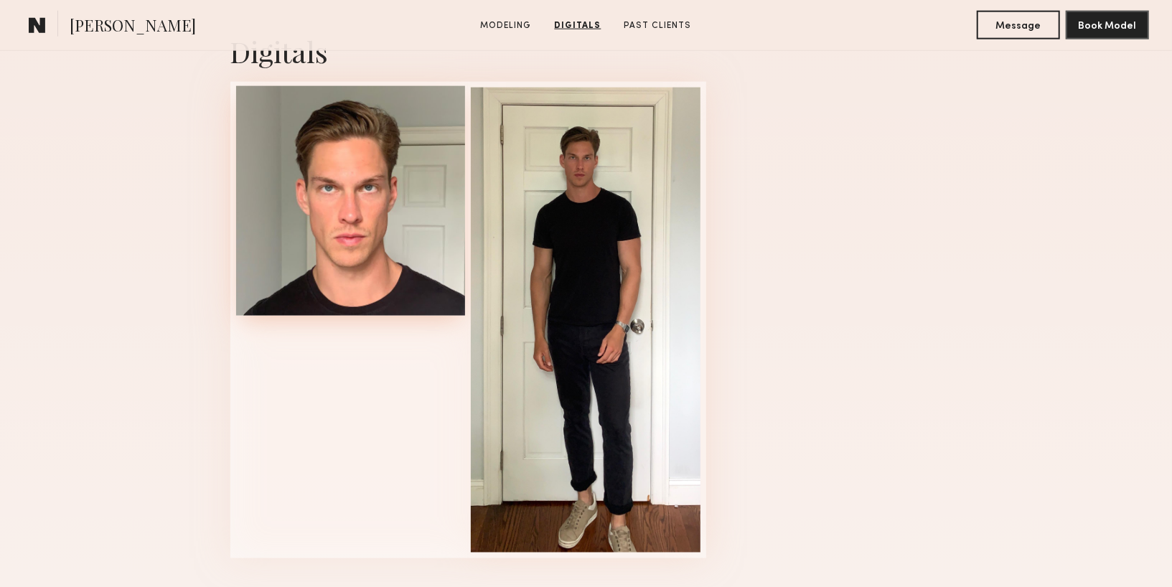
click at [365, 291] on div at bounding box center [351, 201] width 230 height 230
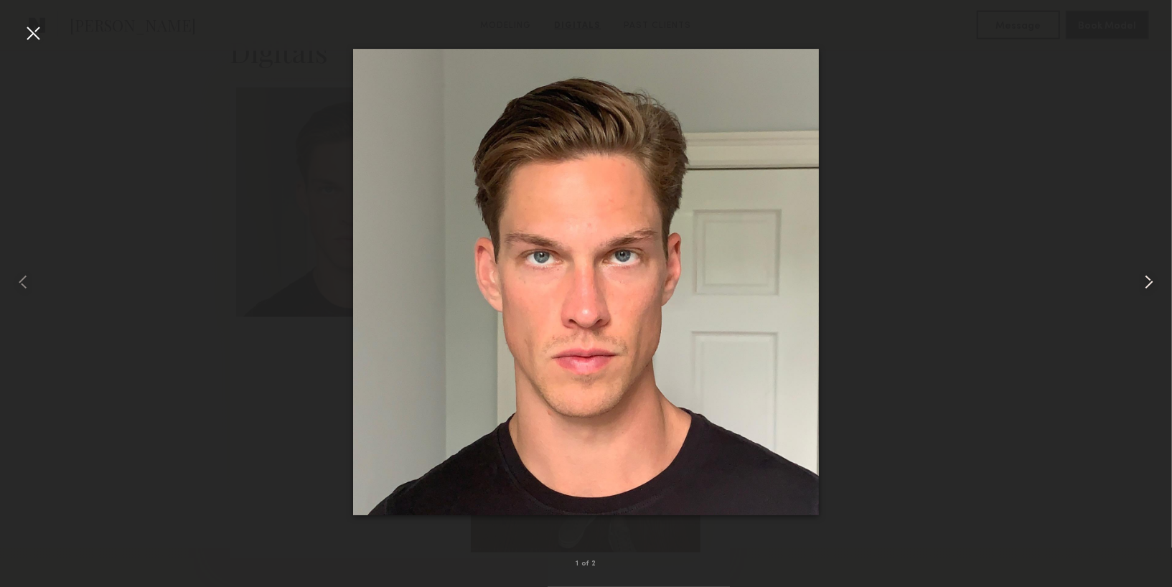
click at [1156, 281] on common-icon at bounding box center [1149, 282] width 23 height 23
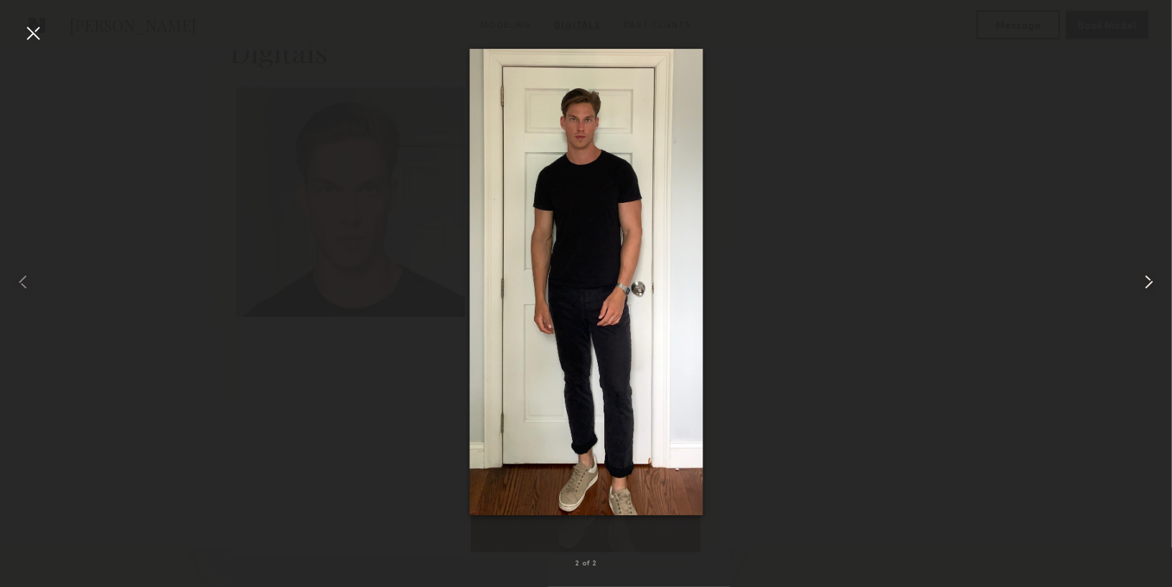
click at [1156, 281] on common-icon at bounding box center [1149, 282] width 23 height 23
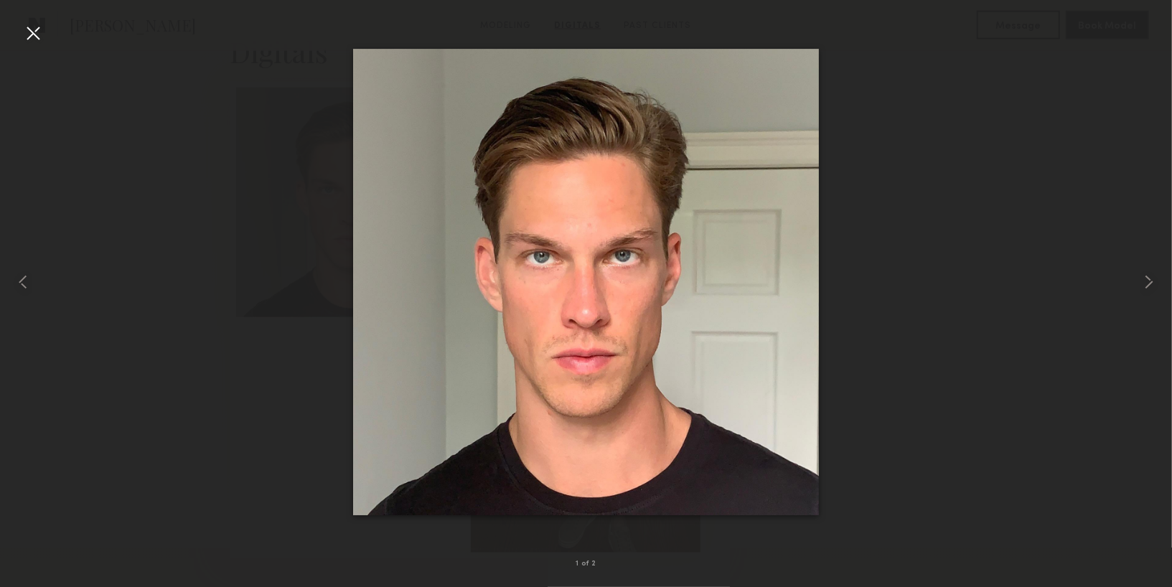
click at [27, 29] on div at bounding box center [33, 33] width 23 height 23
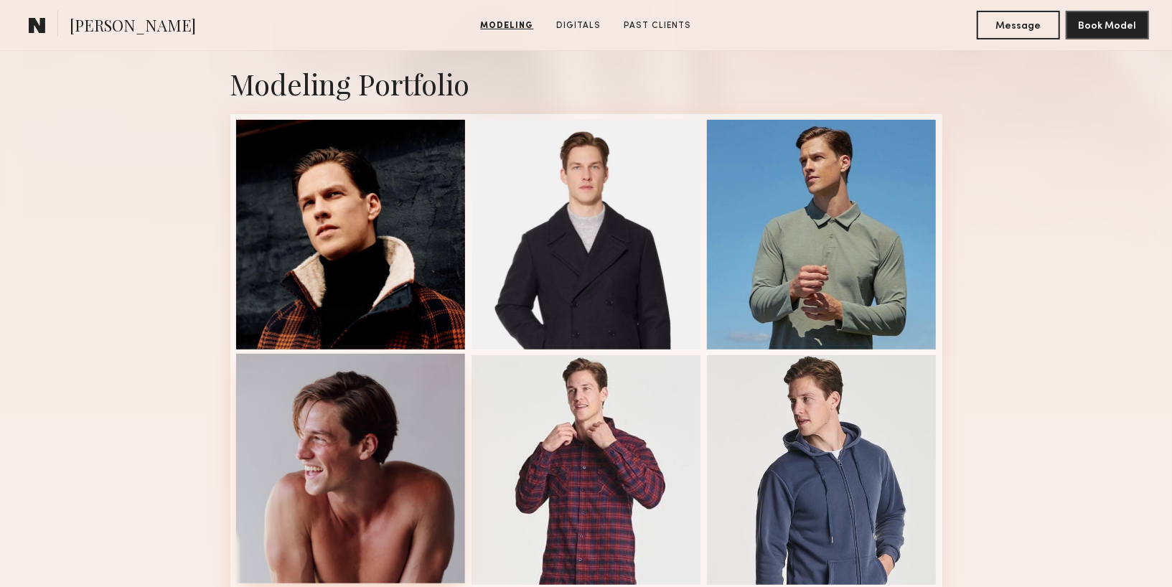
scroll to position [300, 0]
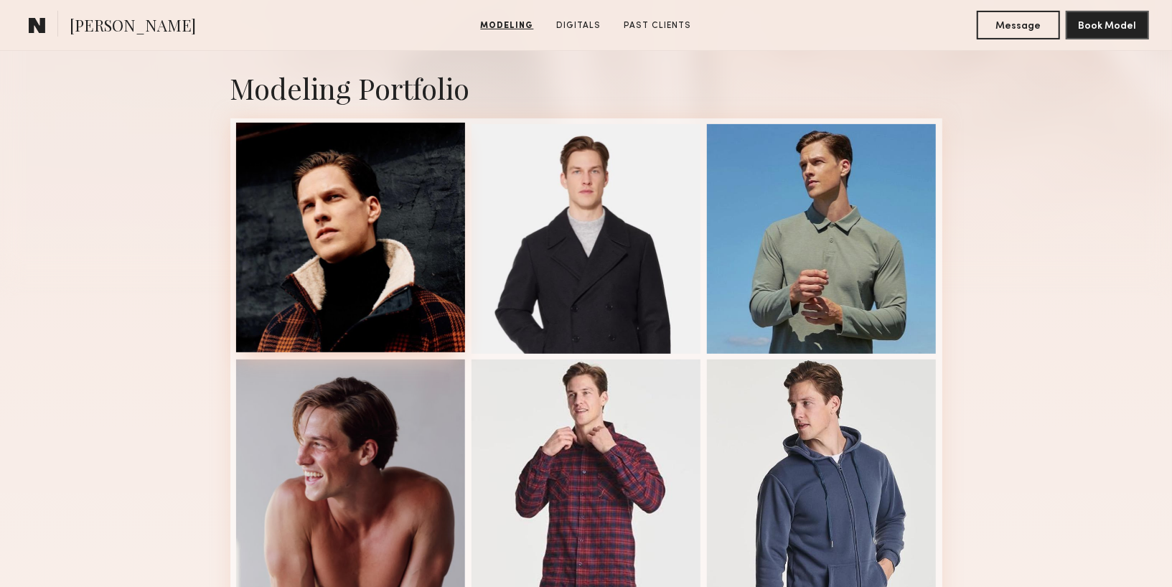
click at [307, 235] on div at bounding box center [351, 238] width 230 height 230
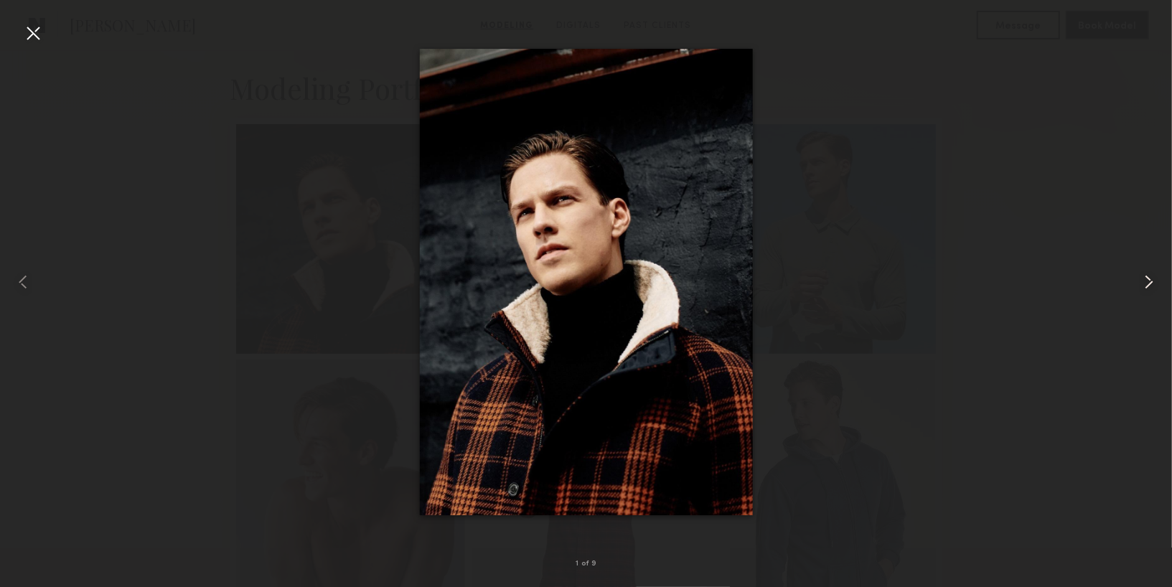
click at [1142, 278] on common-icon at bounding box center [1149, 282] width 23 height 23
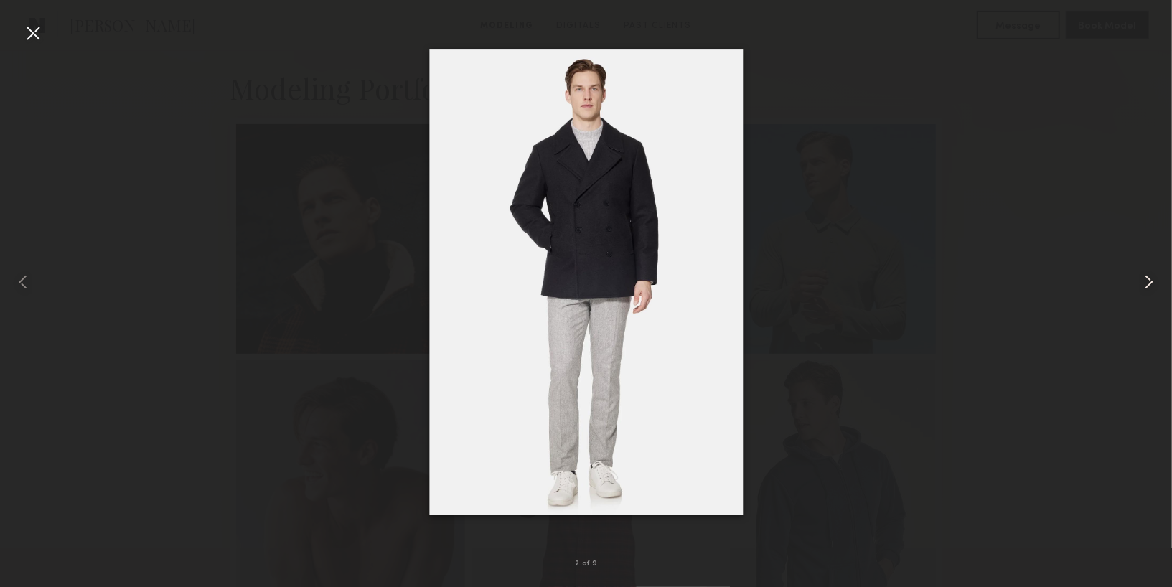
click at [1143, 280] on common-icon at bounding box center [1149, 282] width 23 height 23
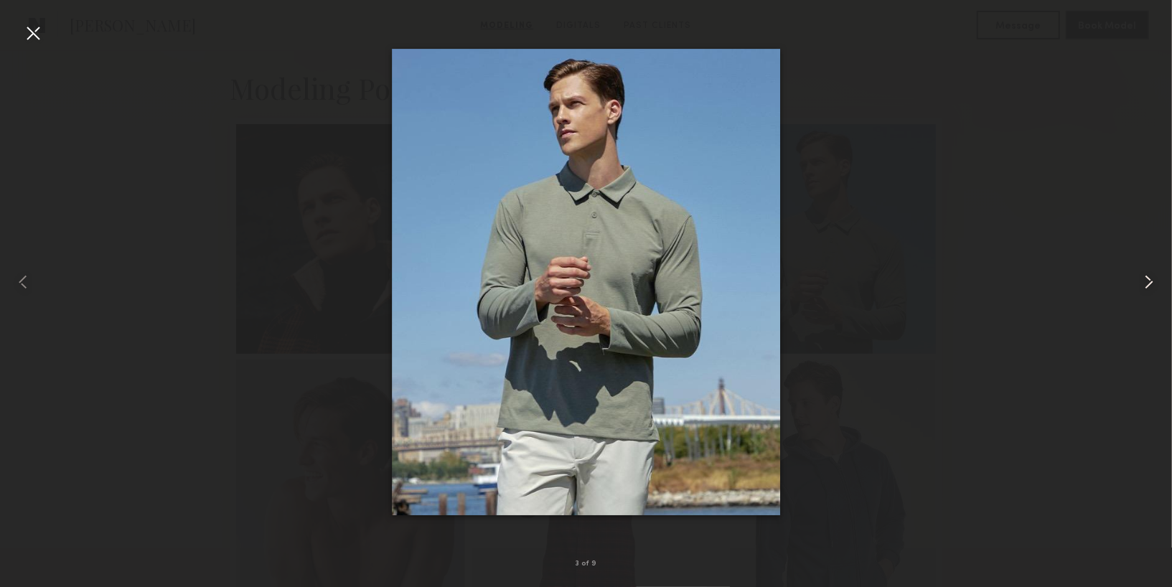
click at [1144, 281] on common-icon at bounding box center [1149, 282] width 23 height 23
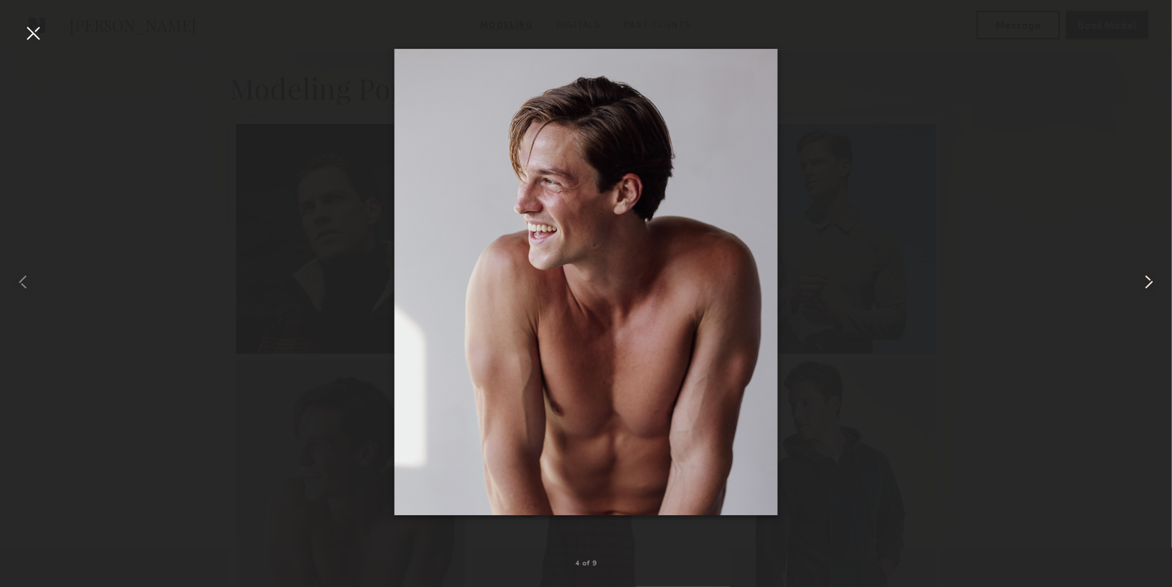
click at [1144, 282] on common-icon at bounding box center [1149, 282] width 23 height 23
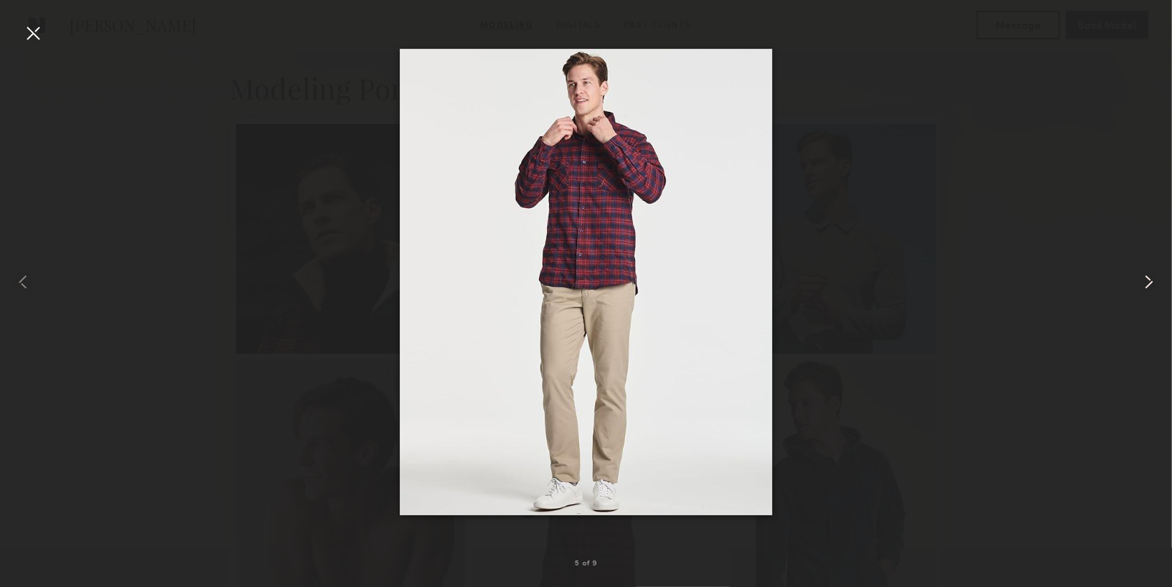
click at [1144, 282] on common-icon at bounding box center [1149, 282] width 23 height 23
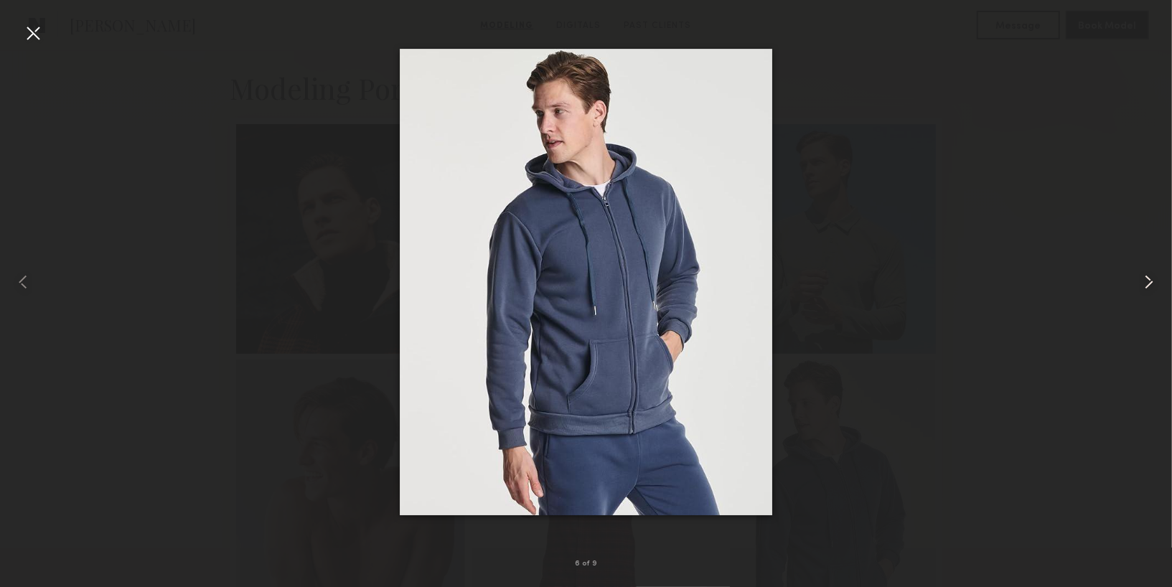
click at [1144, 282] on common-icon at bounding box center [1149, 282] width 23 height 23
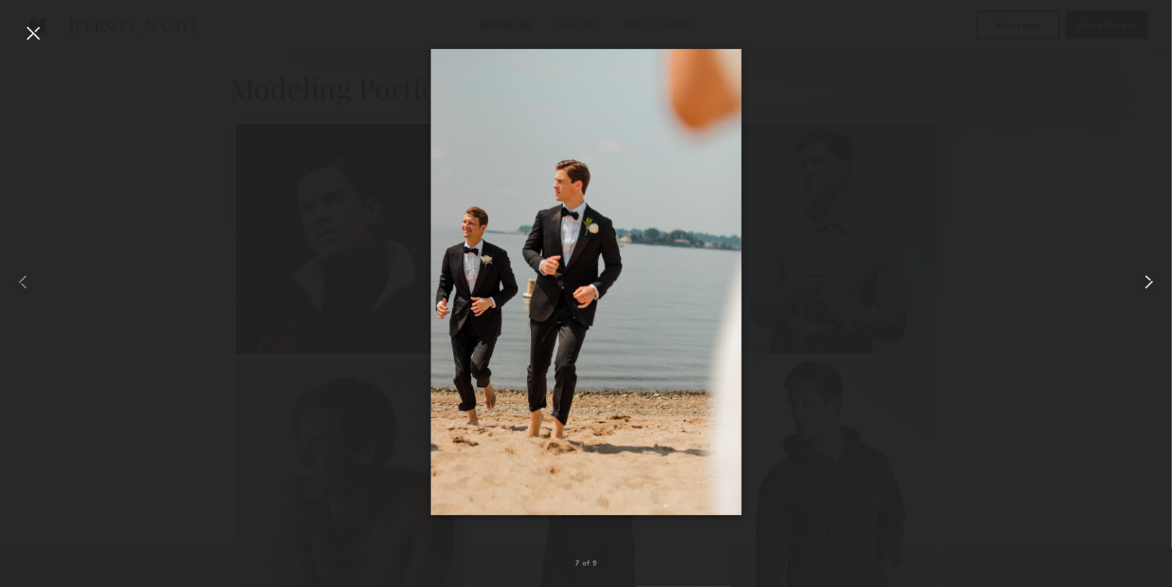
click at [1144, 282] on common-icon at bounding box center [1149, 282] width 23 height 23
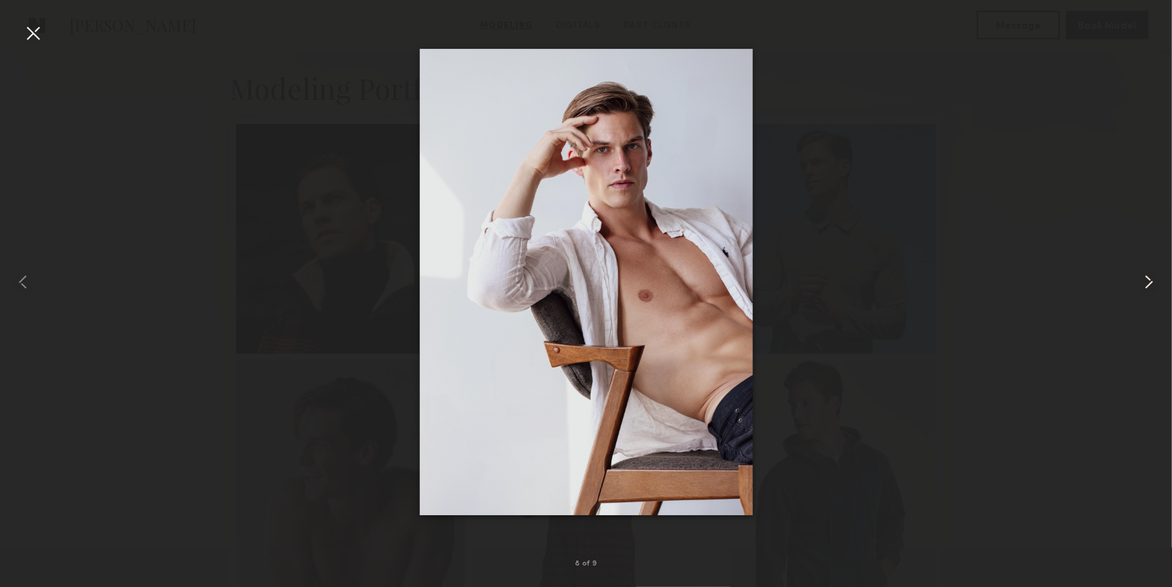
click at [1144, 283] on common-icon at bounding box center [1149, 282] width 23 height 23
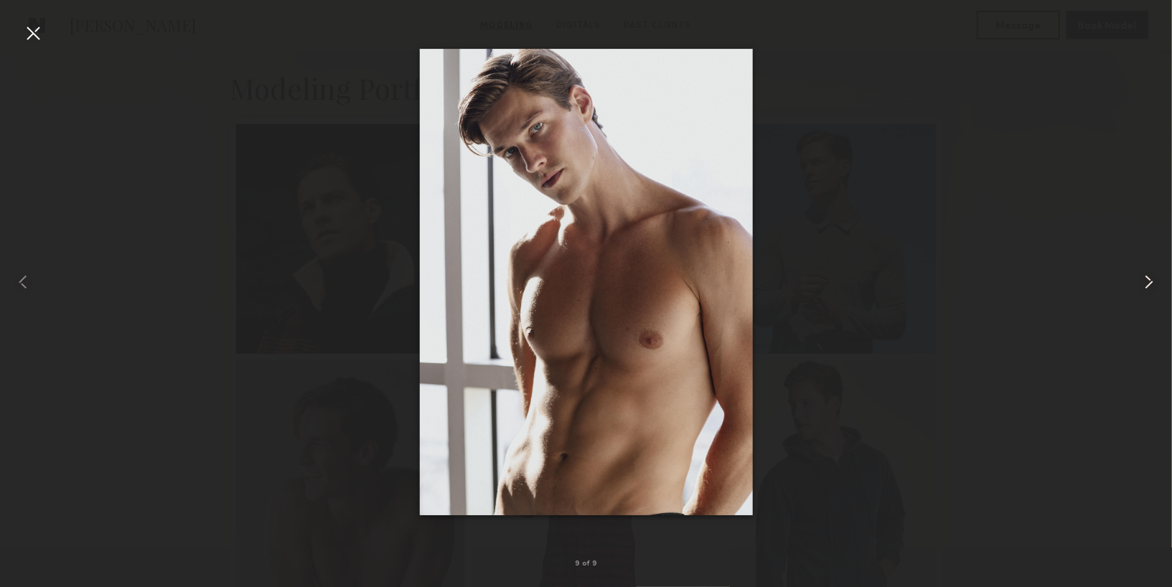
click at [1144, 284] on common-icon at bounding box center [1149, 282] width 23 height 23
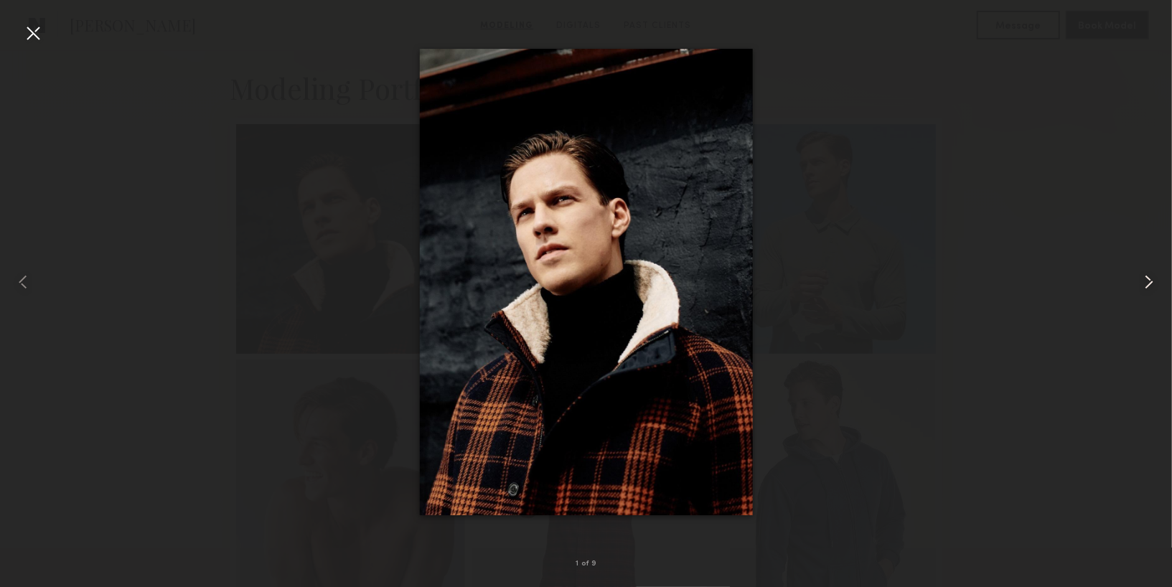
click at [1144, 284] on common-icon at bounding box center [1149, 282] width 23 height 23
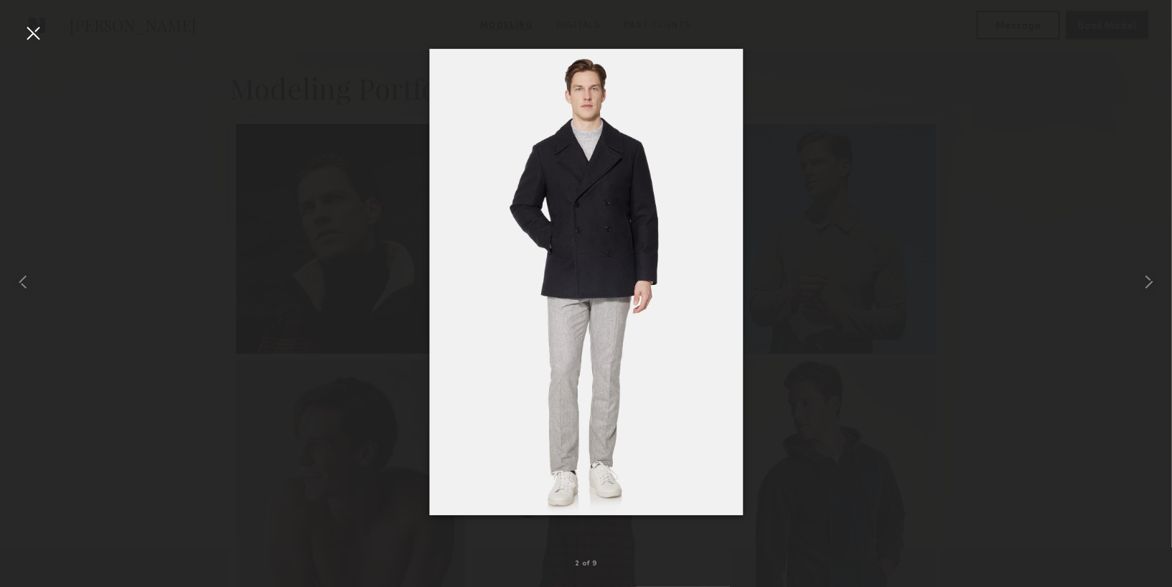
click at [32, 39] on div at bounding box center [33, 33] width 23 height 23
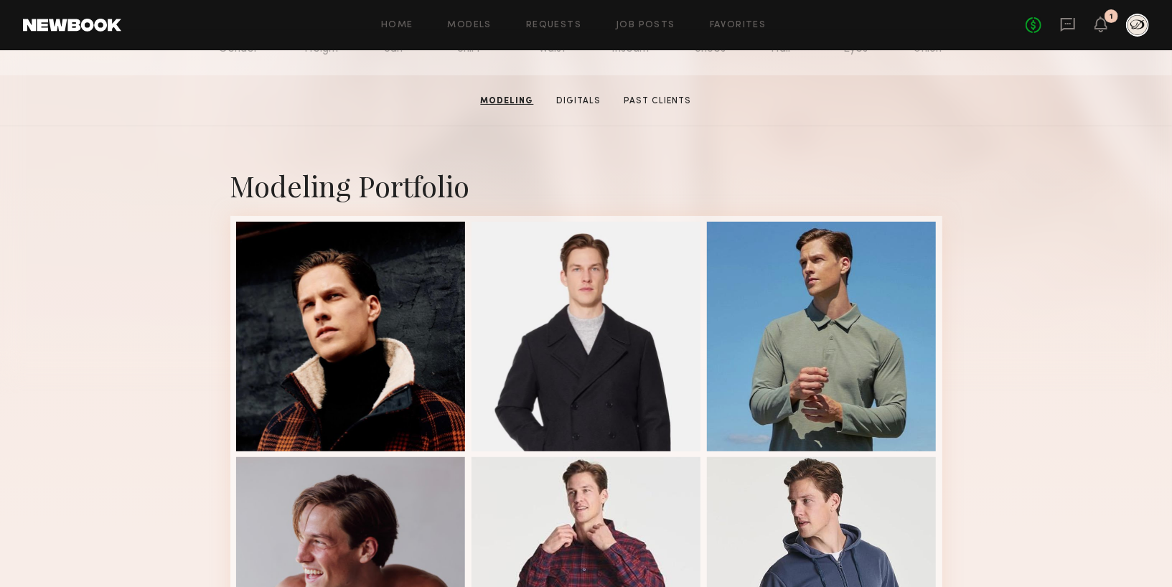
scroll to position [0, 0]
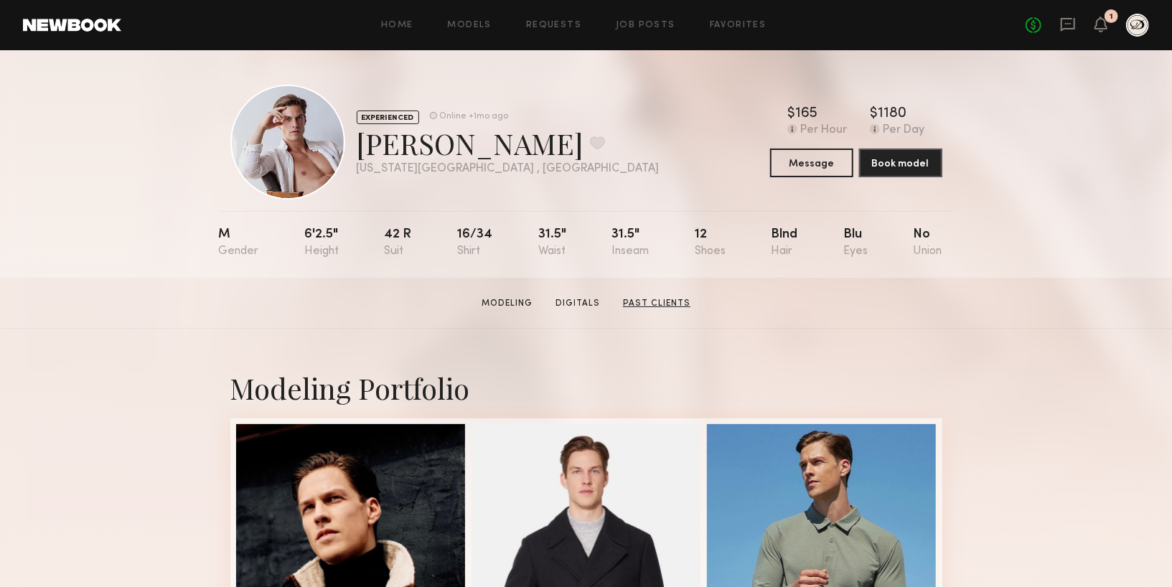
click at [635, 299] on link "Past Clients" at bounding box center [656, 303] width 79 height 13
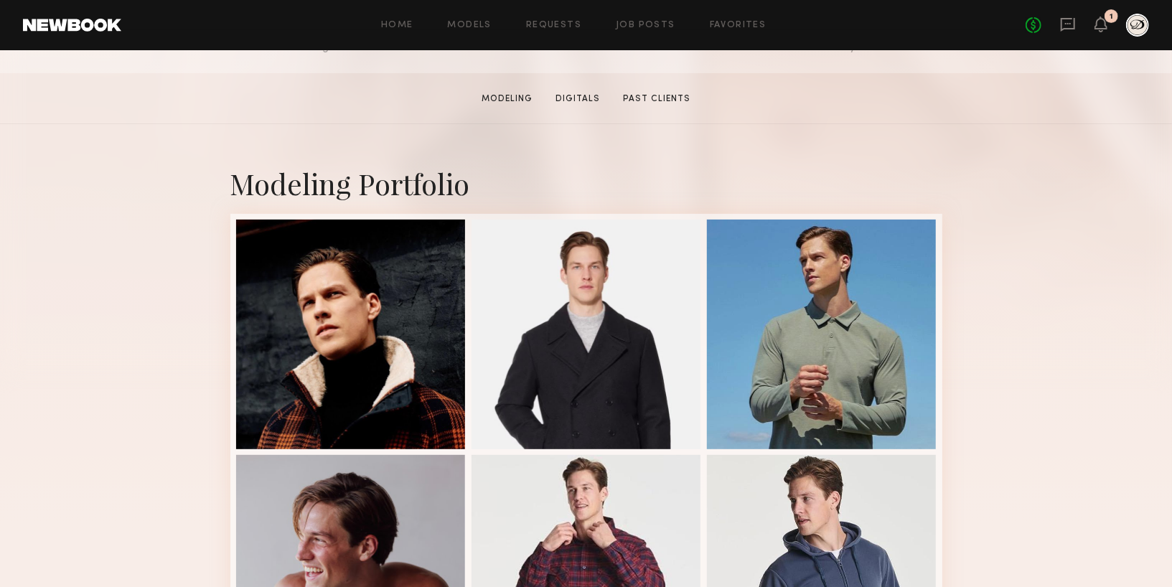
scroll to position [205, 0]
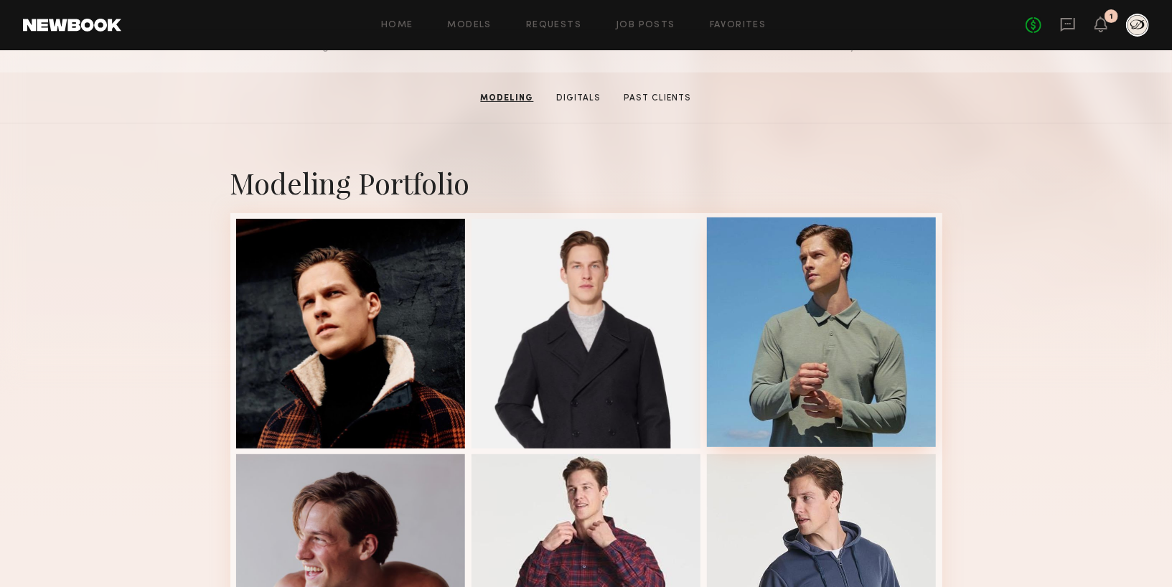
click at [899, 326] on div at bounding box center [822, 333] width 230 height 230
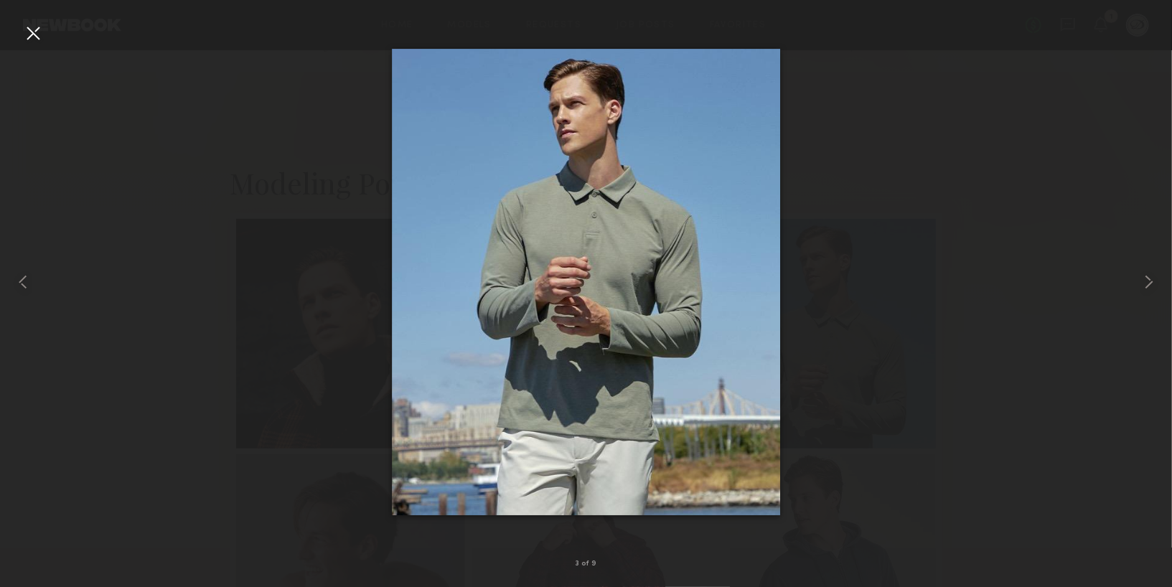
click at [37, 25] on div at bounding box center [33, 33] width 23 height 23
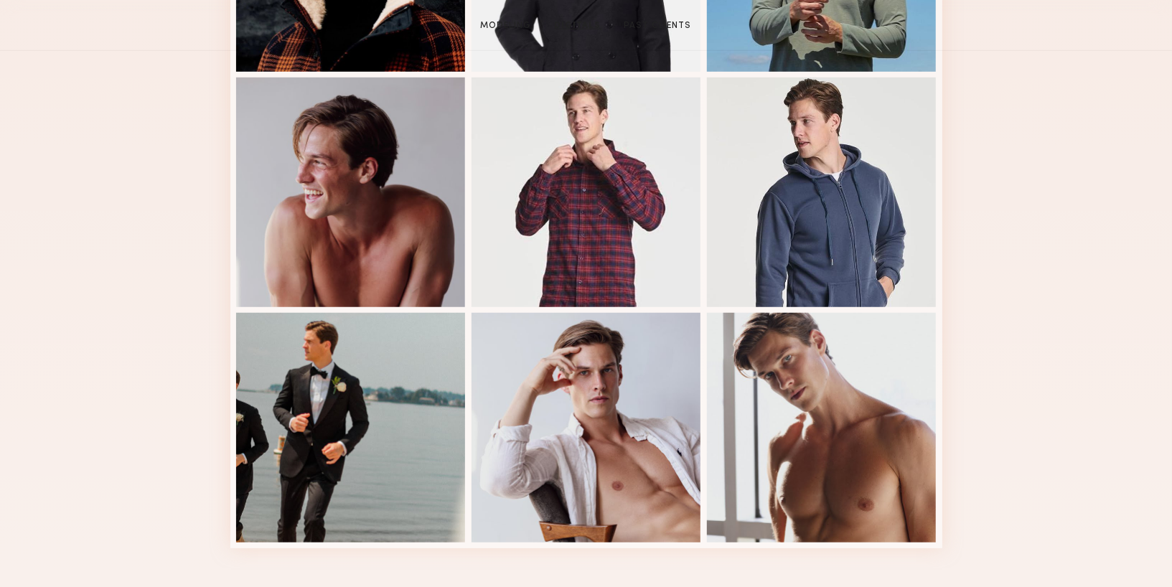
scroll to position [0, 0]
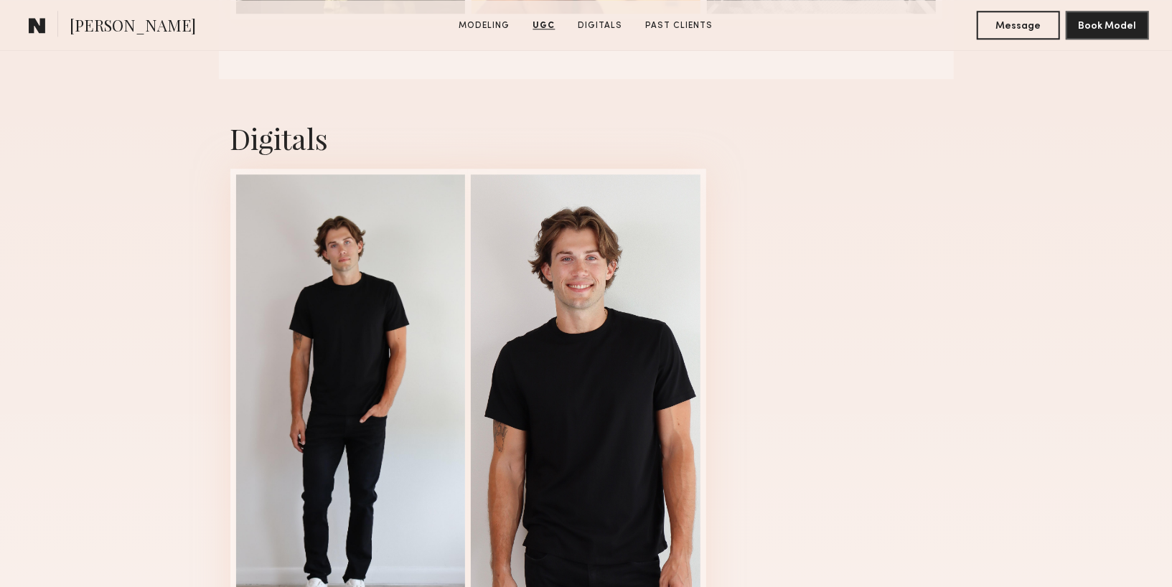
scroll to position [2511, 0]
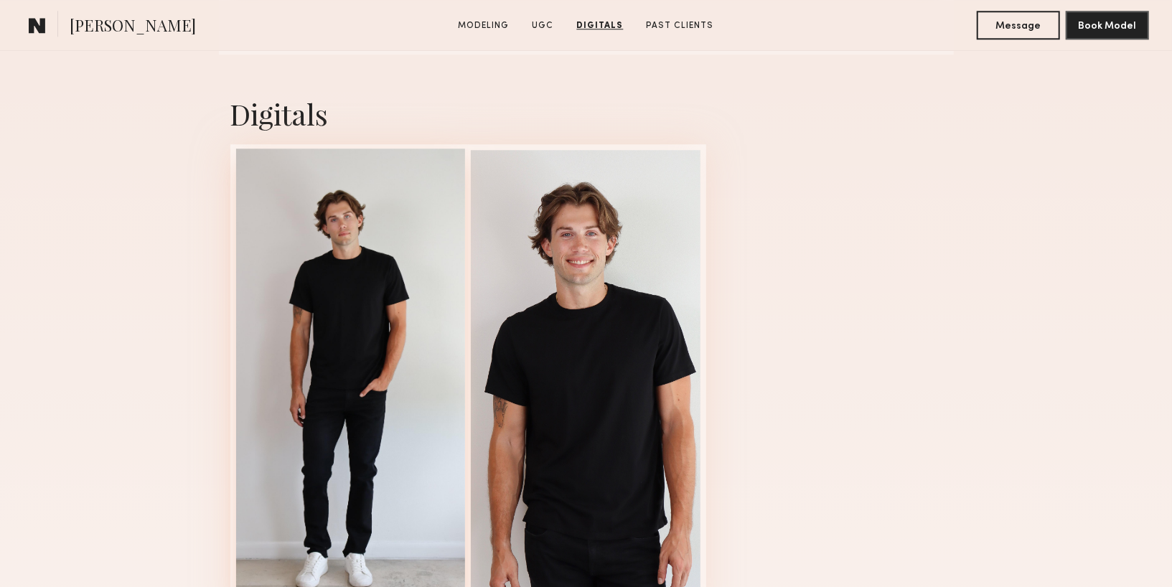
click at [403, 411] on div at bounding box center [351, 381] width 230 height 465
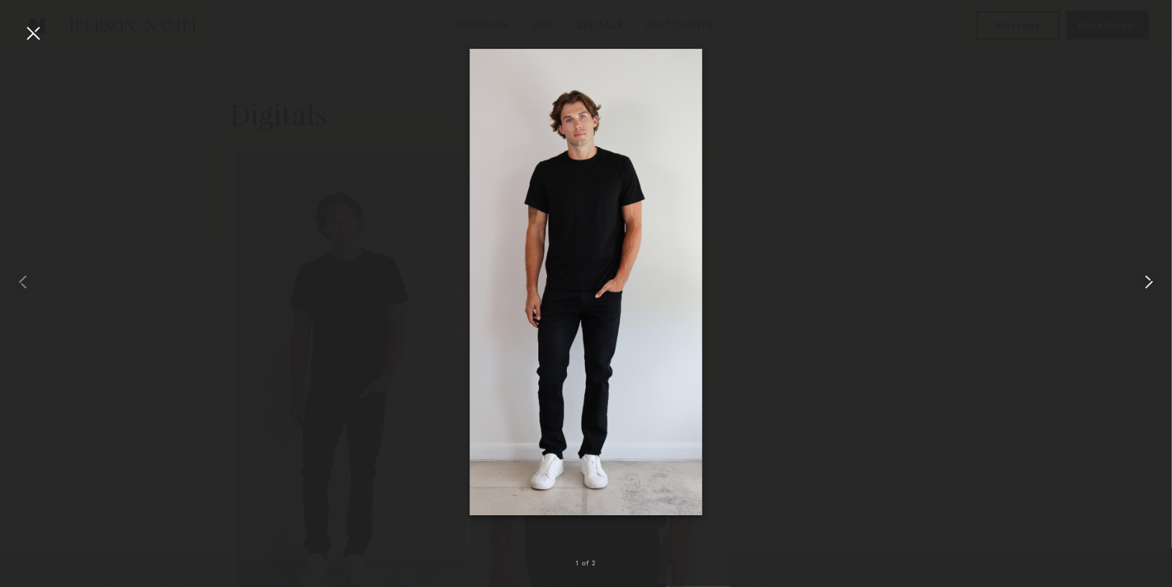
click at [1149, 284] on common-icon at bounding box center [1149, 282] width 23 height 23
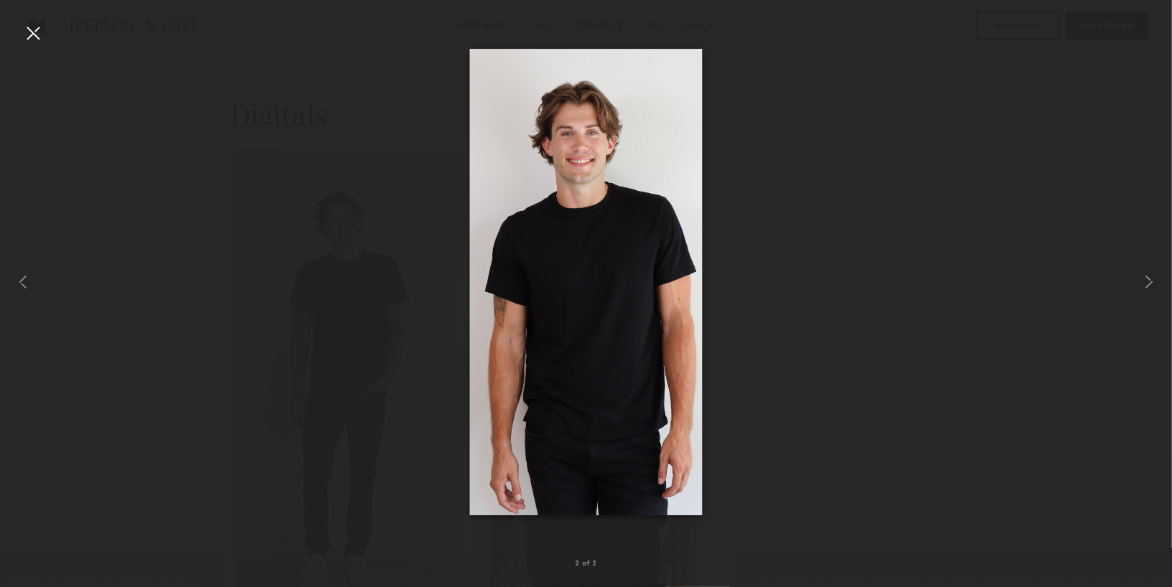
click at [29, 32] on div at bounding box center [33, 33] width 23 height 23
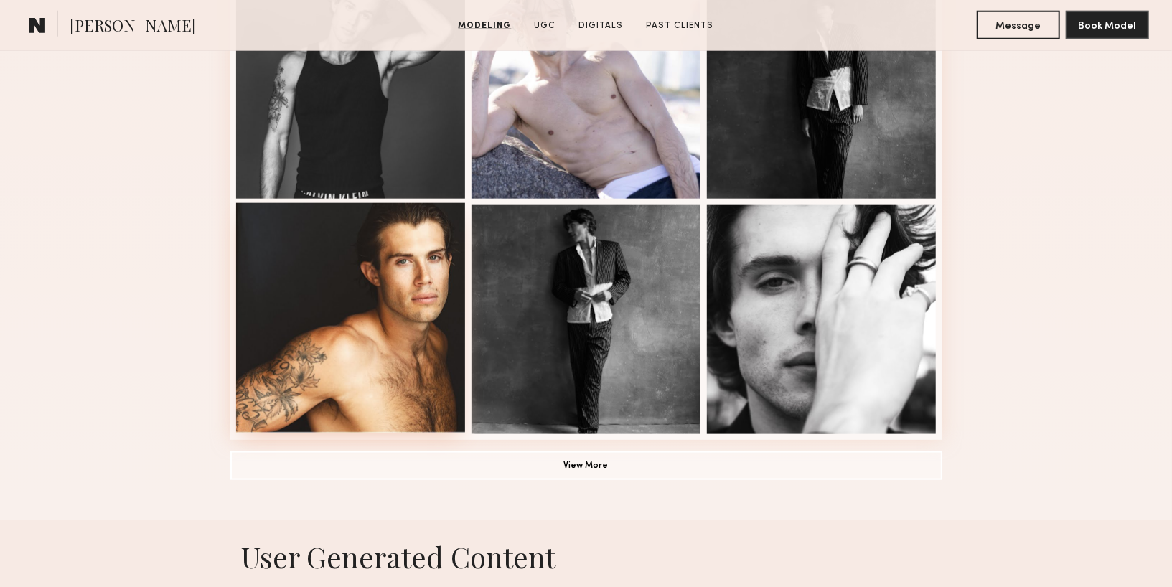
scroll to position [924, 0]
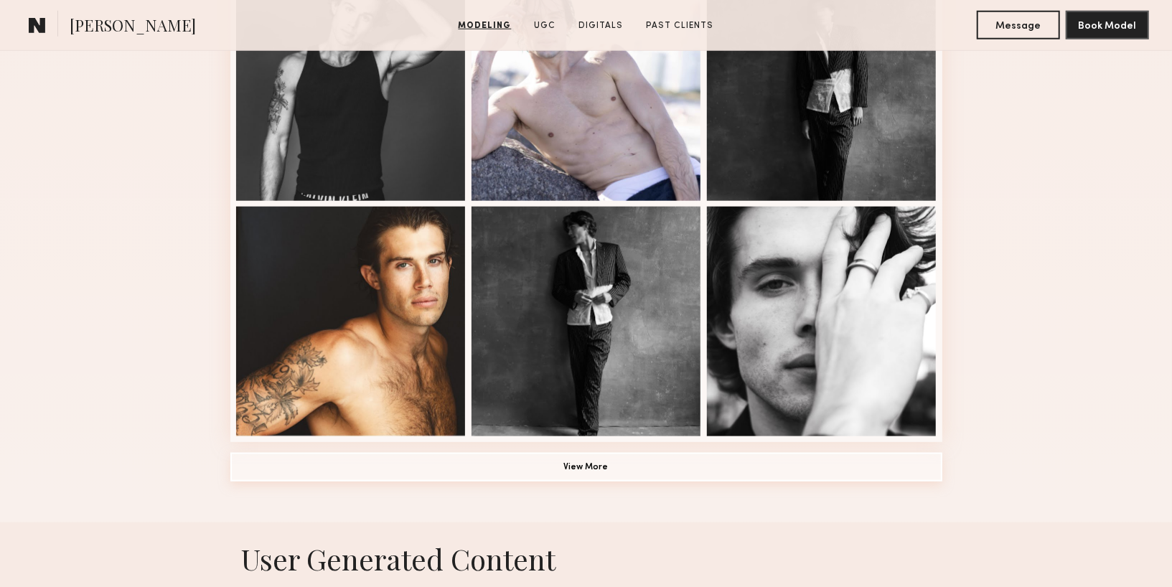
click at [348, 462] on button "View More" at bounding box center [586, 467] width 712 height 29
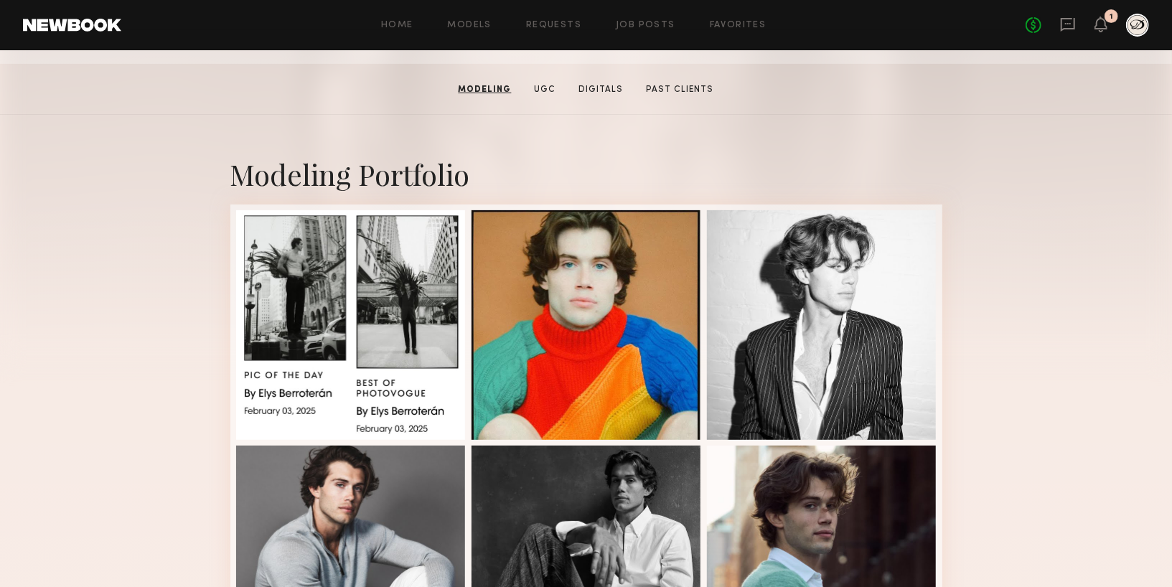
scroll to position [0, 0]
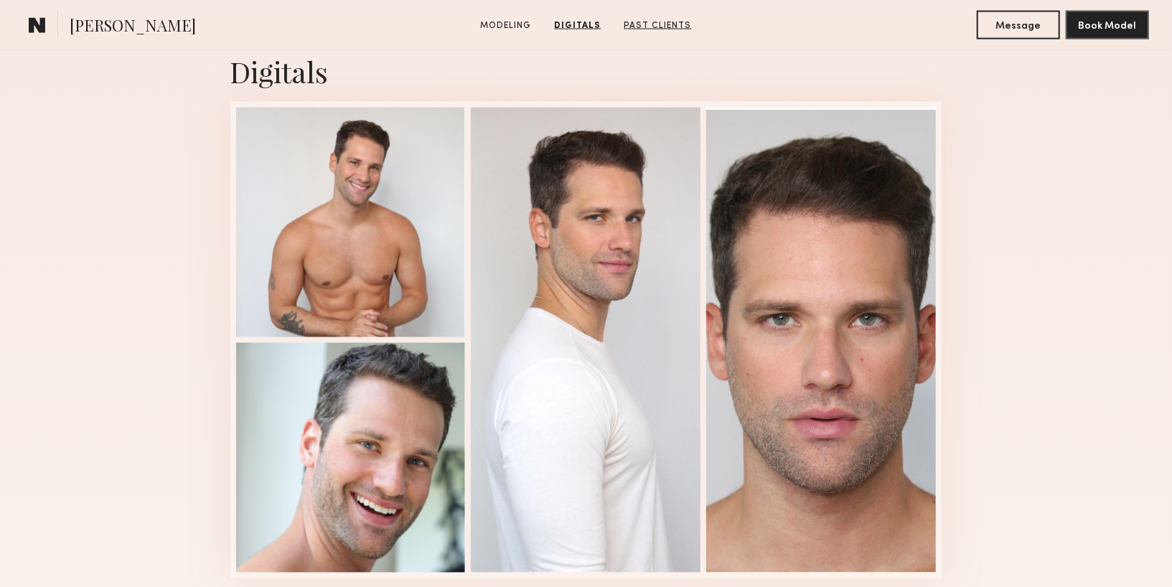
scroll to position [1429, 0]
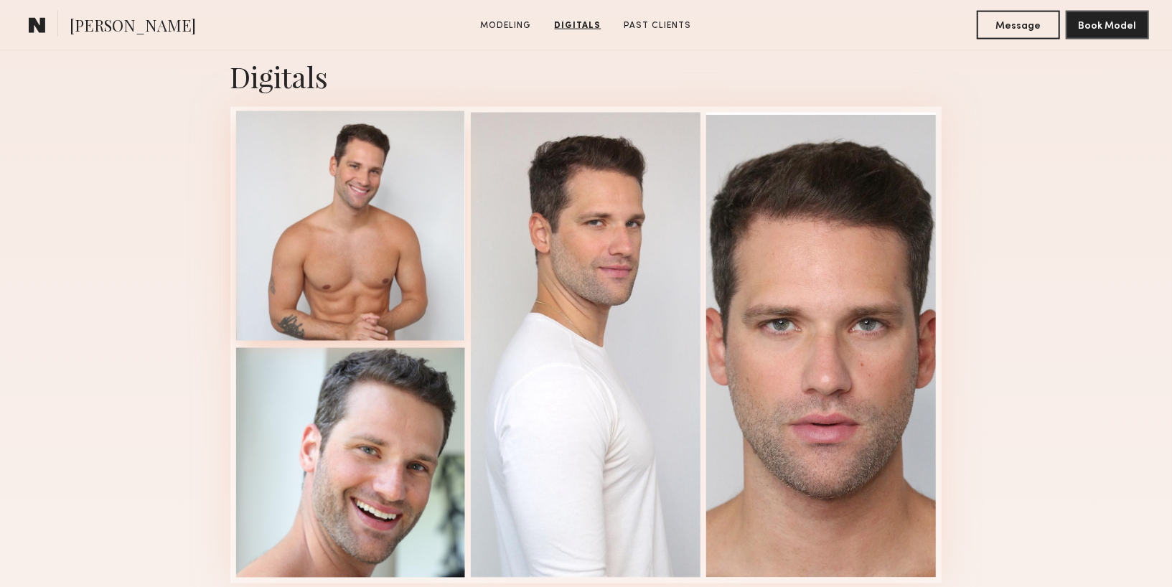
click at [364, 286] on div at bounding box center [351, 226] width 230 height 230
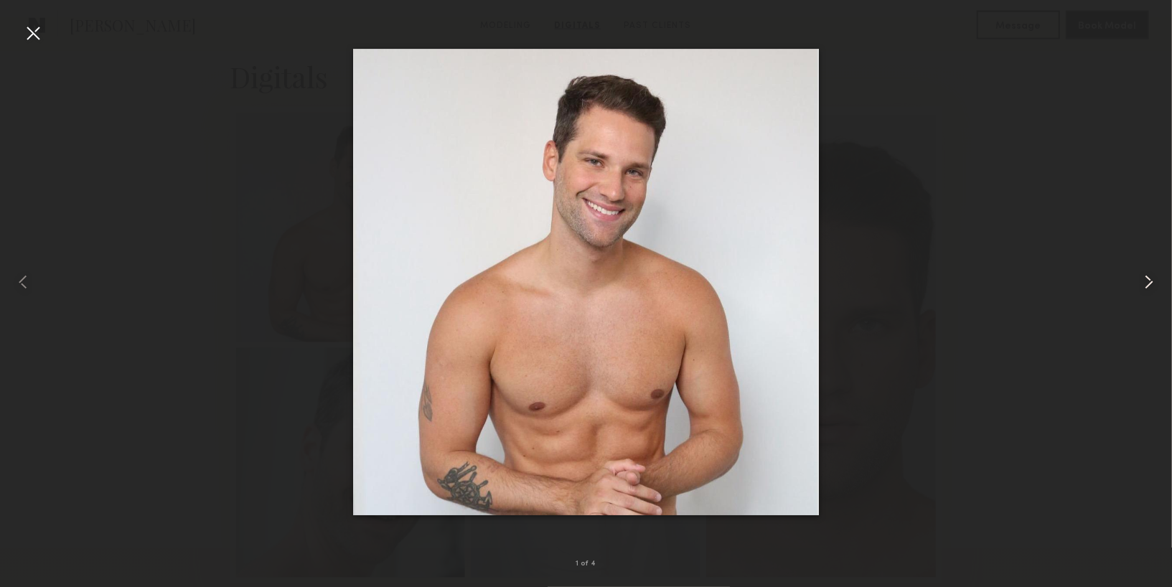
click at [1149, 281] on common-icon at bounding box center [1149, 282] width 23 height 23
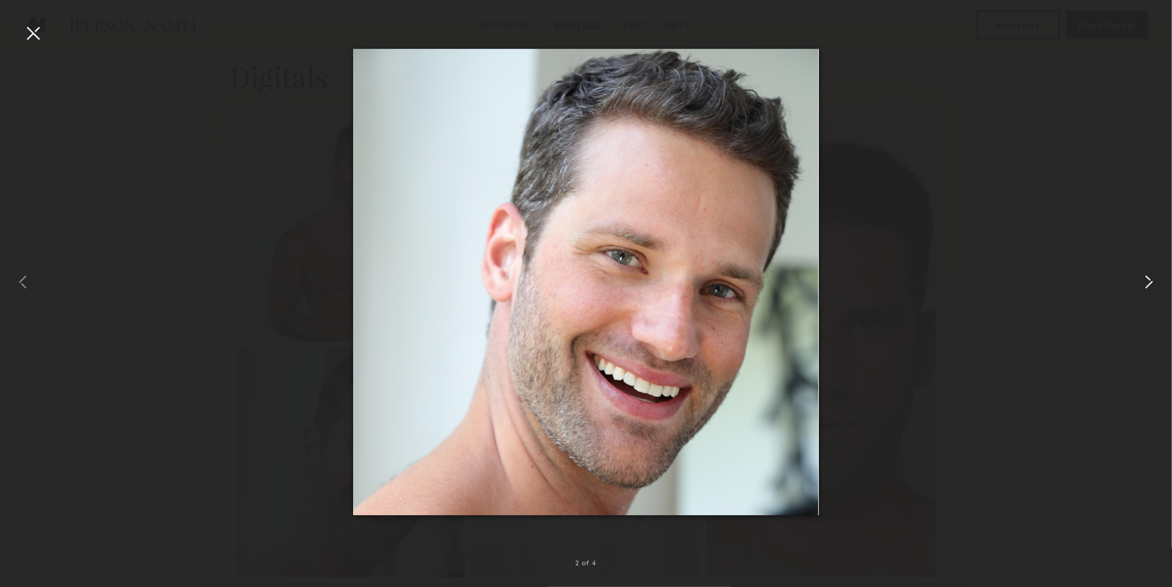
click at [1150, 282] on common-icon at bounding box center [1149, 282] width 23 height 23
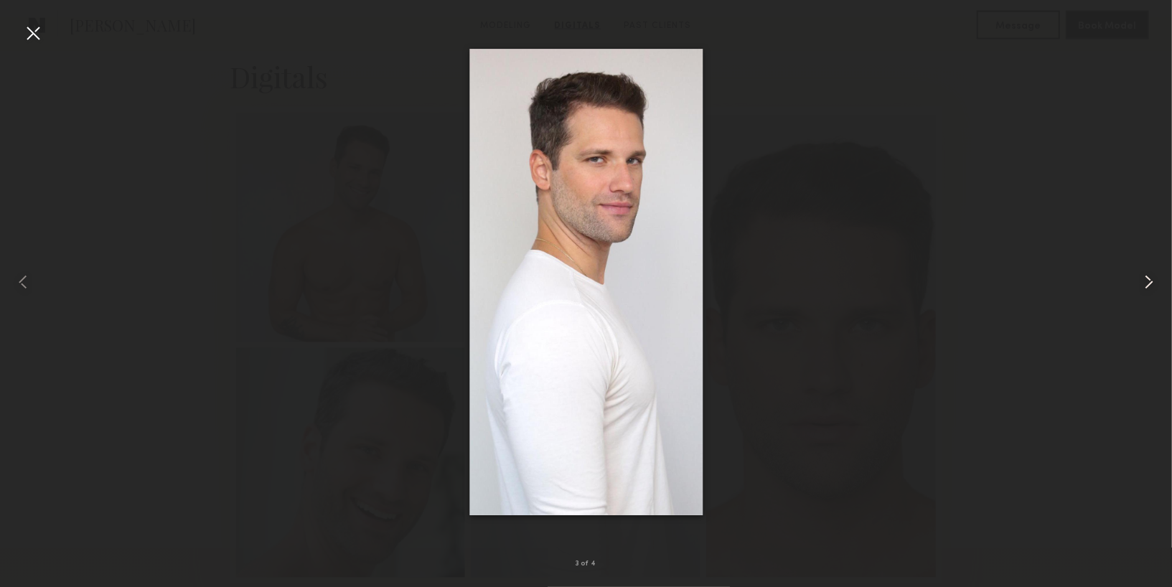
click at [1150, 283] on common-icon at bounding box center [1149, 282] width 23 height 23
